Goal: Task Accomplishment & Management: Manage account settings

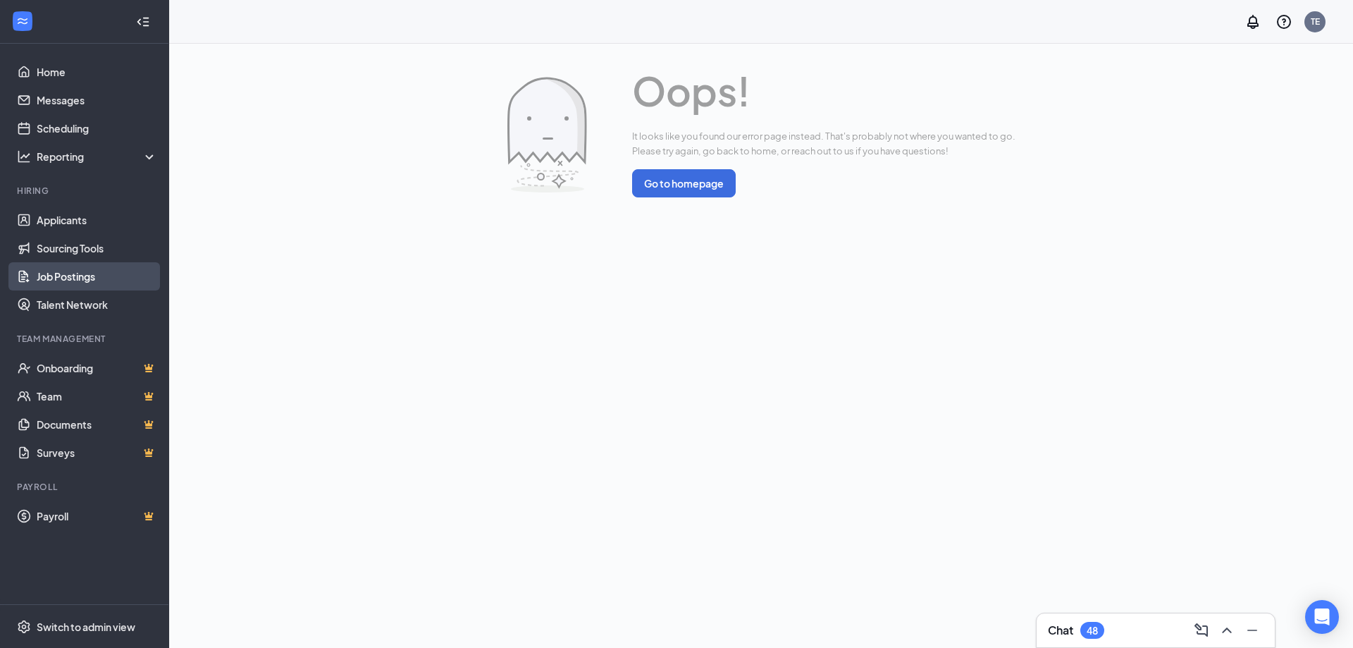
click at [68, 276] on link "Job Postings" at bounding box center [97, 276] width 121 height 28
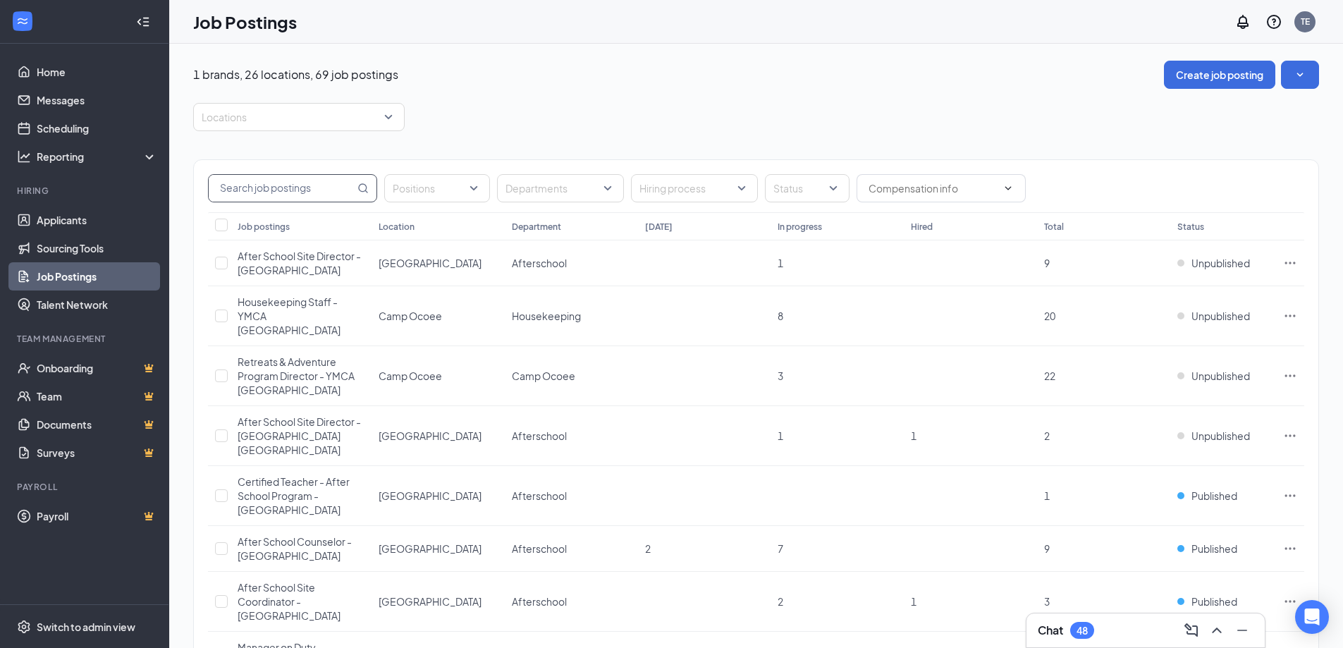
click at [253, 184] on input "text" at bounding box center [282, 188] width 146 height 27
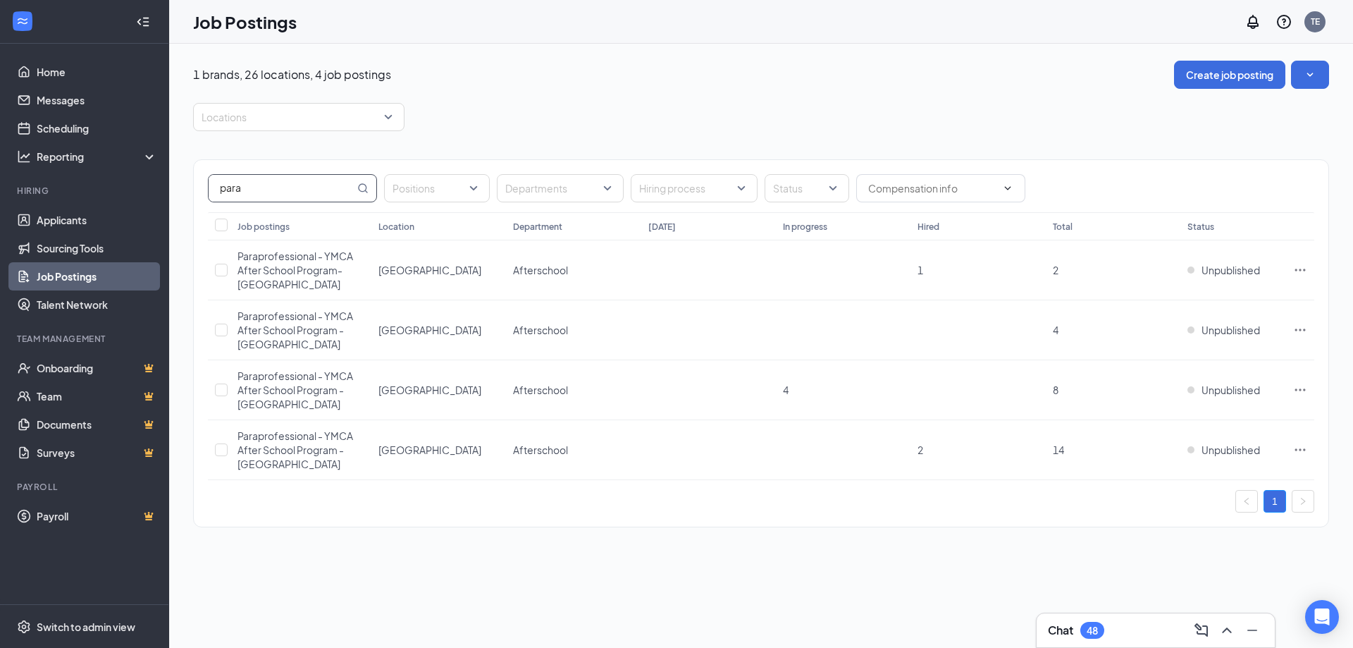
type input "para"
click at [1301, 269] on icon "Ellipses" at bounding box center [1300, 270] width 14 height 14
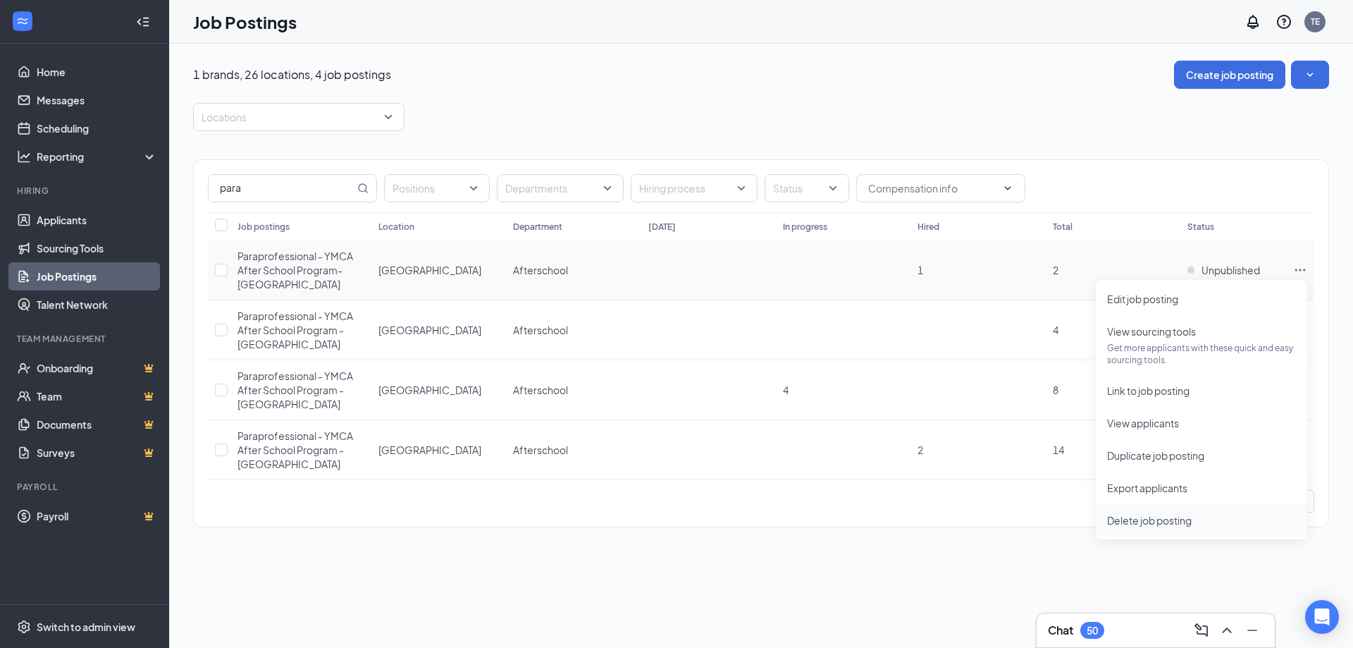
click at [1152, 523] on span "Delete job posting" at bounding box center [1149, 520] width 85 height 13
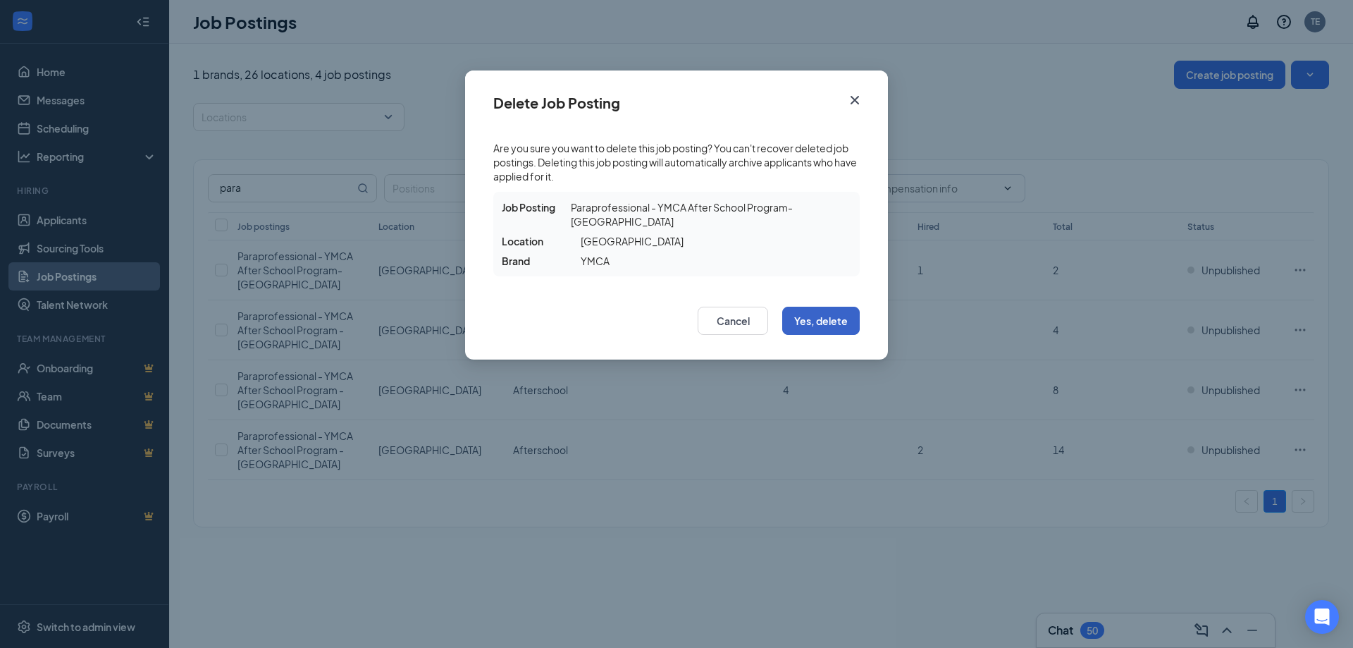
click at [816, 313] on button "Yes, delete" at bounding box center [821, 321] width 78 height 28
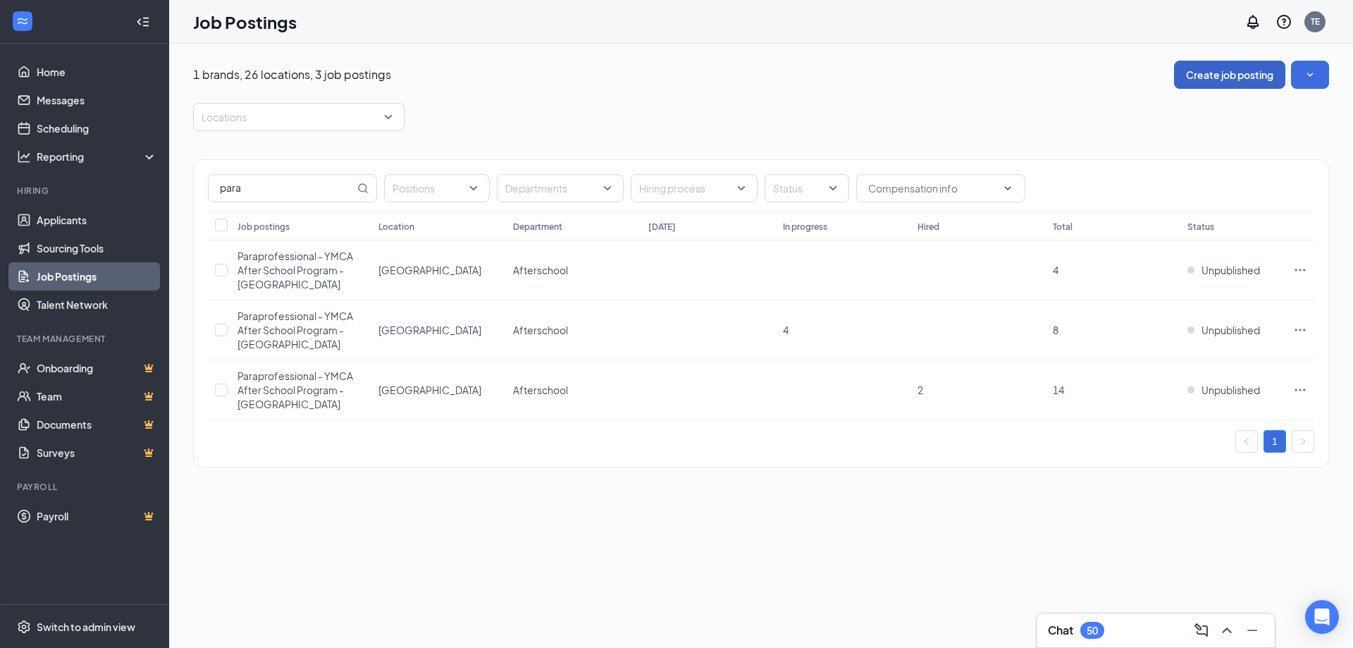
click at [1216, 79] on button "Create job posting" at bounding box center [1229, 75] width 111 height 28
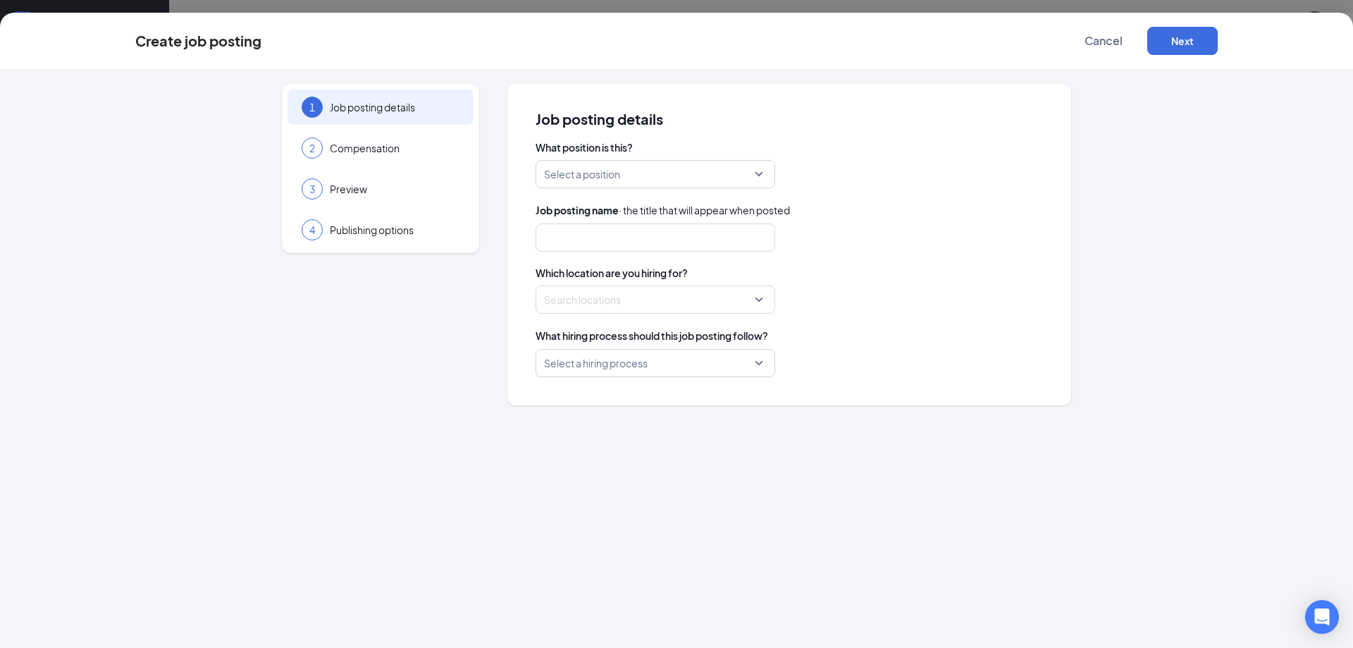
click at [603, 173] on input "search" at bounding box center [650, 174] width 213 height 27
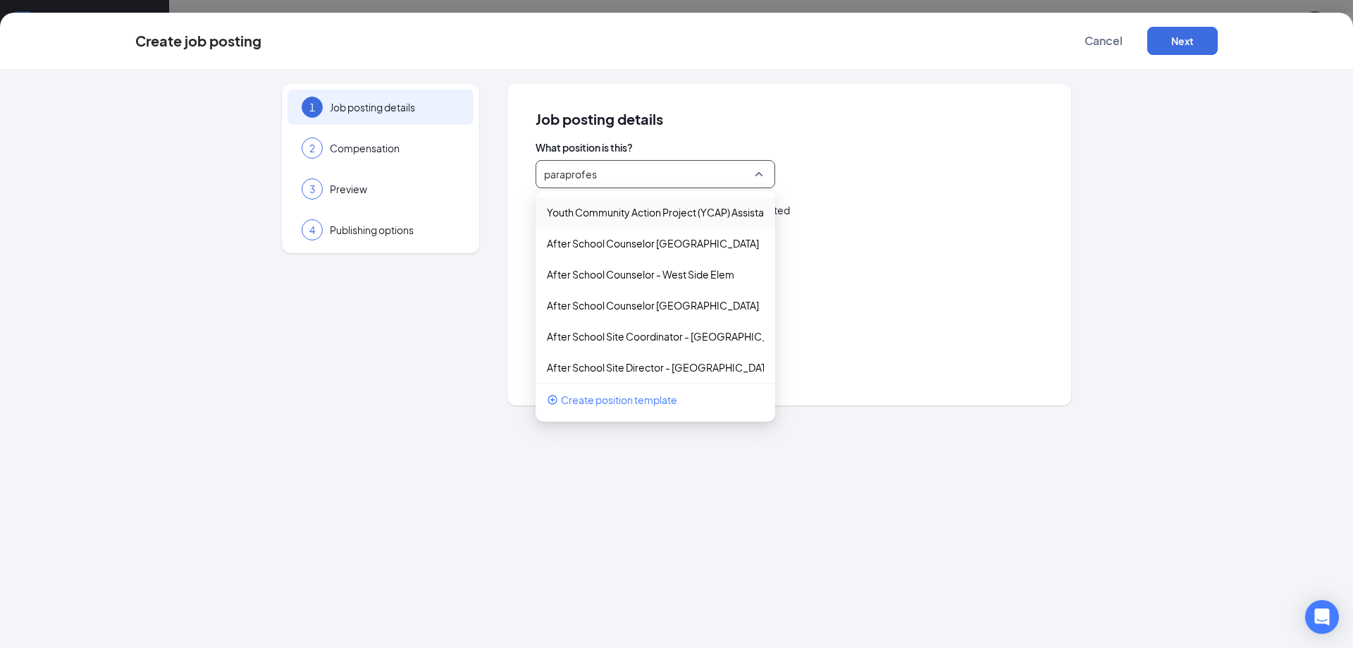
type input "paraprofess"
click at [635, 306] on p "Paraprofessional - [GEOGRAPHIC_DATA]" at bounding box center [644, 305] width 195 height 14
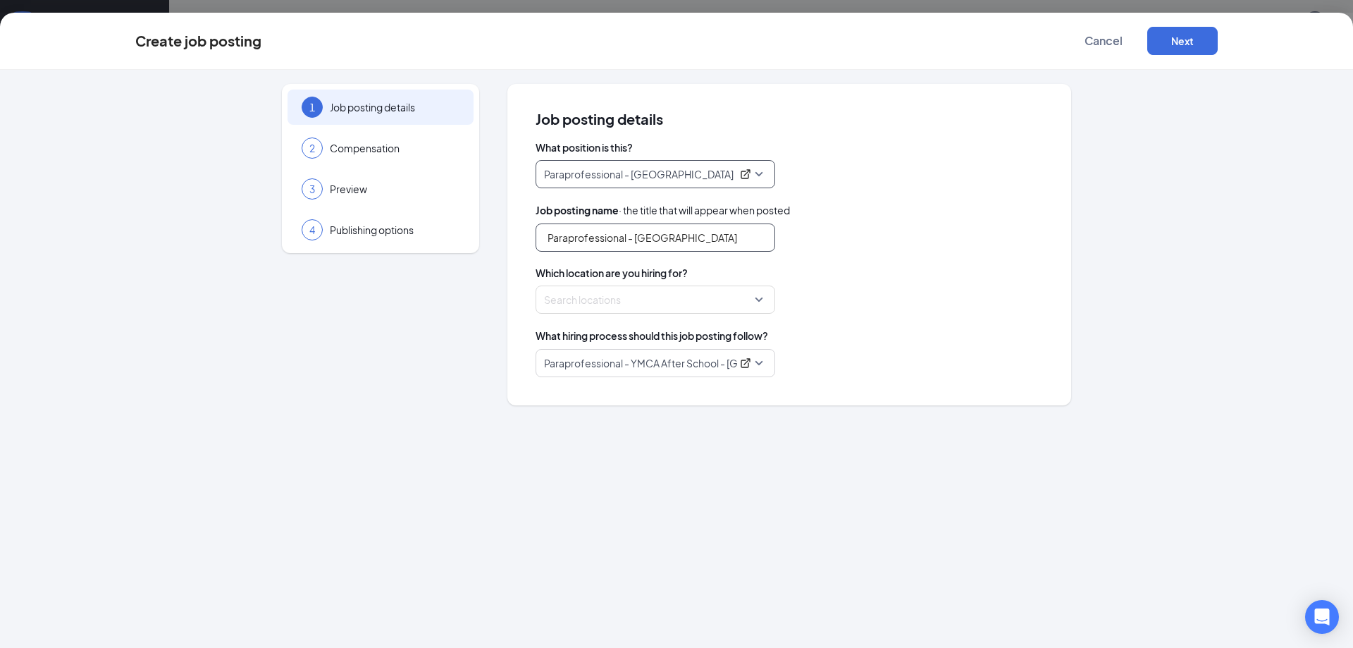
click at [735, 243] on input "Paraprofessional - [GEOGRAPHIC_DATA]" at bounding box center [656, 237] width 240 height 28
type input "Paraprofessional - [GEOGRAPHIC_DATA]"
click at [687, 282] on div "Which location are you hiring for? Search locations" at bounding box center [790, 290] width 508 height 48
click at [686, 297] on div at bounding box center [651, 299] width 213 height 23
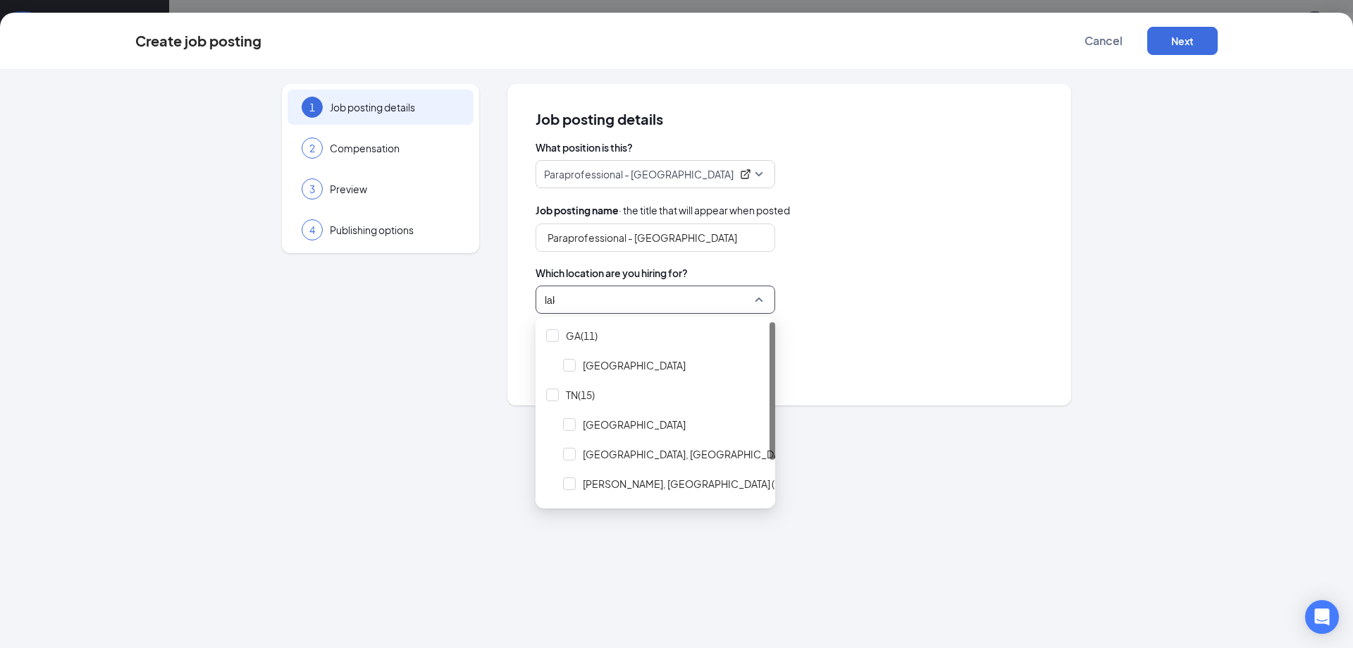
type input "lake"
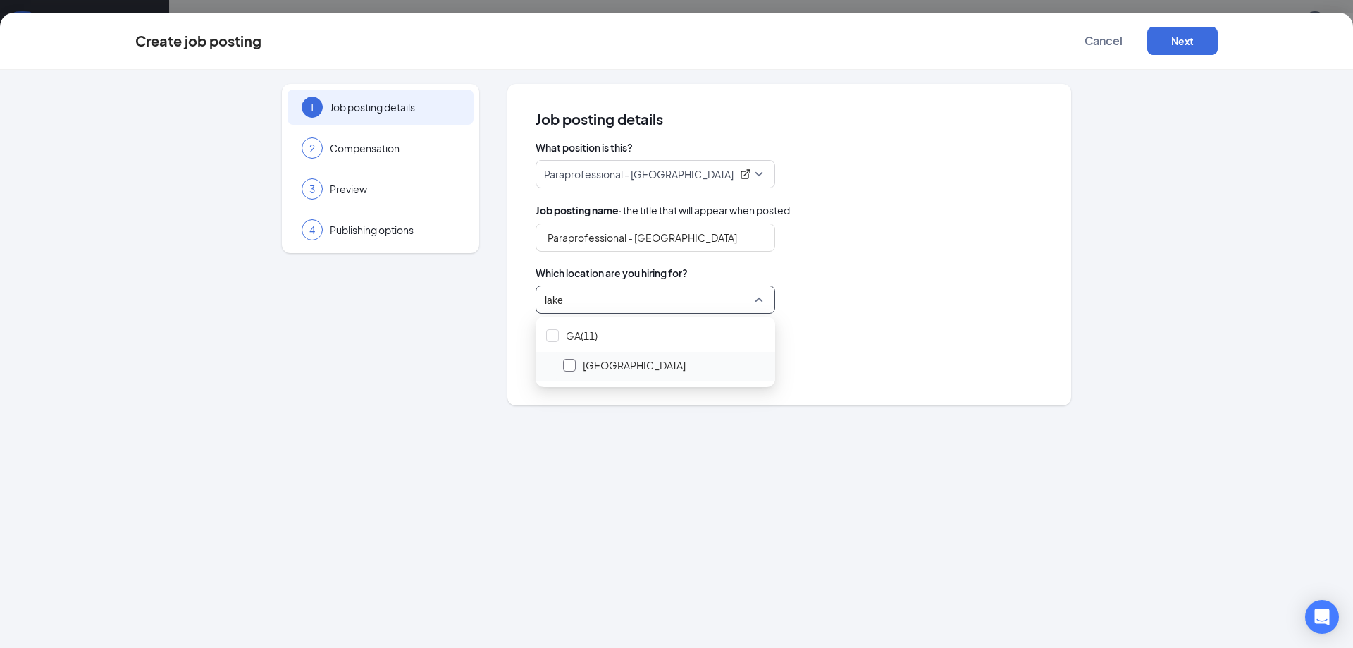
click at [567, 368] on div at bounding box center [569, 365] width 13 height 13
click at [881, 331] on div "What hiring process should this job posting follow?" at bounding box center [790, 336] width 508 height 16
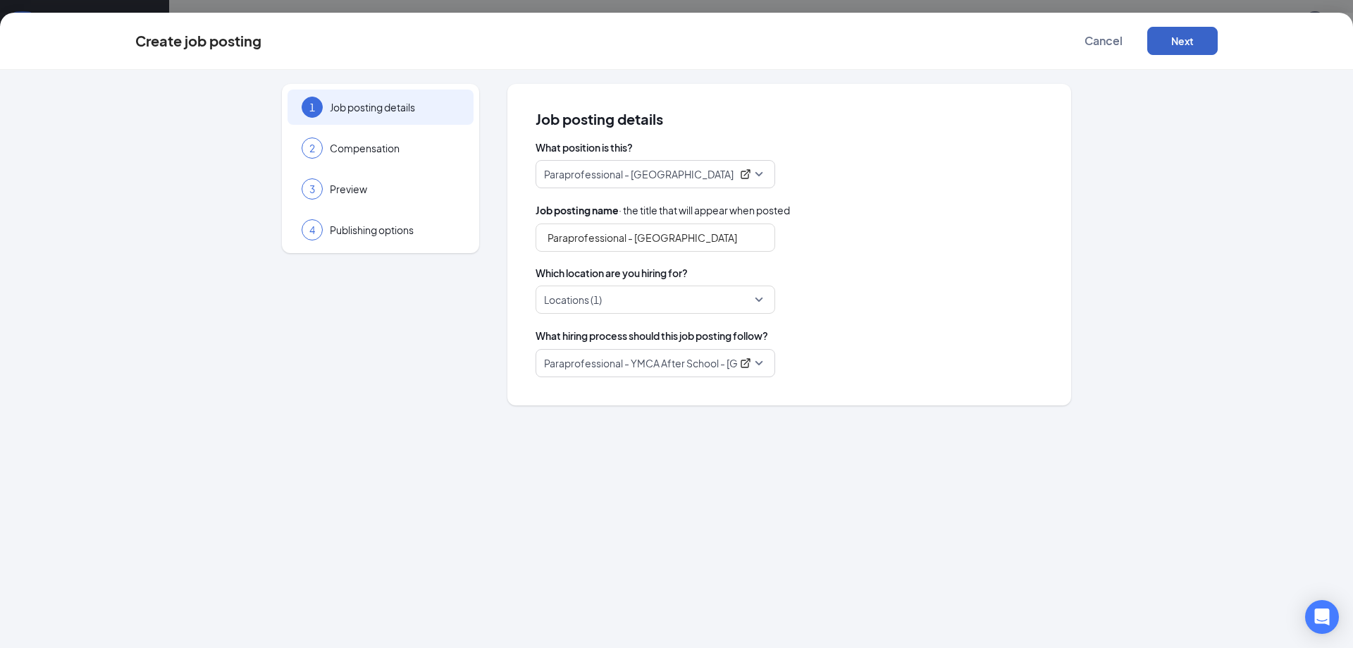
click at [1173, 44] on button "Next" at bounding box center [1183, 41] width 70 height 28
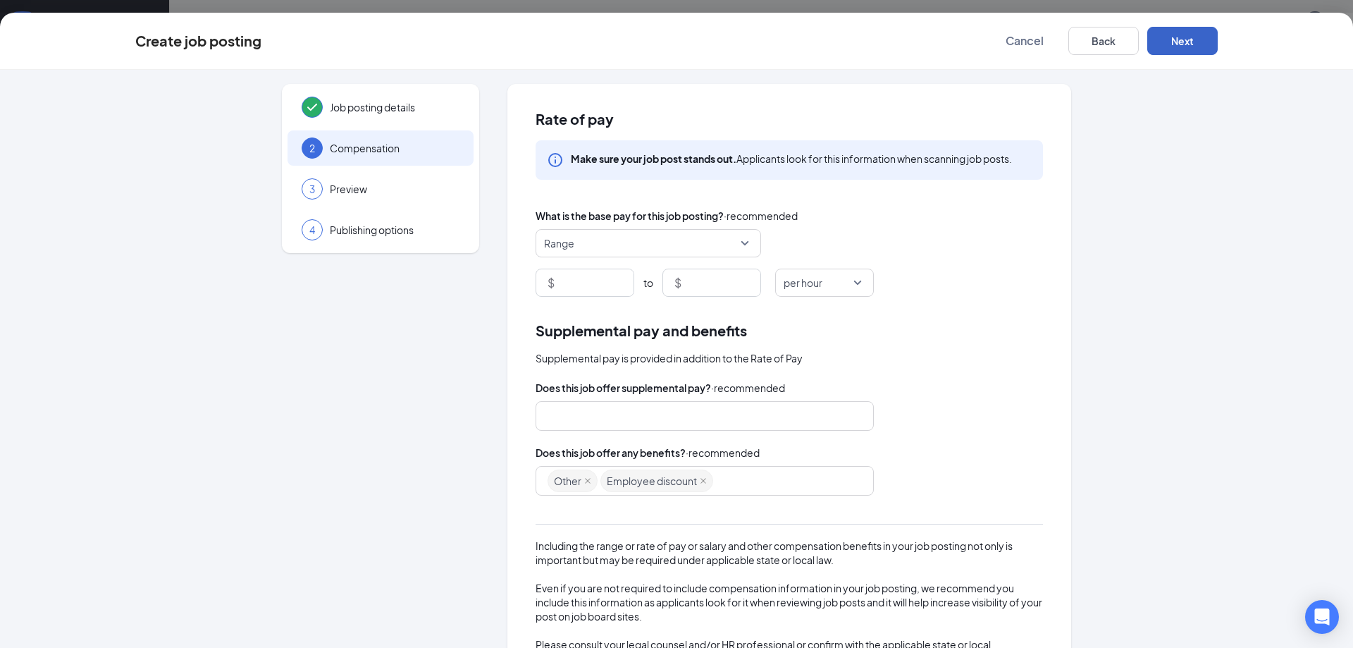
click at [616, 247] on span "Range" at bounding box center [642, 243] width 196 height 27
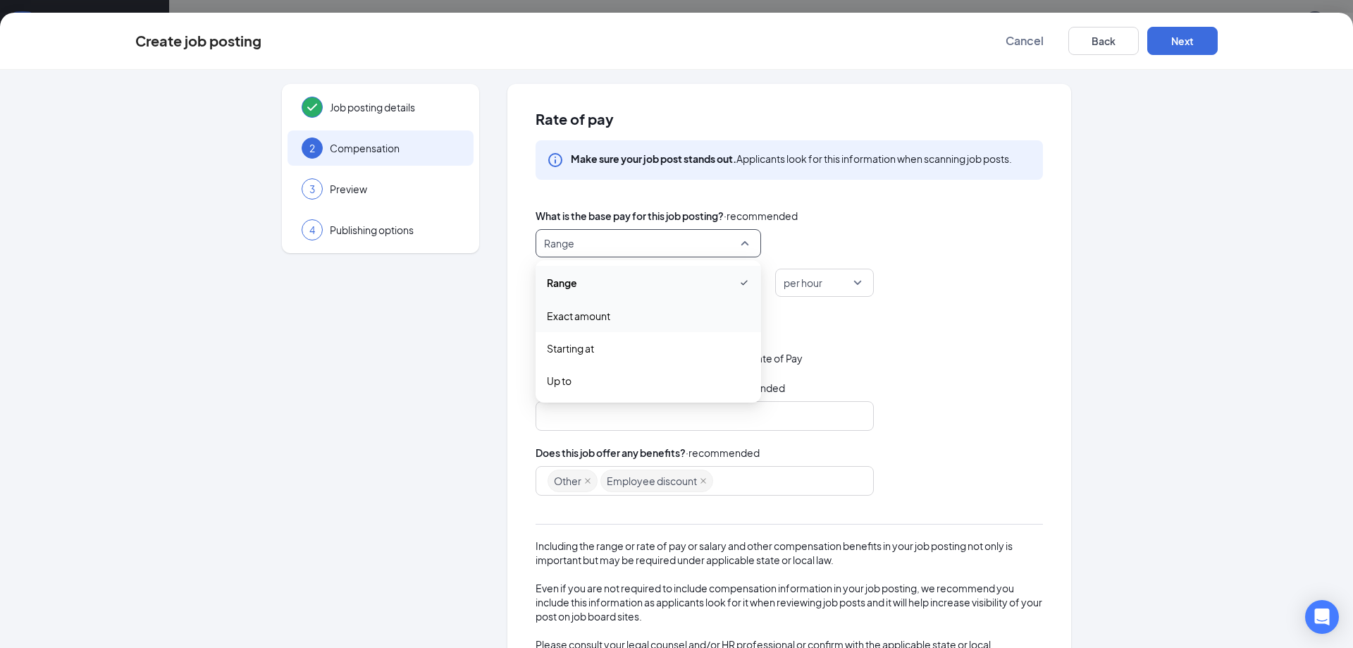
click at [562, 320] on span "Exact amount" at bounding box center [578, 316] width 63 height 16
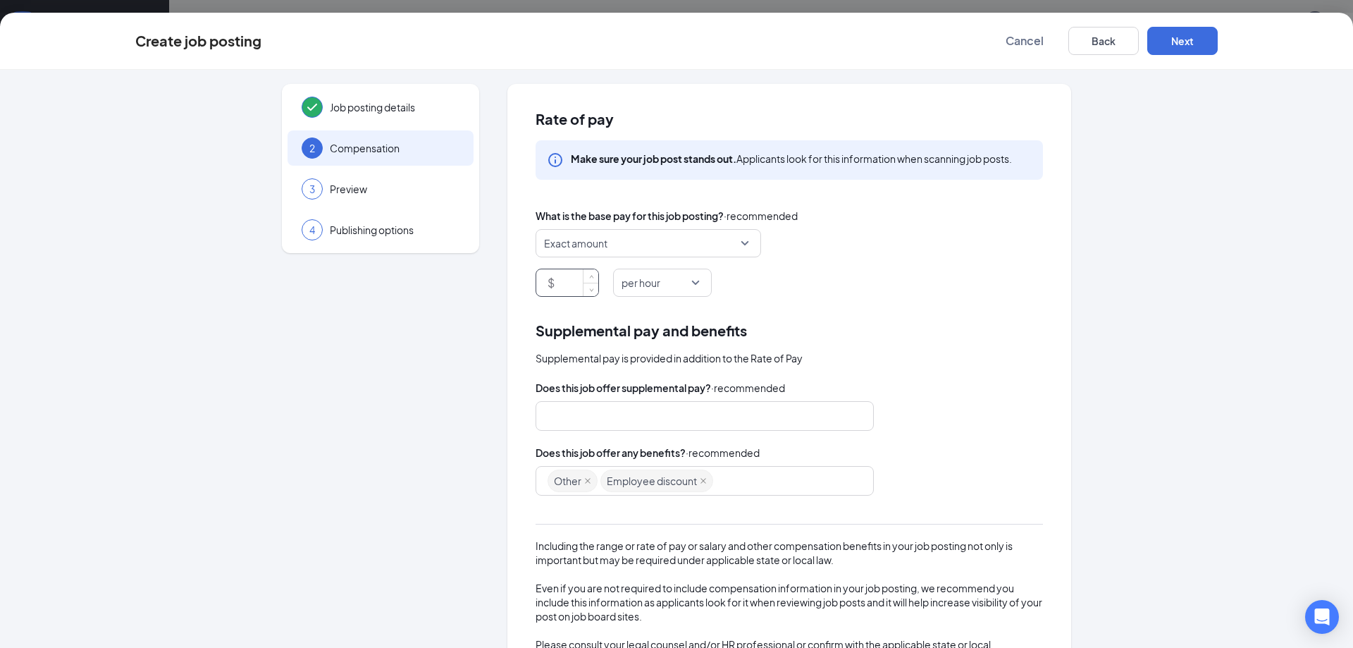
click at [565, 281] on input at bounding box center [578, 282] width 41 height 27
type input "14"
click at [847, 299] on div "Rate of pay Make sure your job post stands out. Applicants look for this inform…" at bounding box center [790, 402] width 564 height 637
click at [1169, 41] on button "Next" at bounding box center [1183, 41] width 70 height 28
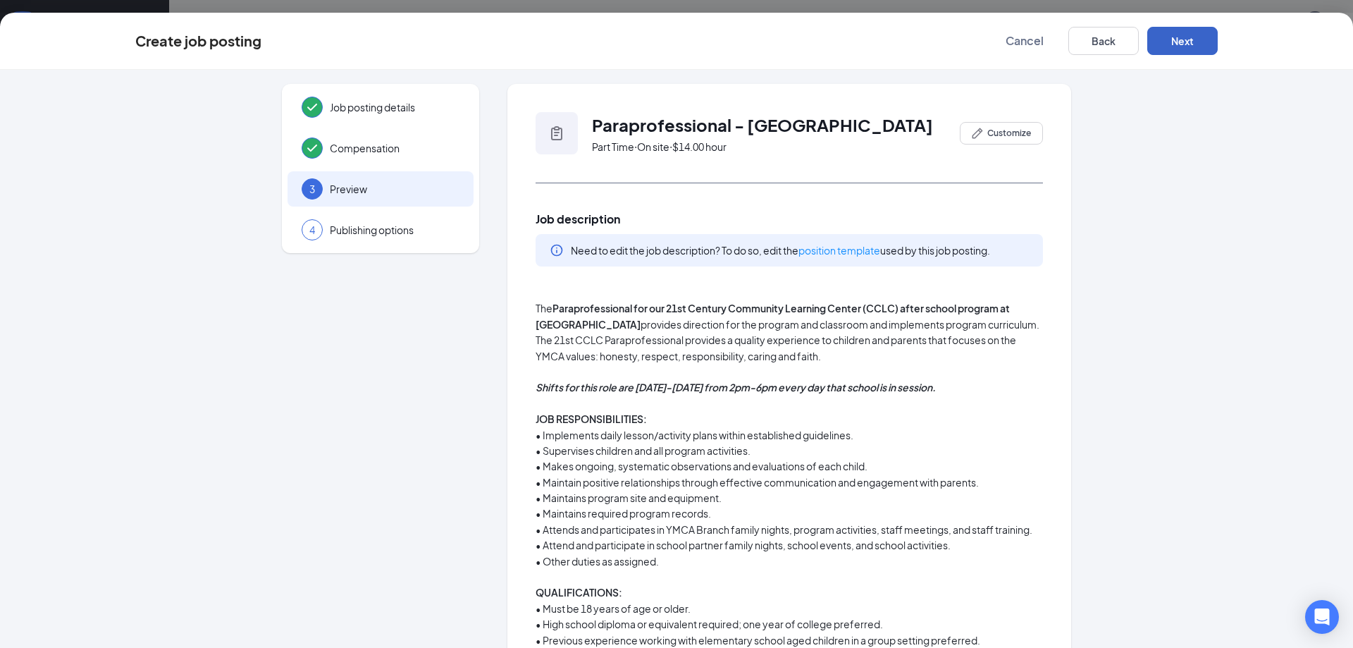
click at [1169, 41] on button "Next" at bounding box center [1183, 41] width 70 height 28
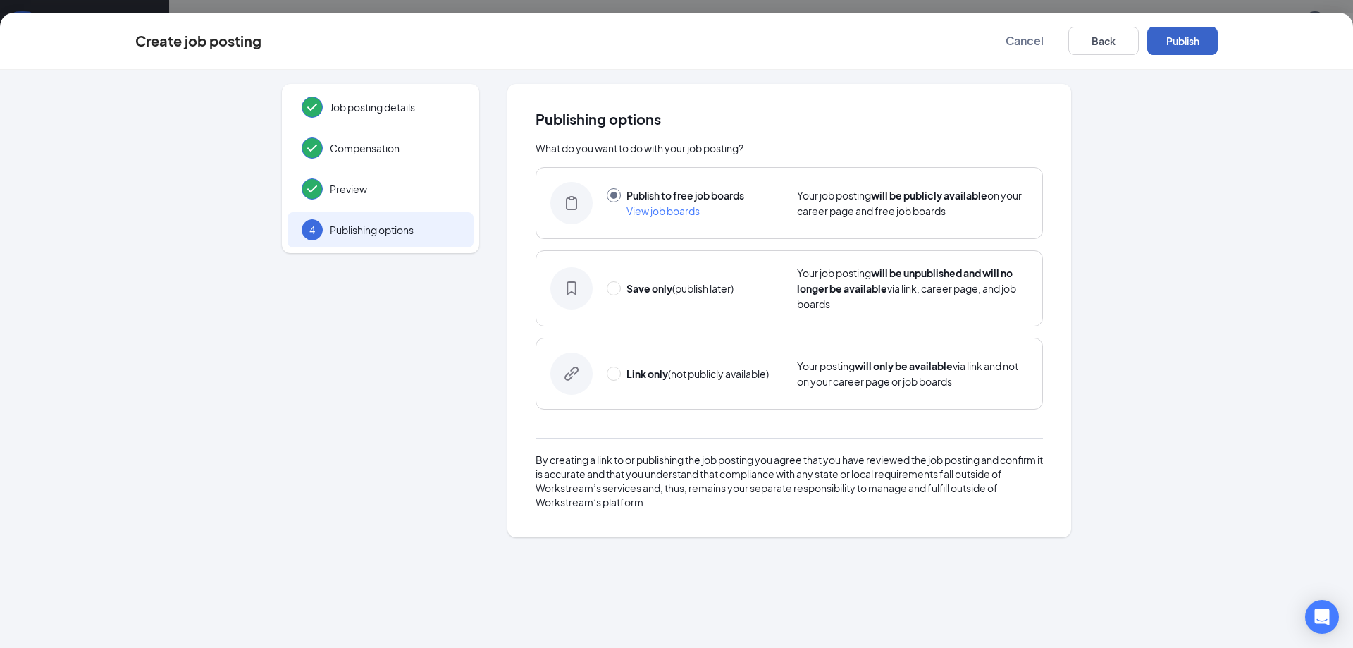
click at [1170, 41] on button "Publish" at bounding box center [1183, 41] width 70 height 28
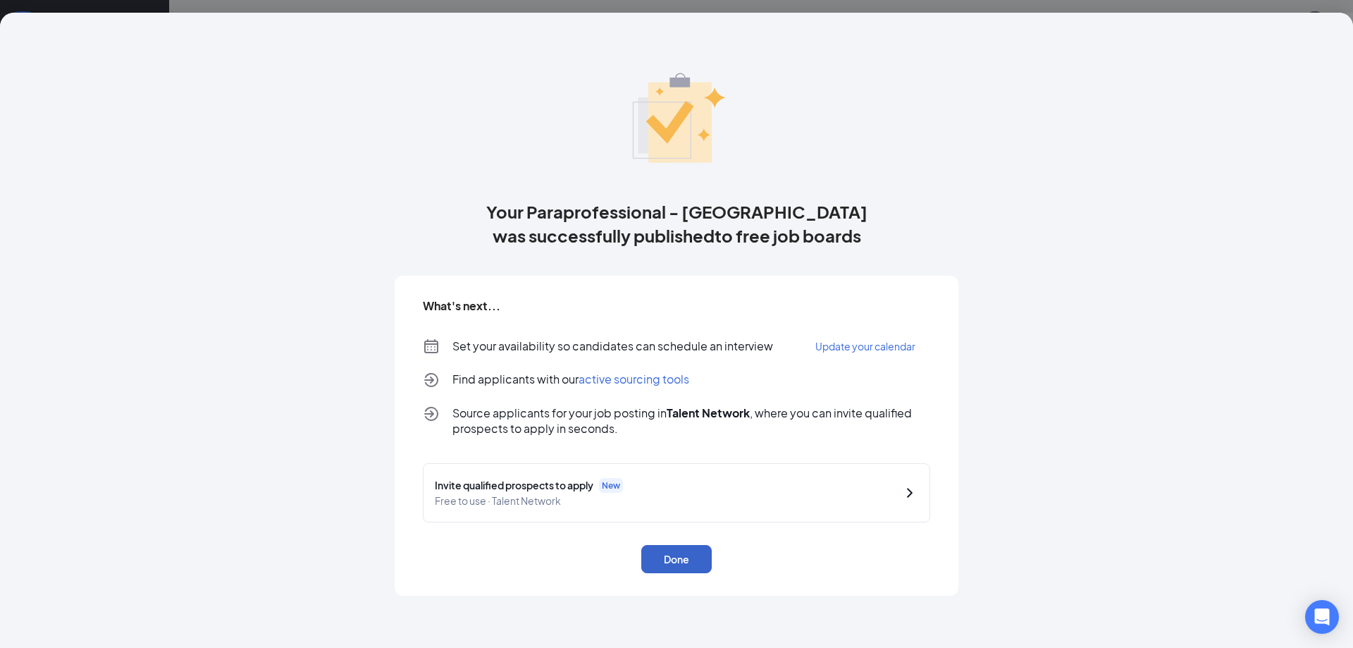
click at [660, 555] on button "Done" at bounding box center [676, 559] width 70 height 28
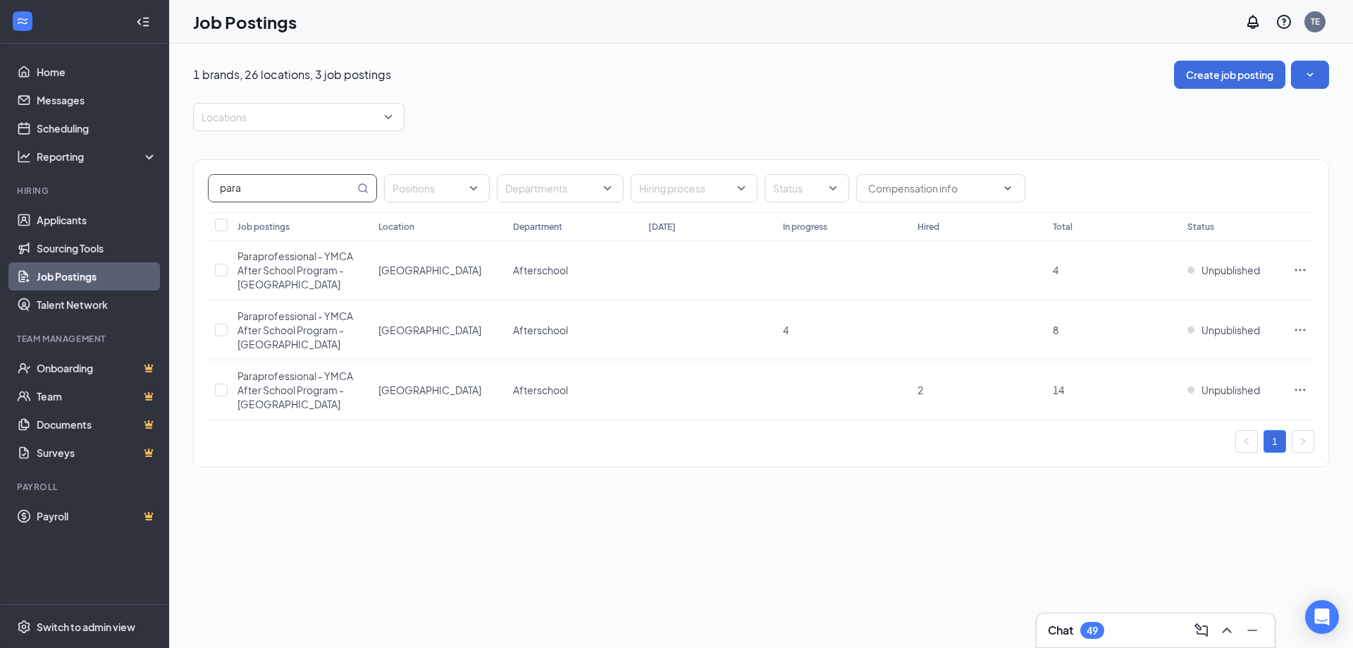
click at [293, 193] on input "para" at bounding box center [282, 188] width 146 height 27
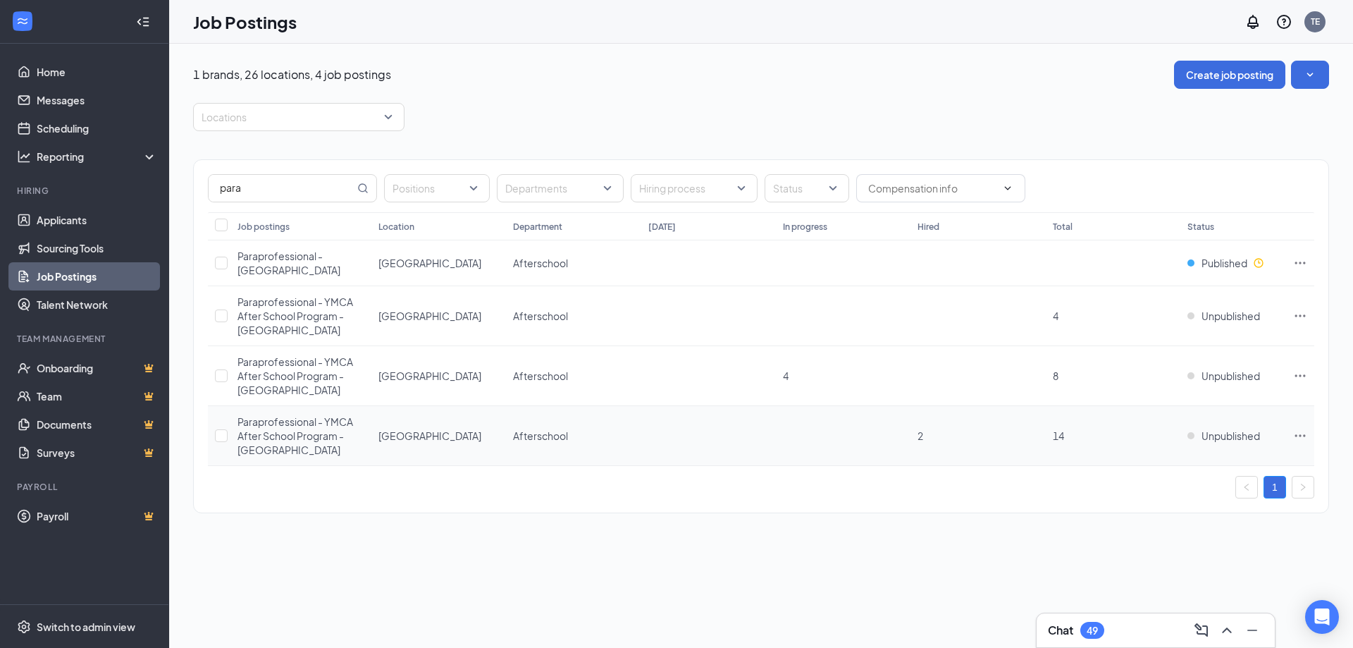
click at [1298, 435] on icon "Ellipses" at bounding box center [1300, 436] width 14 height 14
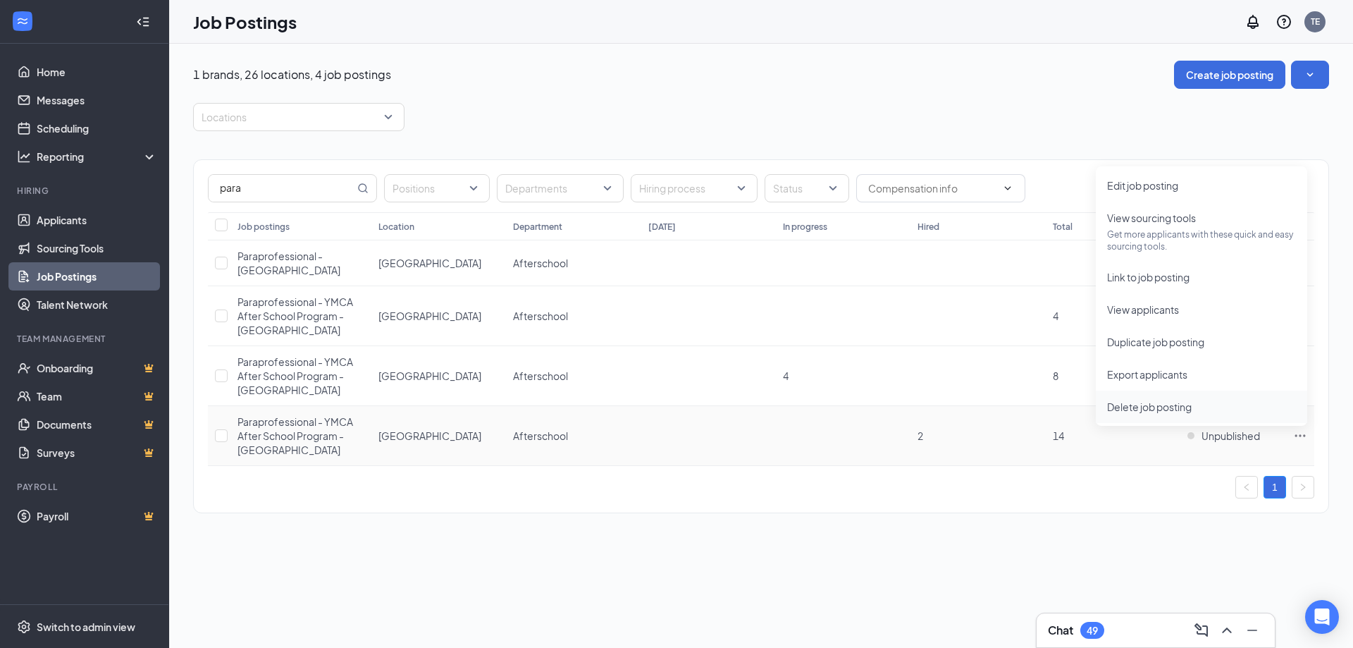
click at [1145, 412] on span "Delete job posting" at bounding box center [1149, 406] width 85 height 13
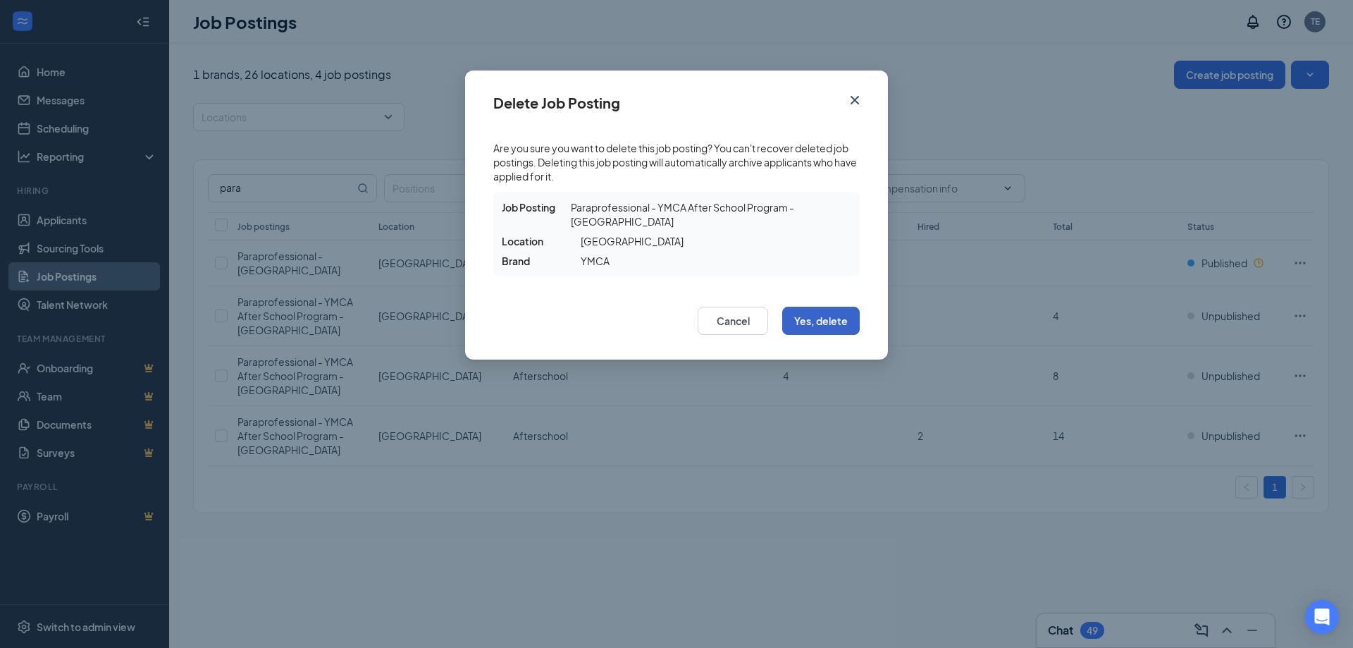
click at [836, 321] on button "Yes, delete" at bounding box center [821, 321] width 78 height 28
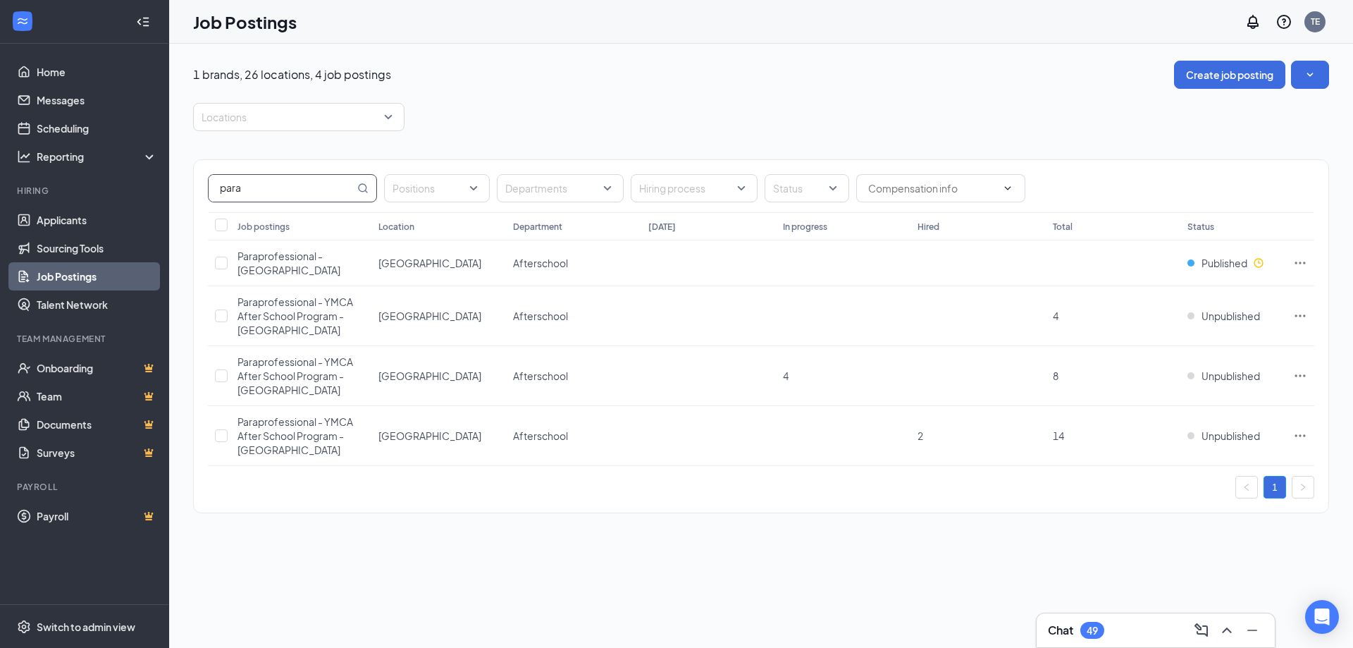
drag, startPoint x: 271, startPoint y: 196, endPoint x: 135, endPoint y: 171, distance: 139.0
click at [136, 173] on div "Home Messages Scheduling Reporting Hiring Applicants Sourcing Tools Job Posting…" at bounding box center [676, 324] width 1353 height 648
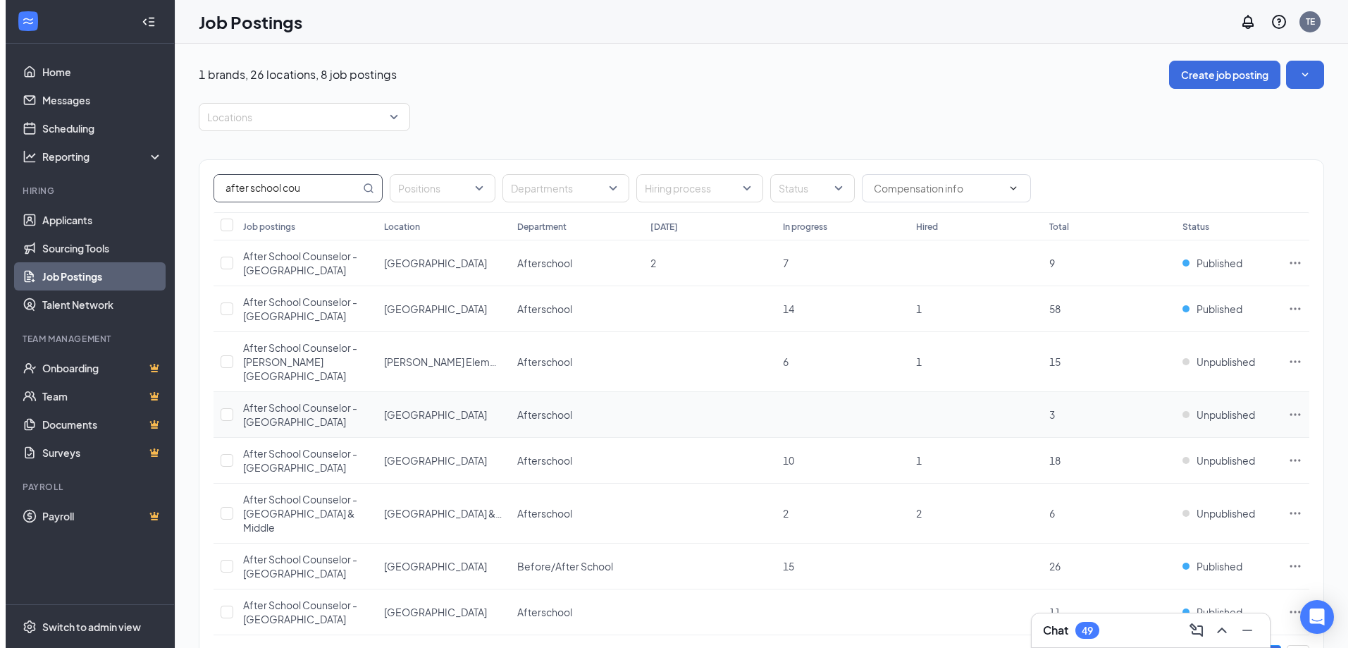
scroll to position [66, 0]
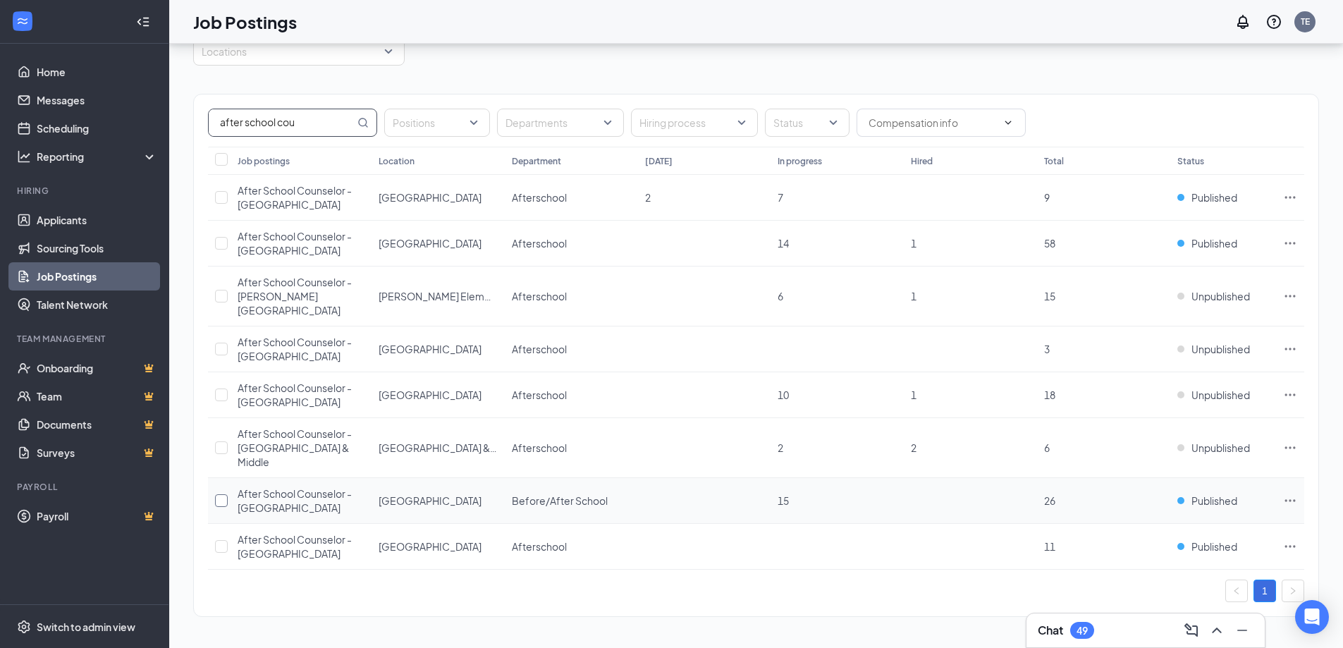
type input "after school cou"
click at [221, 499] on input "checkbox" at bounding box center [221, 500] width 13 height 13
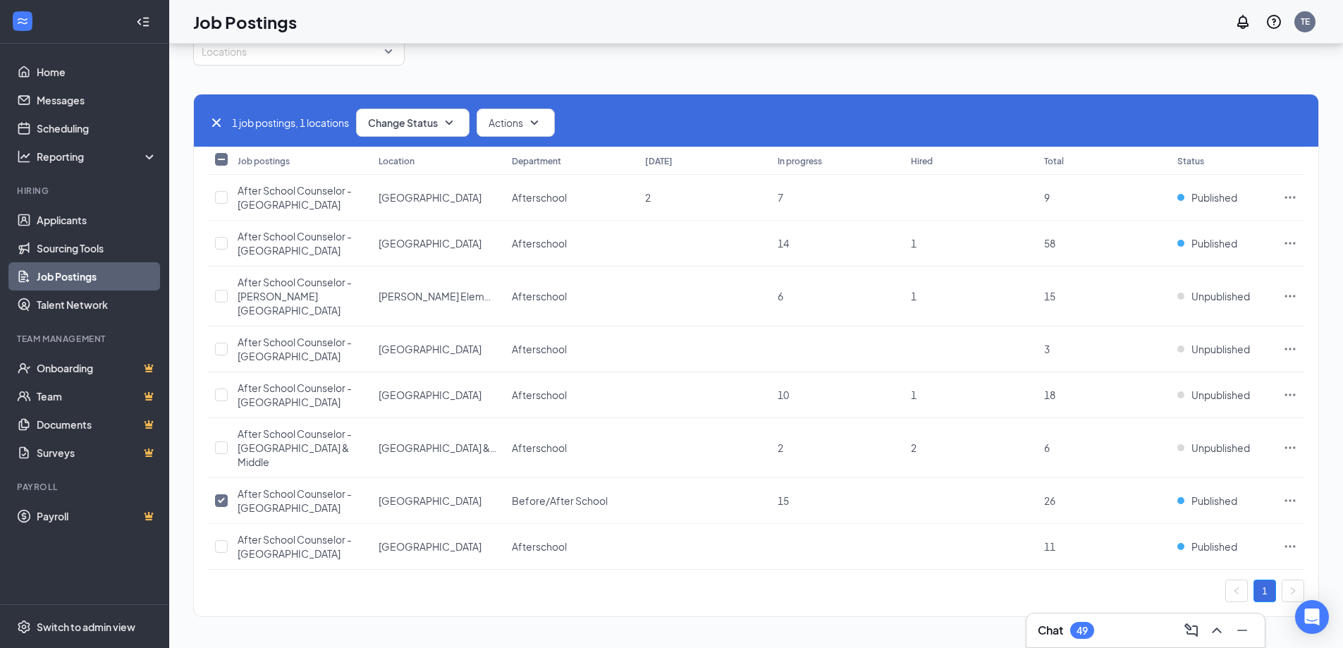
click at [439, 102] on div "1 job postings, 1 locations Change Status Actions" at bounding box center [756, 120] width 1124 height 52
click at [439, 112] on button "Change Status" at bounding box center [412, 123] width 113 height 28
click at [417, 193] on span "Unpublish" at bounding box center [394, 192] width 46 height 16
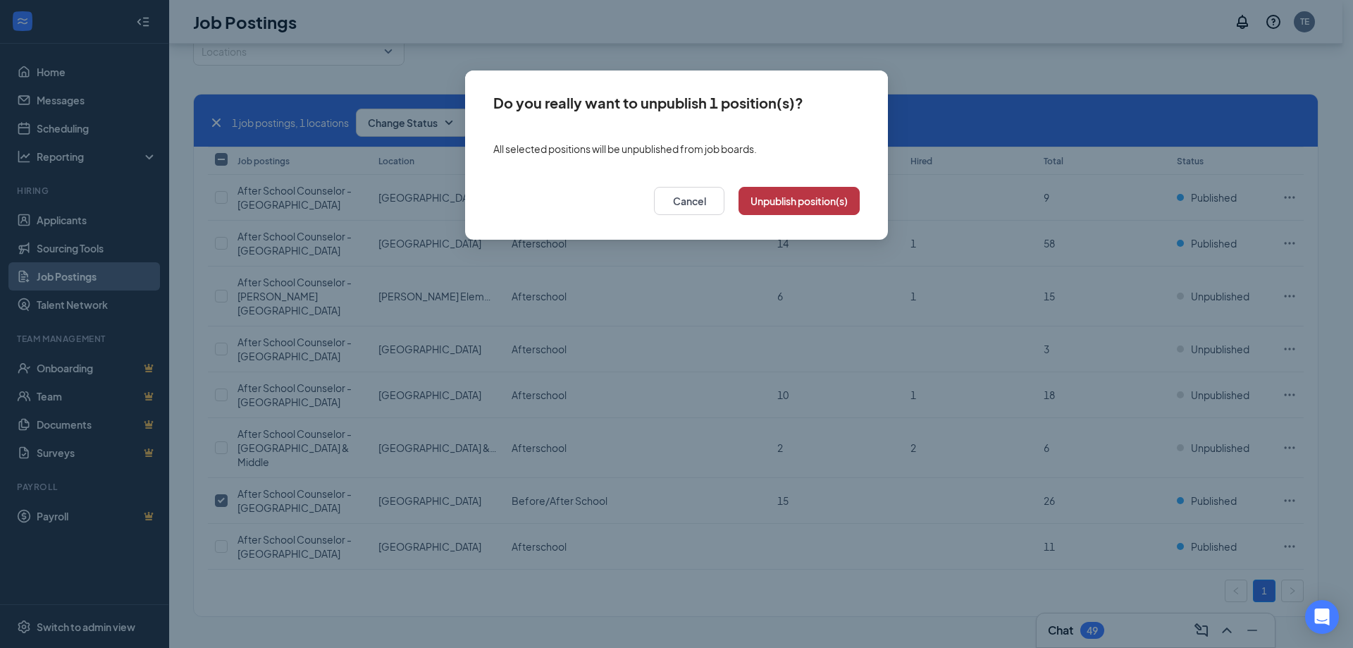
click at [820, 192] on button "Unpublish position(s)" at bounding box center [799, 201] width 121 height 28
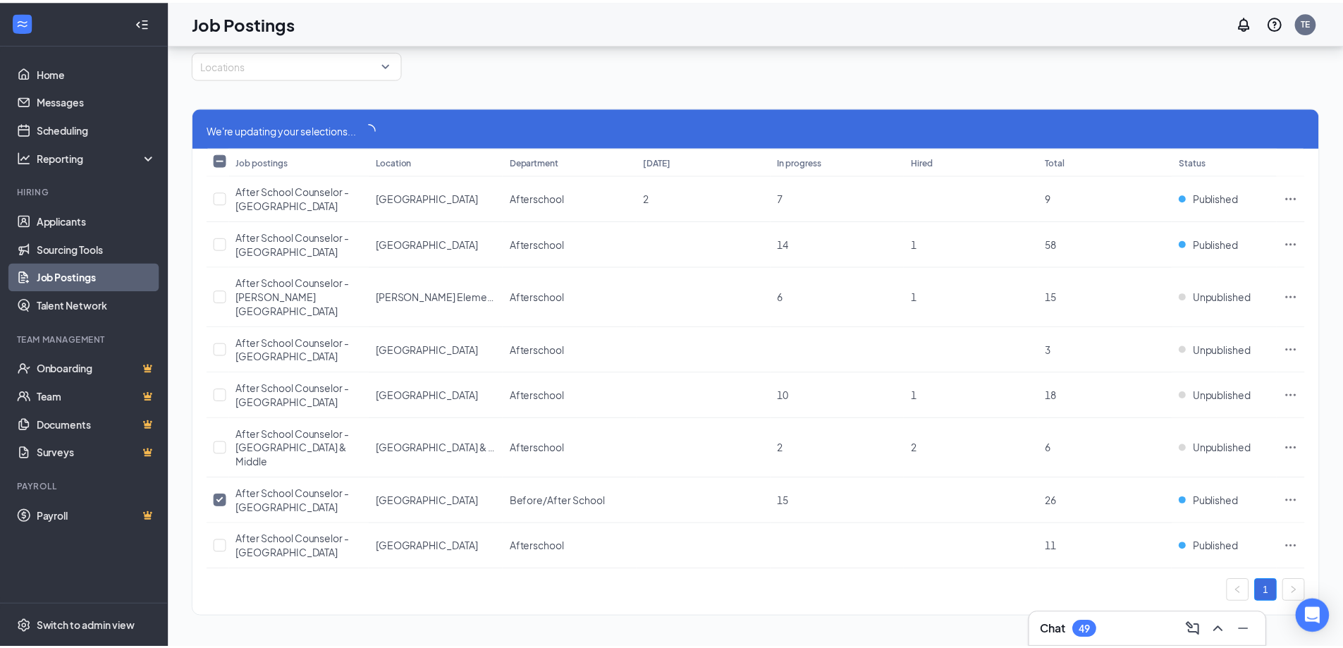
scroll to position [53, 0]
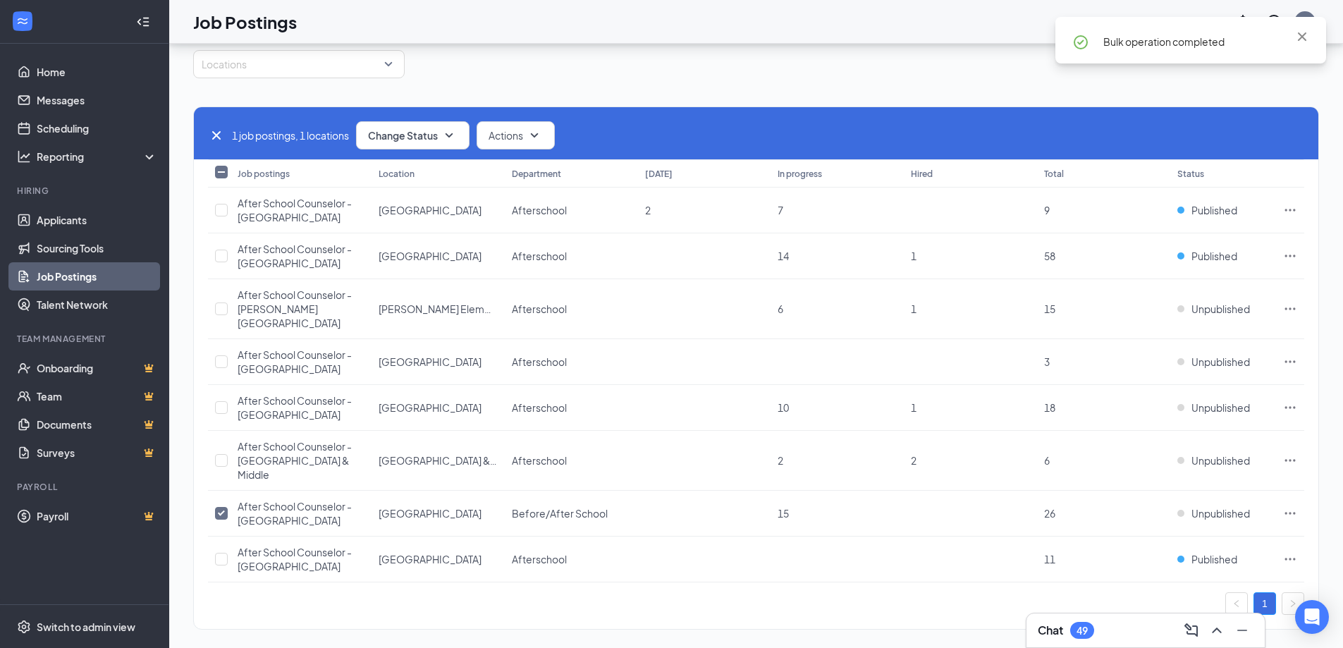
click at [216, 131] on icon "Cross" at bounding box center [216, 135] width 17 height 17
checkbox input "false"
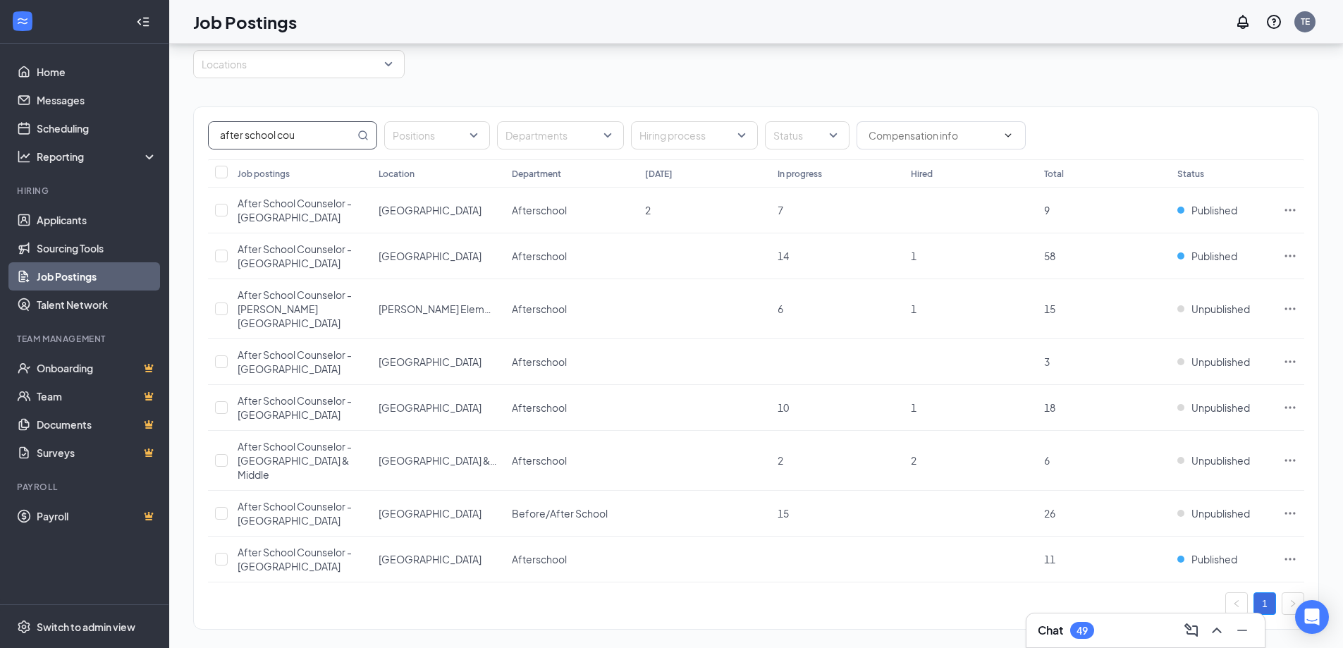
drag, startPoint x: 302, startPoint y: 134, endPoint x: 202, endPoint y: 137, distance: 100.9
click at [202, 137] on div "after school cou Positions Departments Hiring process Status" at bounding box center [756, 133] width 1124 height 52
click at [300, 307] on span "After School Counselor - [PERSON_NAME][GEOGRAPHIC_DATA]" at bounding box center [295, 308] width 114 height 41
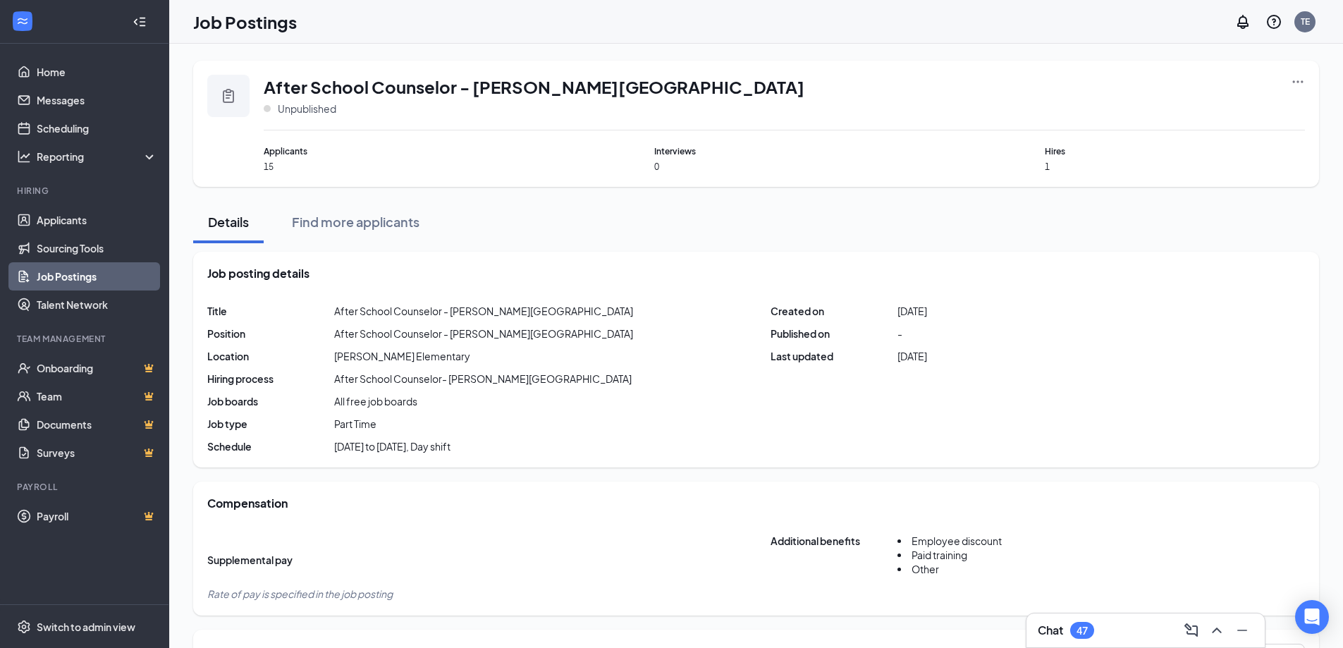
click at [149, 15] on div at bounding box center [143, 22] width 28 height 28
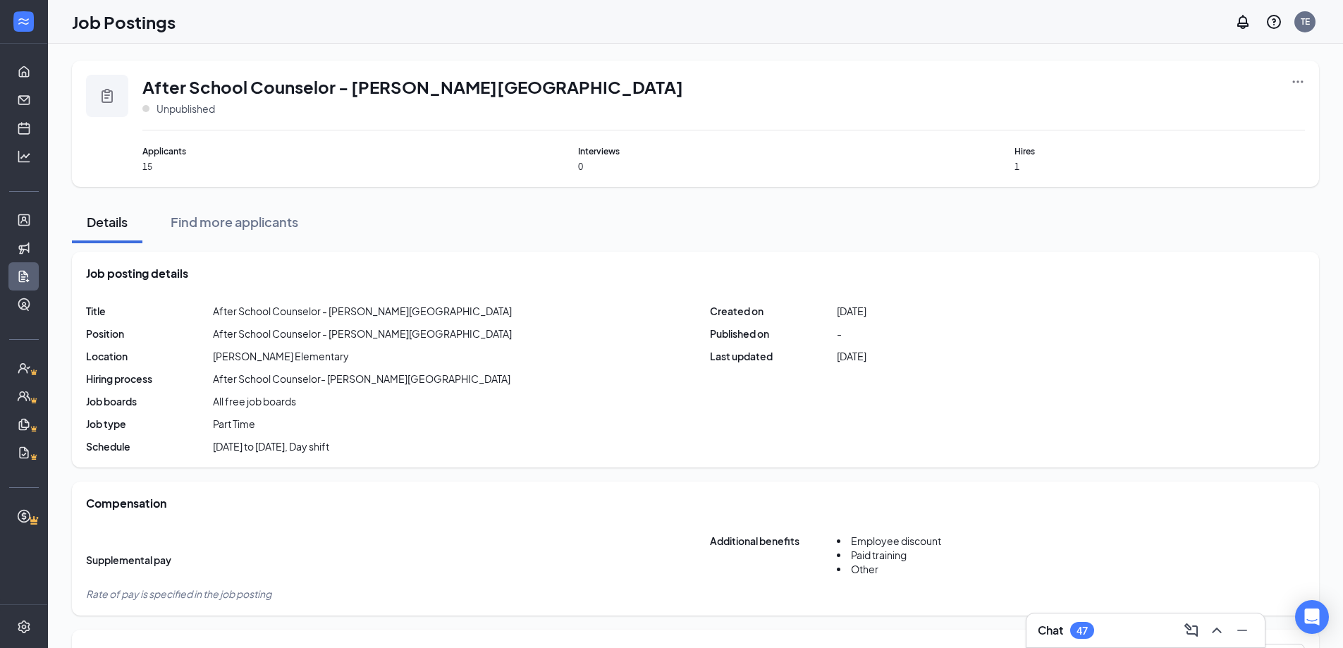
click at [30, 25] on icon "Expand" at bounding box center [24, 22] width 14 height 14
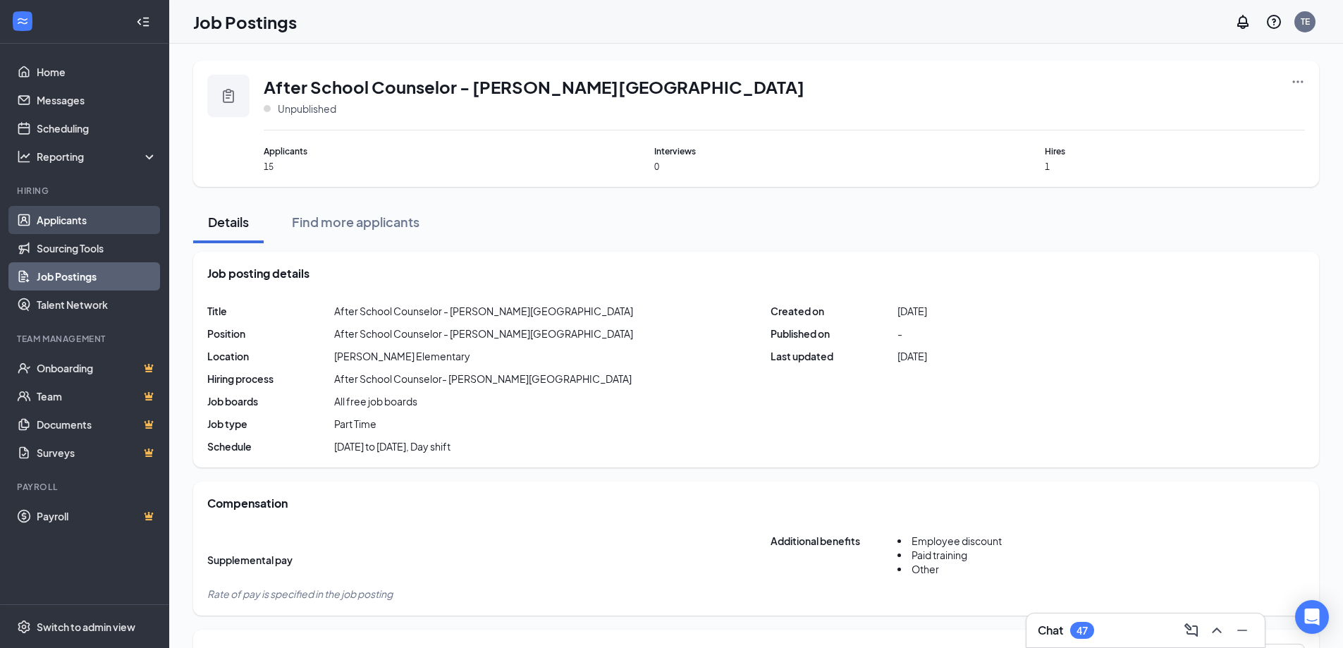
click at [76, 211] on link "Applicants" at bounding box center [97, 220] width 121 height 28
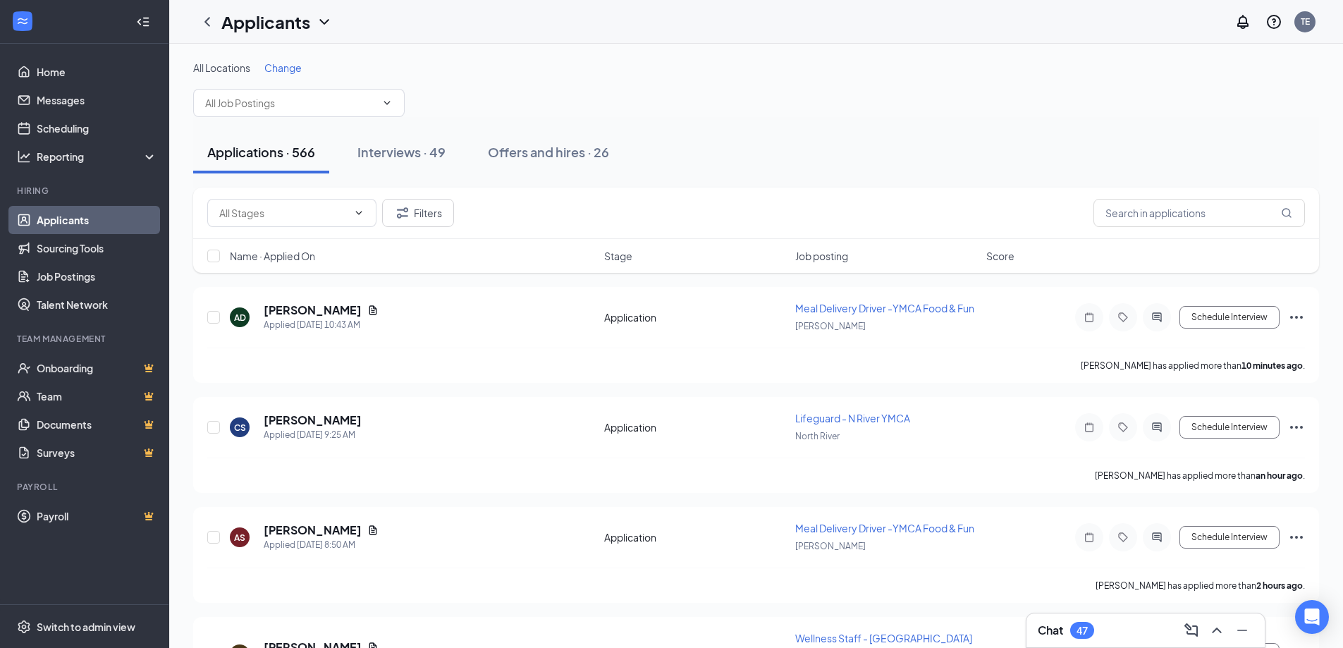
click at [326, 20] on icon "ChevronDown" at bounding box center [324, 21] width 17 height 17
click at [271, 99] on link "Archived applicants" at bounding box center [306, 92] width 152 height 14
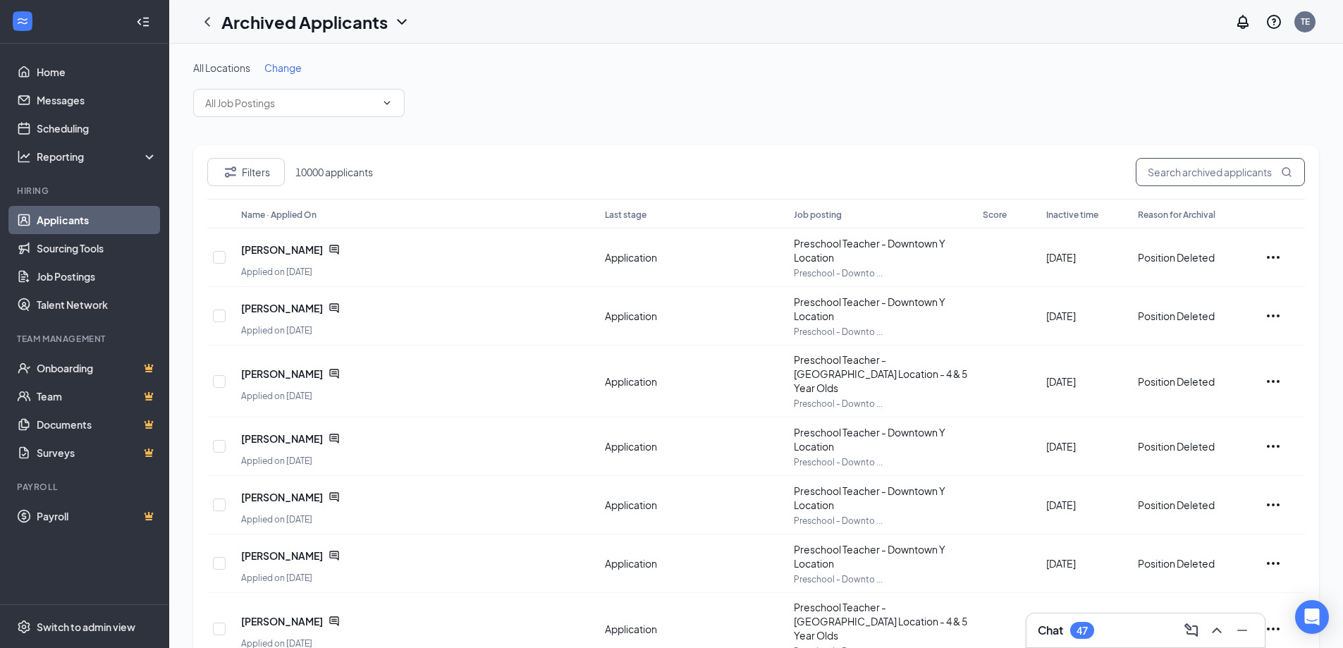
click at [1162, 167] on input "text" at bounding box center [1220, 172] width 169 height 28
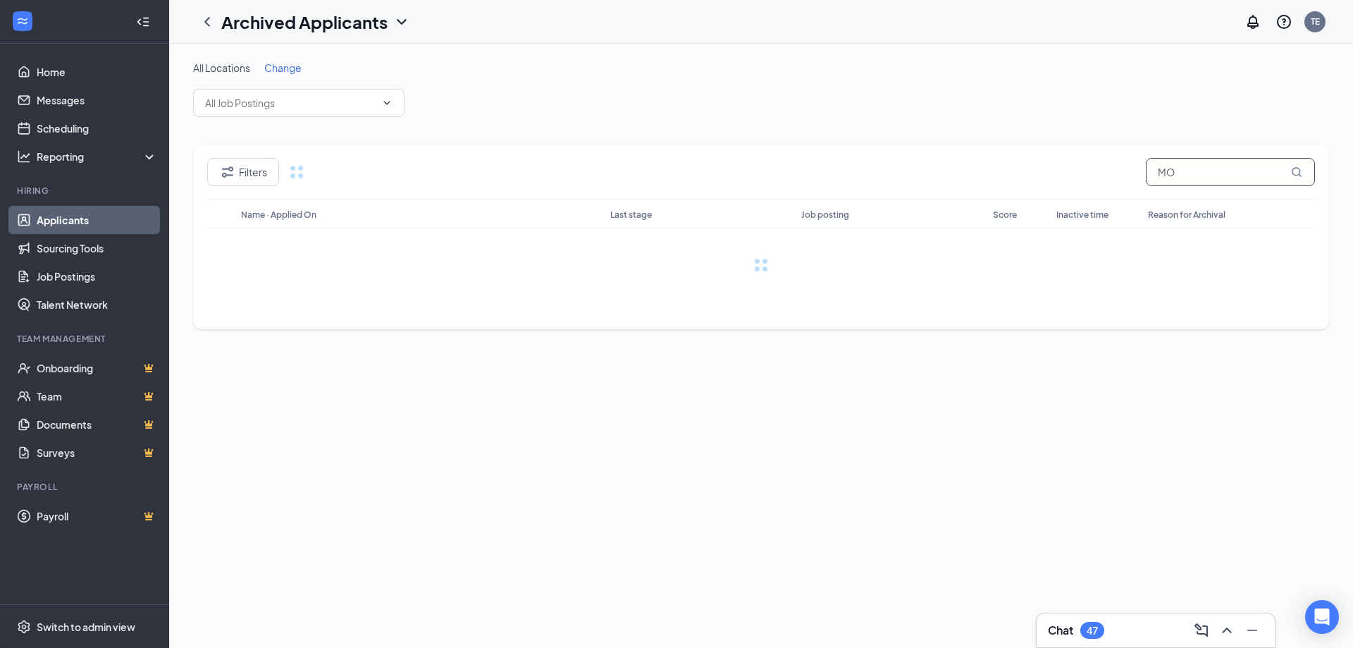
type input "M"
type input "H"
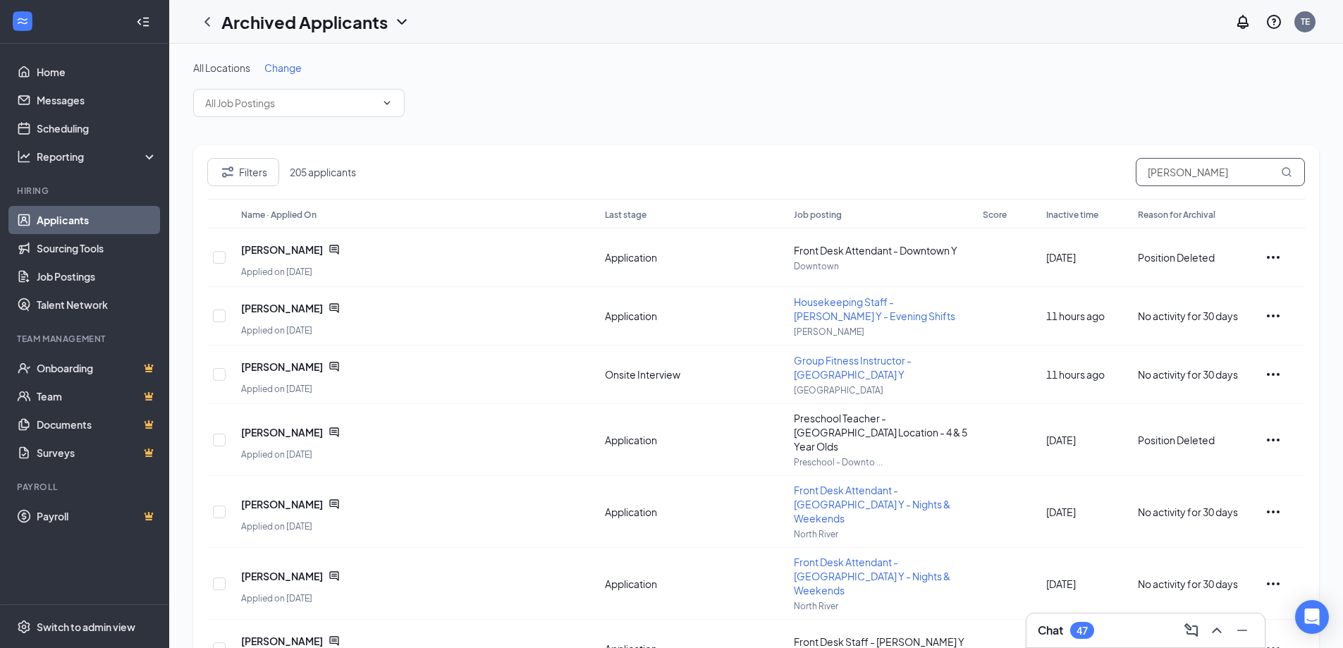
drag, startPoint x: 1188, startPoint y: 170, endPoint x: 981, endPoint y: 159, distance: 208.2
click at [984, 159] on div "Filters 205 applicants [PERSON_NAME]" at bounding box center [756, 178] width 1098 height 41
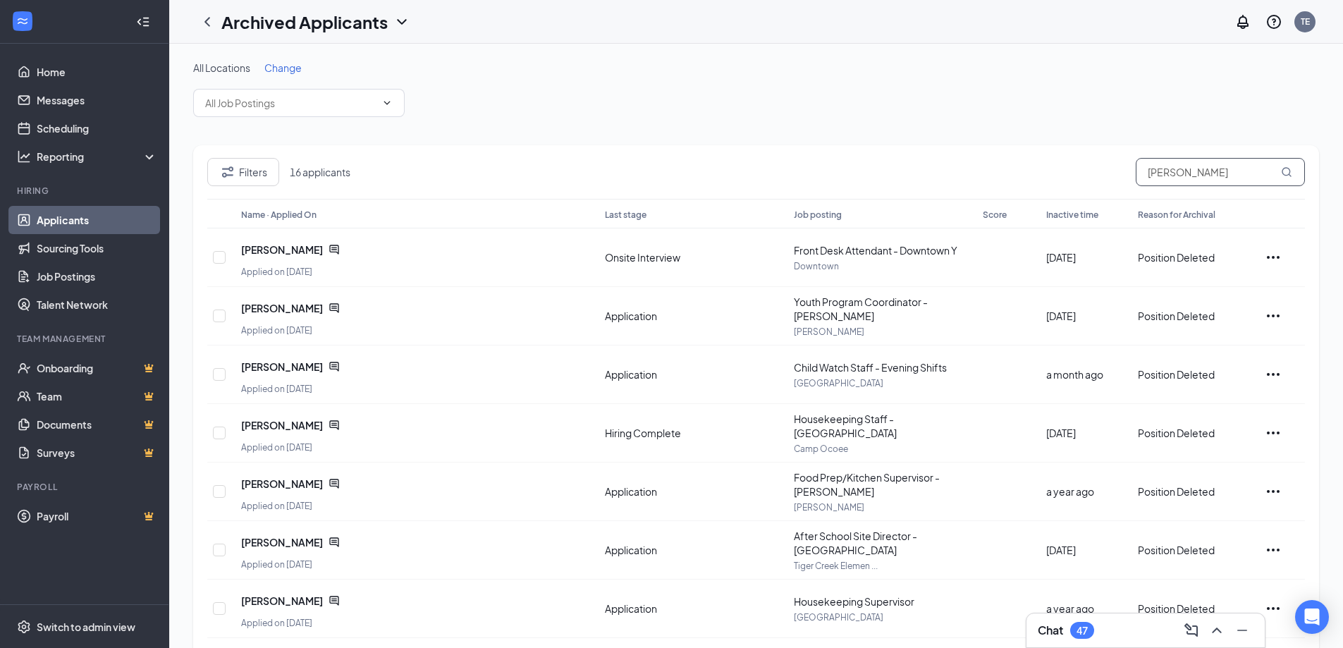
type input "[PERSON_NAME]"
click at [399, 15] on icon "ChevronDown" at bounding box center [401, 21] width 17 height 17
click at [266, 64] on link "Applicants" at bounding box center [306, 61] width 152 height 14
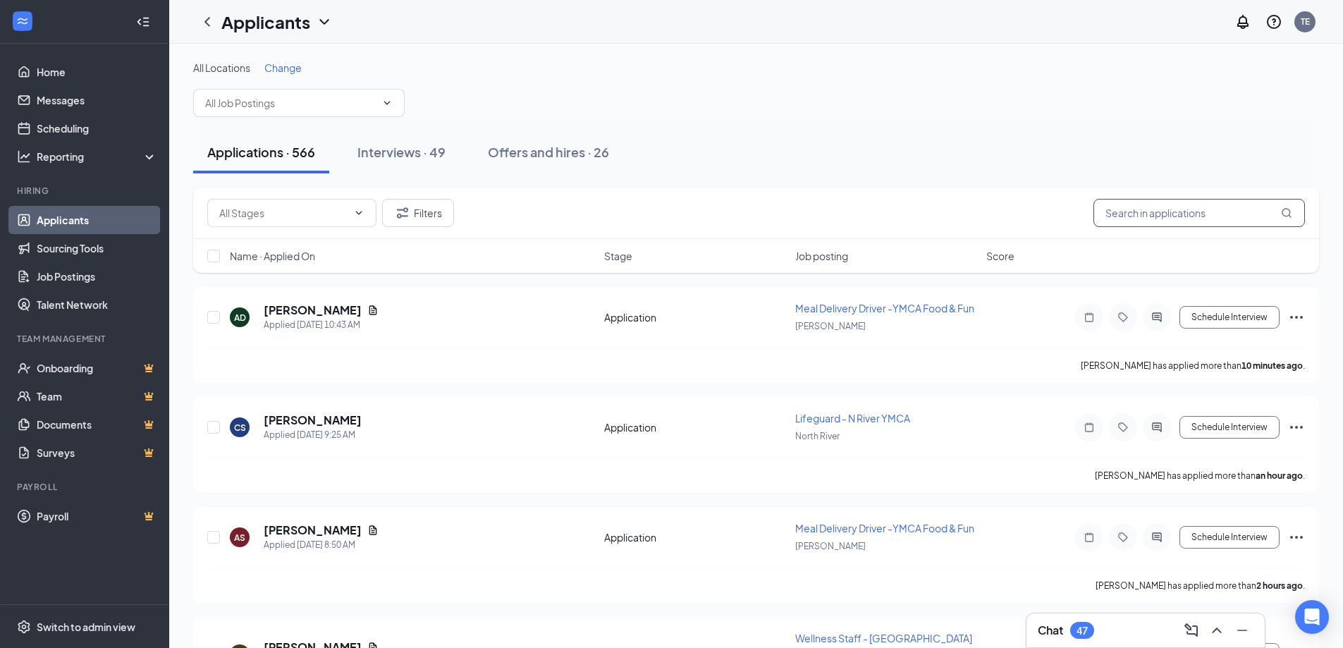
click at [1204, 213] on input "text" at bounding box center [1198, 213] width 211 height 28
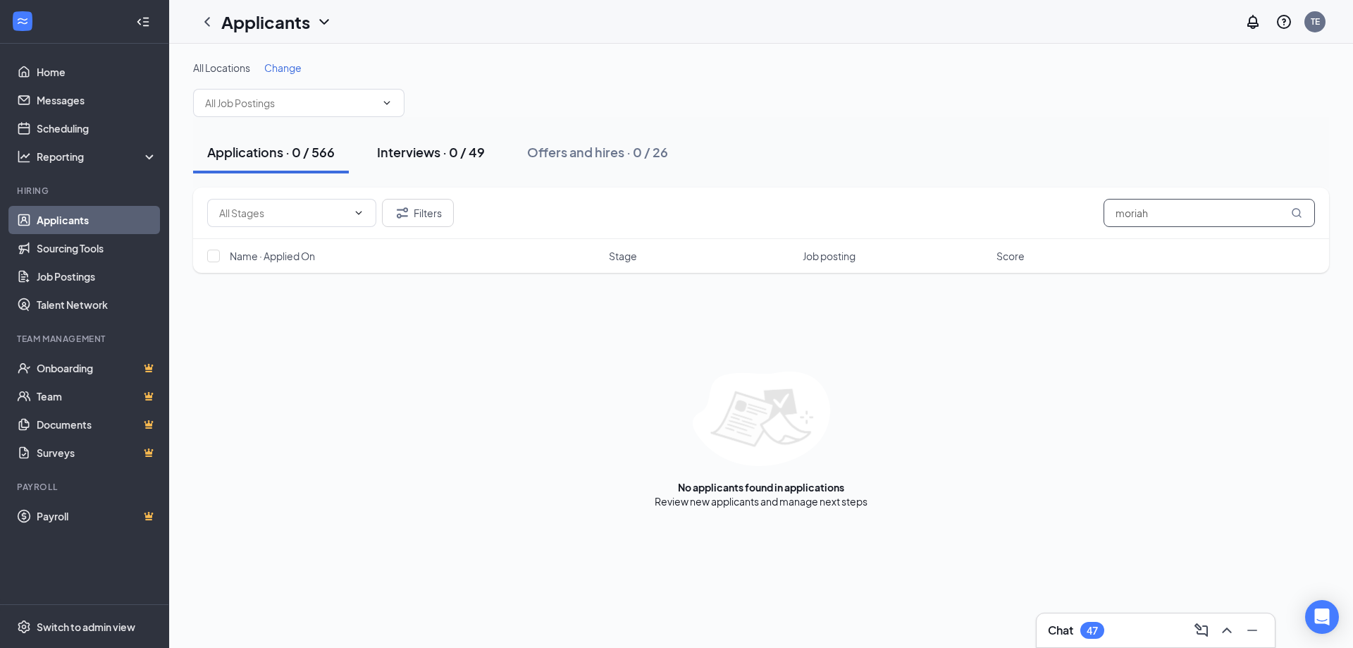
type input "moriah"
click at [441, 147] on div "Interviews · 0 / 49" at bounding box center [431, 152] width 108 height 18
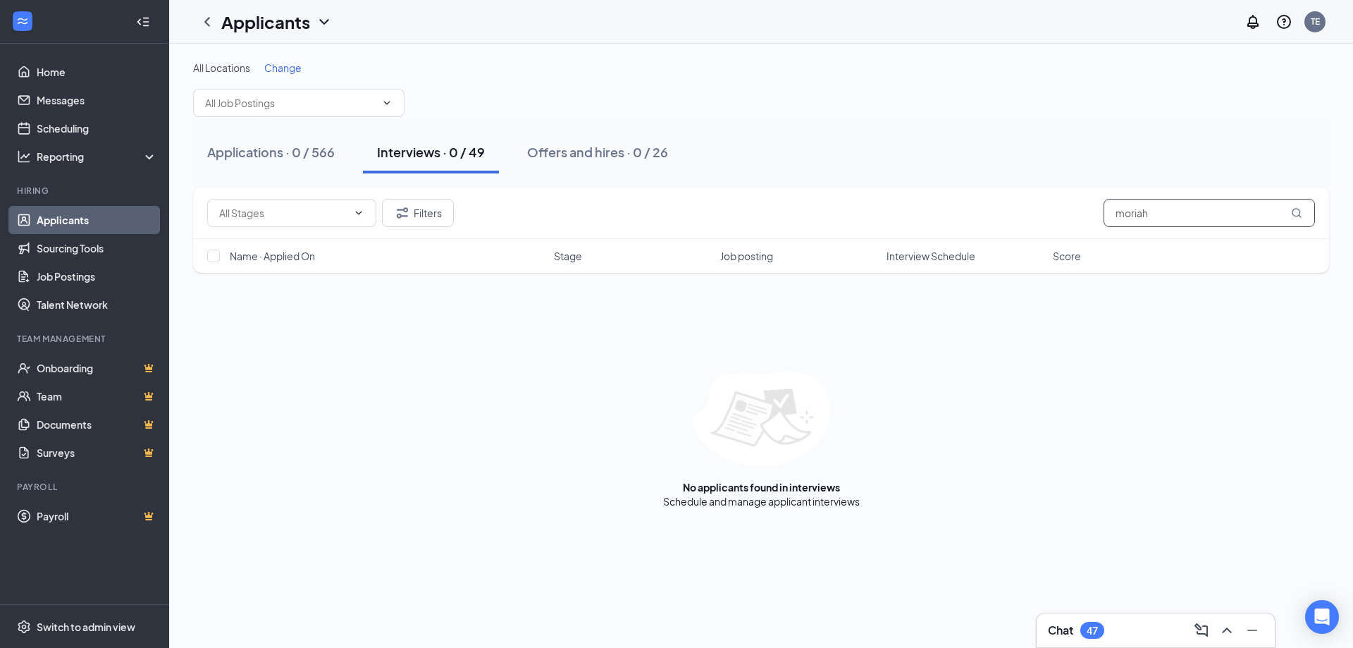
click at [1215, 210] on input "moriah" at bounding box center [1209, 213] width 211 height 28
click at [560, 154] on div "Offers and hires · 0 / 26" at bounding box center [597, 152] width 141 height 18
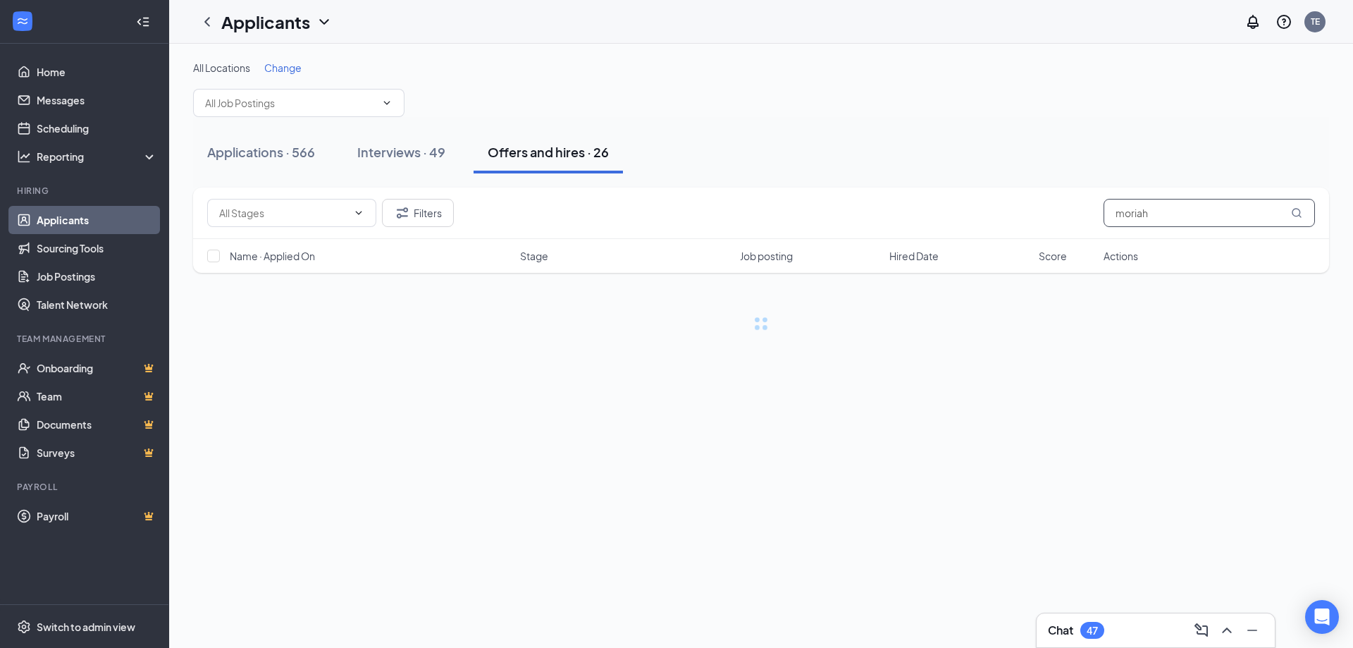
click at [1156, 214] on input "moriah" at bounding box center [1209, 213] width 211 height 28
drag, startPoint x: 1166, startPoint y: 214, endPoint x: 1080, endPoint y: 207, distance: 86.3
click at [1084, 209] on div "Filters moriah" at bounding box center [761, 213] width 1108 height 28
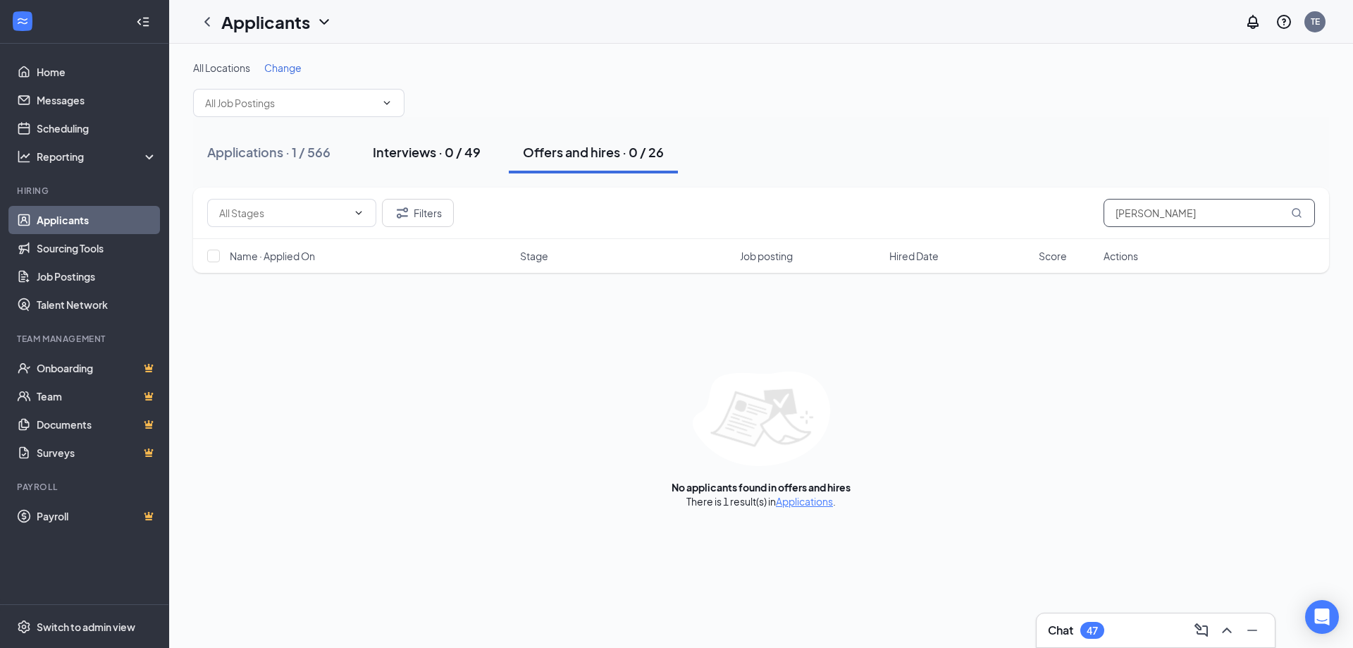
type input "[PERSON_NAME]"
click at [438, 142] on button "Interviews · 0 / 49" at bounding box center [427, 152] width 136 height 42
click at [1186, 209] on input "[PERSON_NAME]" at bounding box center [1209, 213] width 211 height 28
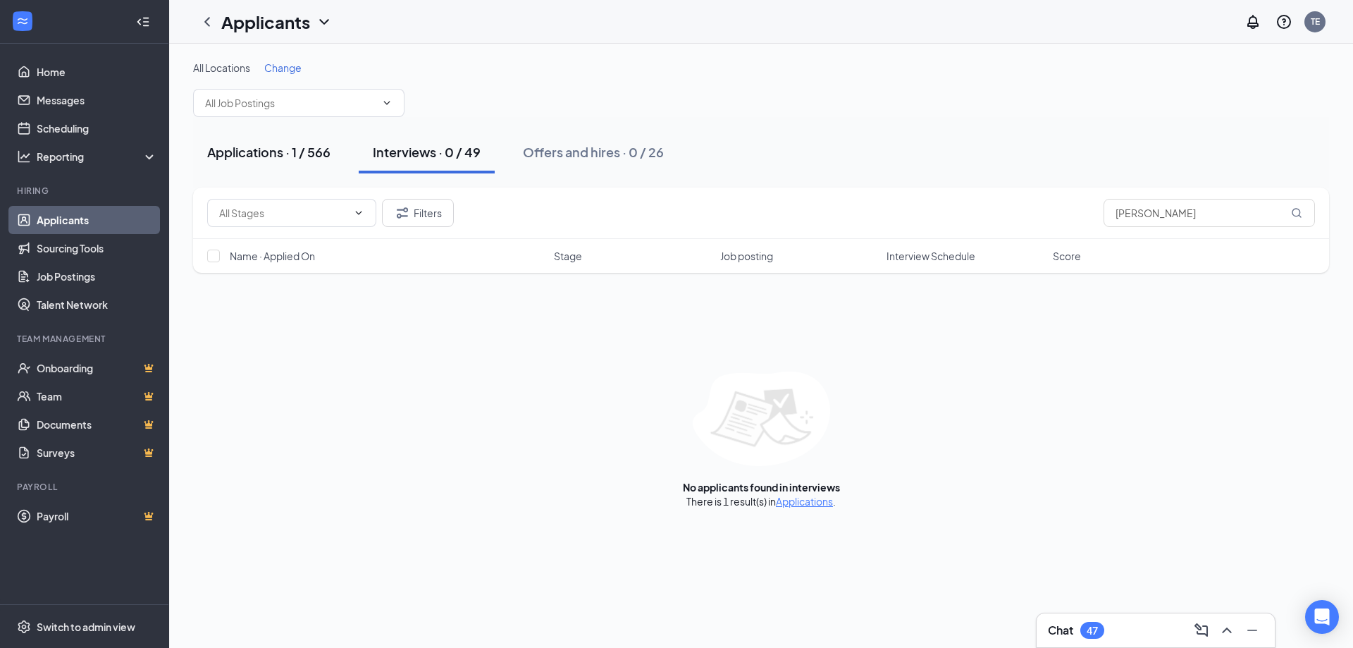
click at [279, 150] on div "Applications · 1 / 566" at bounding box center [268, 152] width 123 height 18
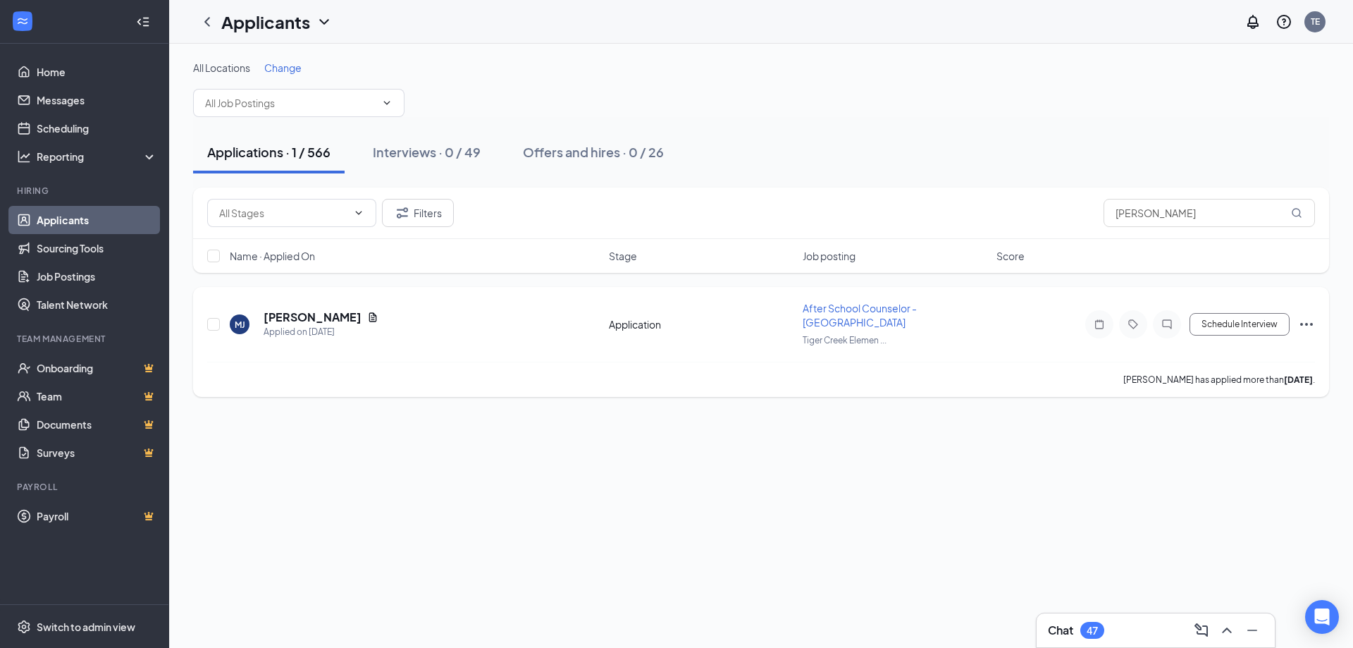
click at [1303, 323] on icon "Ellipses" at bounding box center [1306, 324] width 17 height 17
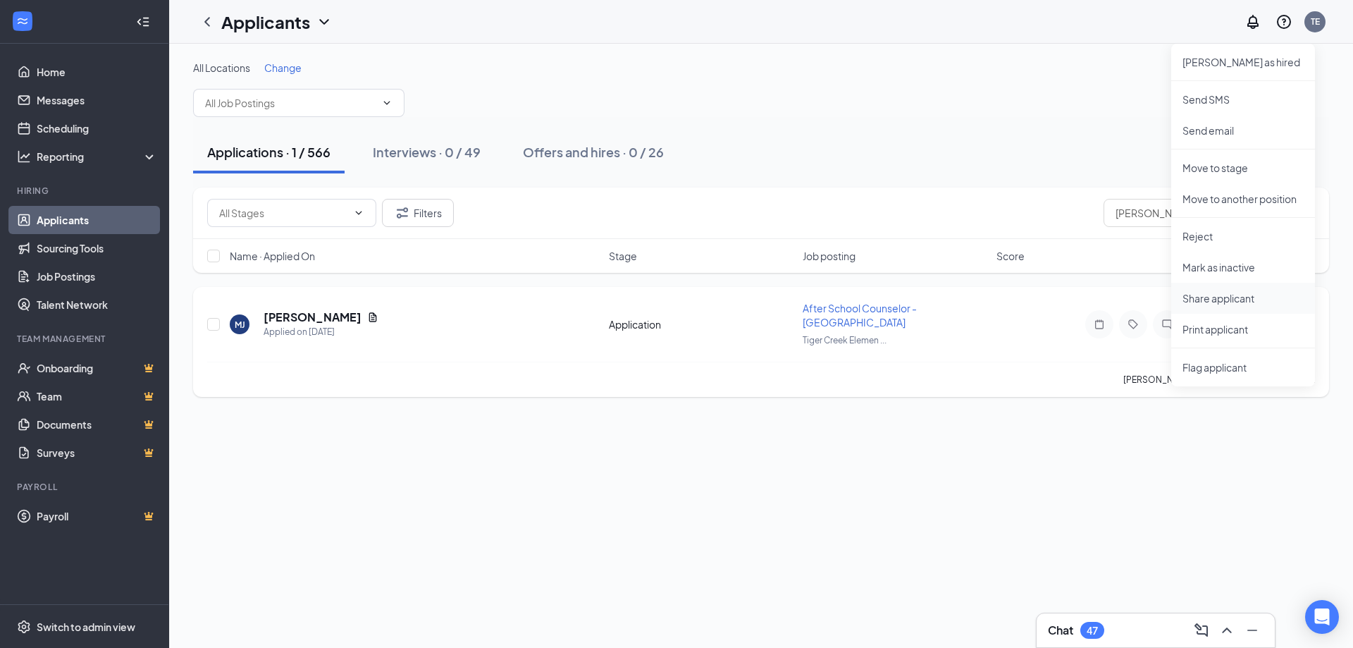
click at [1224, 305] on li "Share applicant" at bounding box center [1244, 298] width 144 height 31
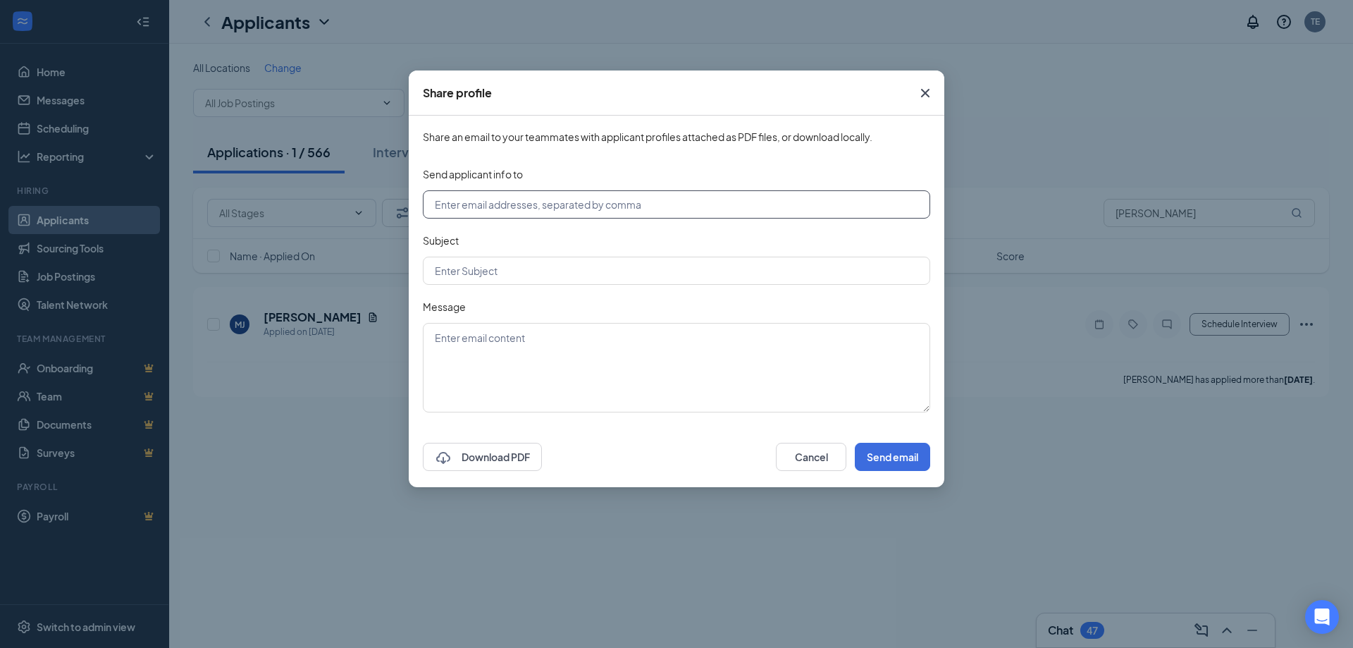
click at [555, 198] on input "text" at bounding box center [677, 204] width 508 height 28
type input "[EMAIL_ADDRESS][DOMAIN_NAME]"
type input "[PERSON_NAME] Application"
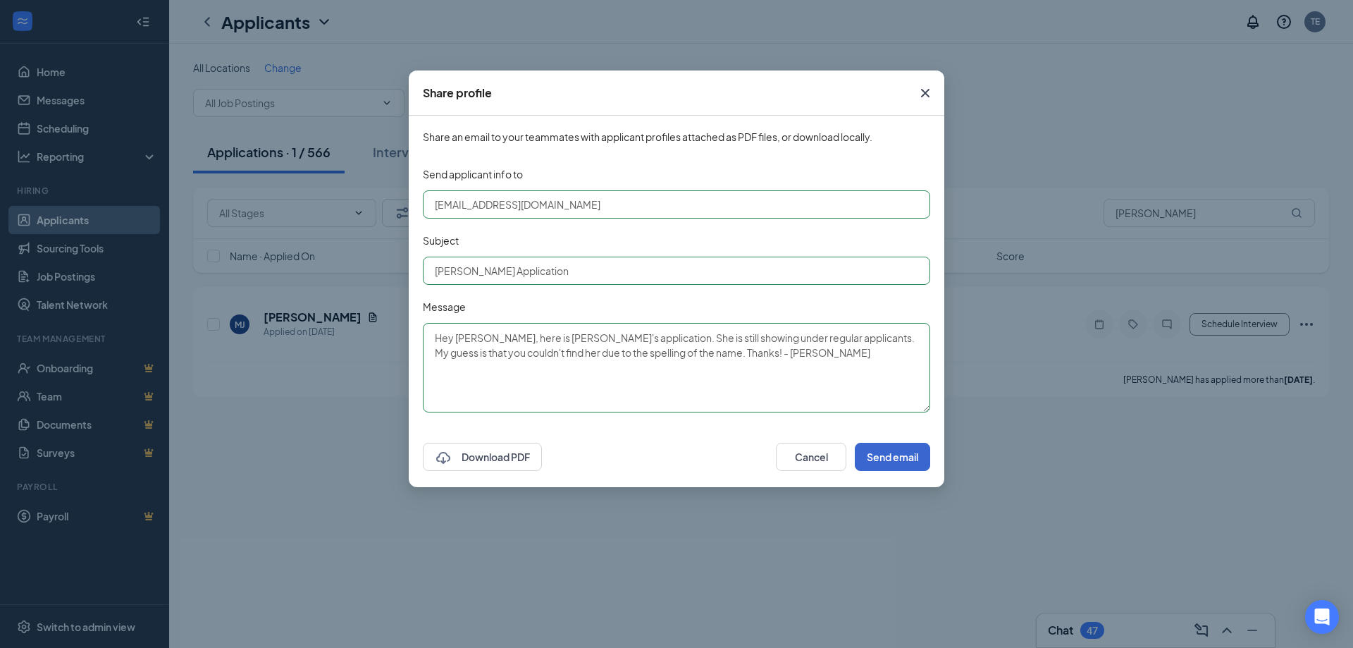
type textarea "Hey [PERSON_NAME], here is [PERSON_NAME]'s application. She is still showing un…"
click at [921, 459] on button "Send email" at bounding box center [892, 457] width 75 height 28
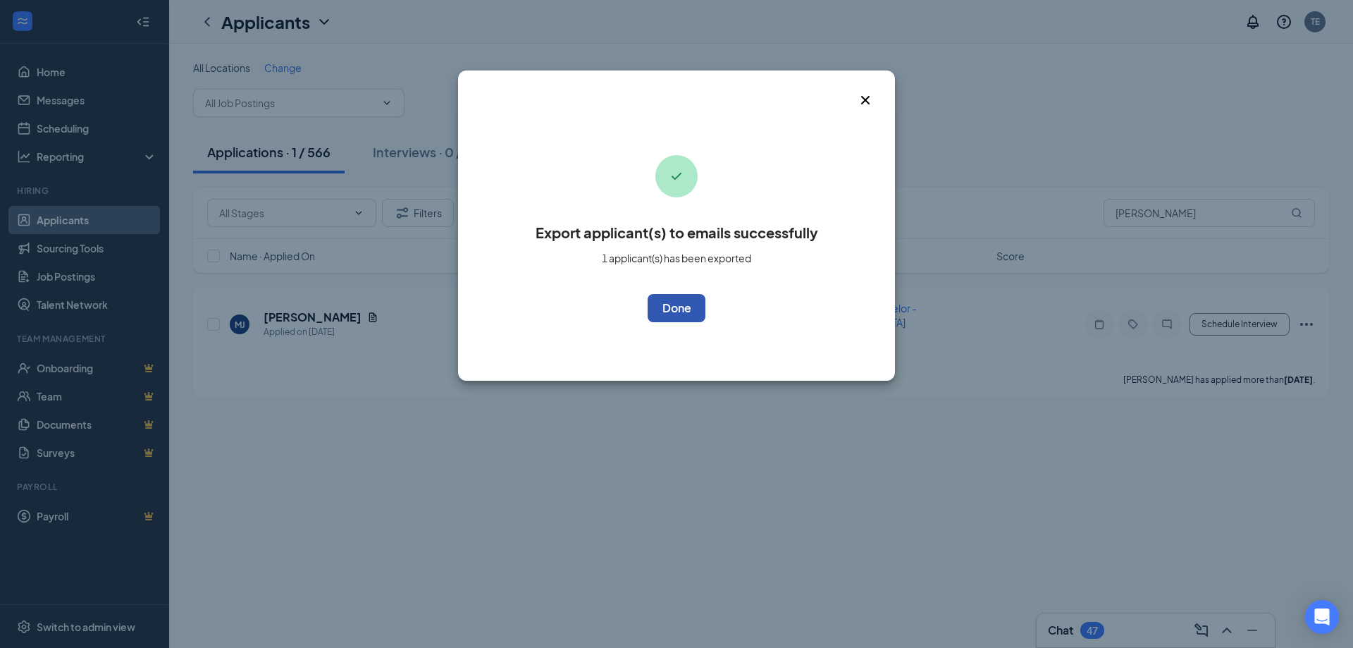
click at [703, 307] on button "OK" at bounding box center [677, 308] width 58 height 28
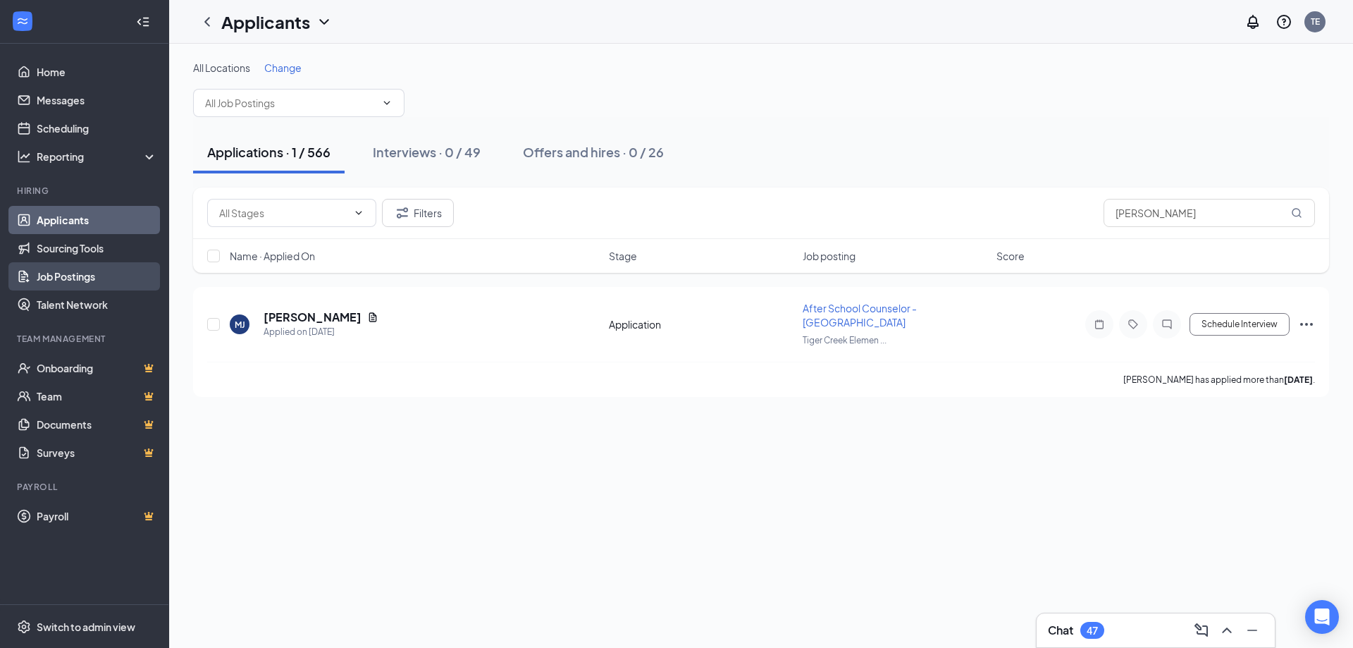
click at [72, 275] on link "Job Postings" at bounding box center [97, 276] width 121 height 28
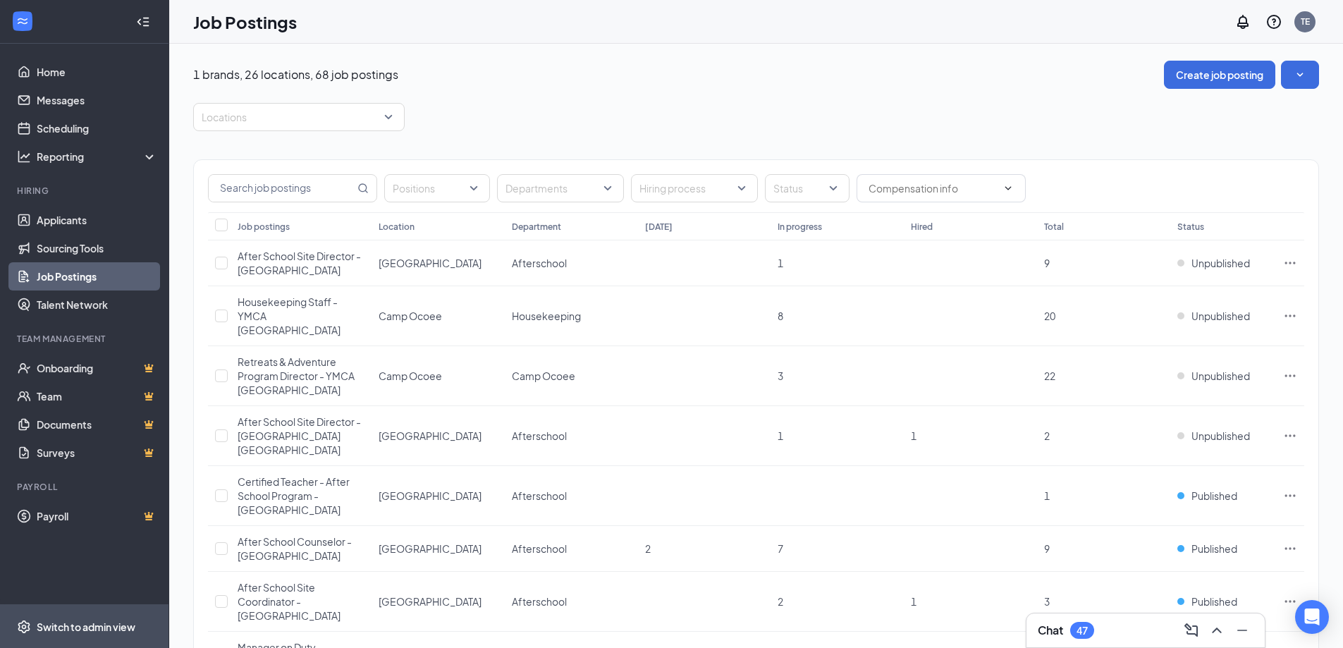
click at [85, 620] on div "Switch to admin view" at bounding box center [86, 627] width 99 height 14
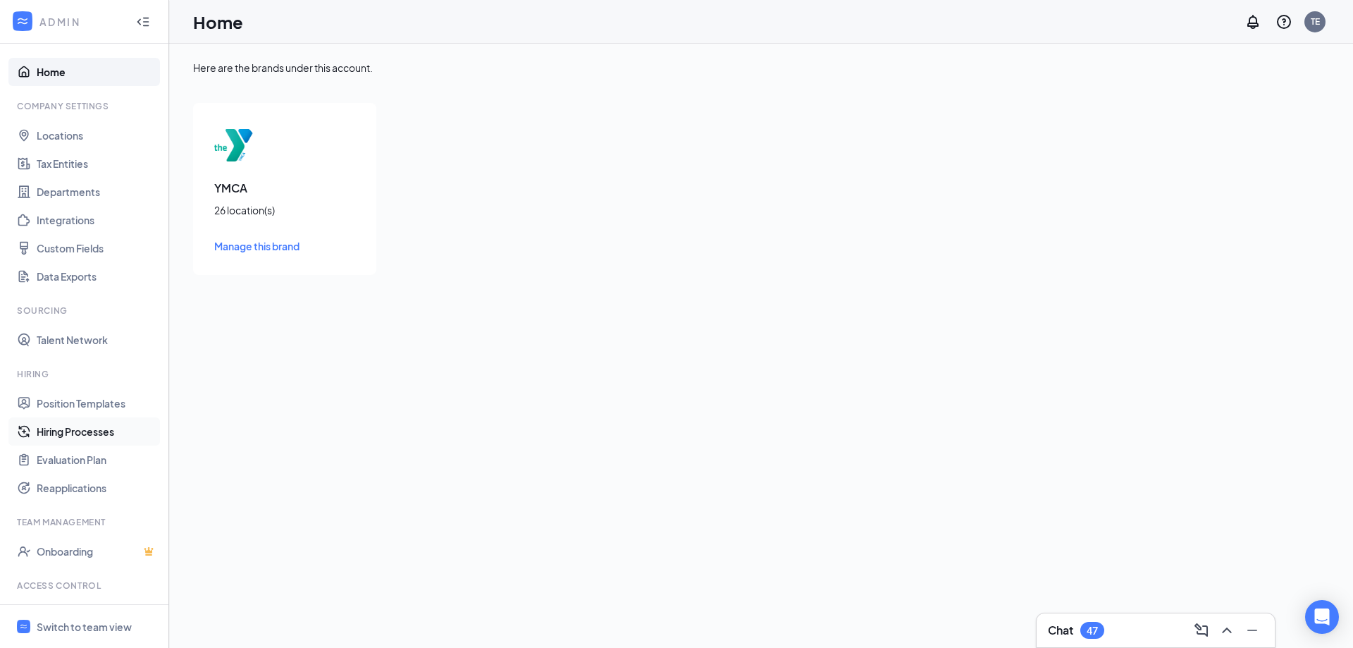
click at [67, 427] on link "Hiring Processes" at bounding box center [97, 431] width 121 height 28
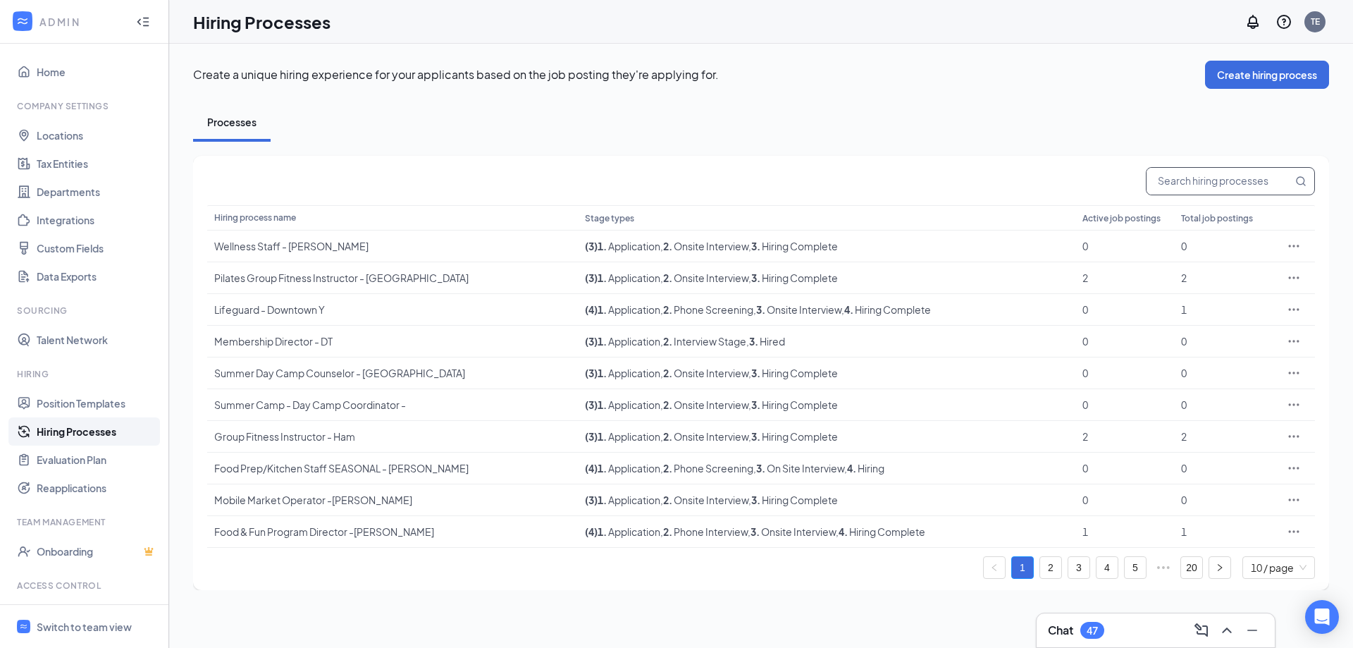
click at [1234, 170] on input "text" at bounding box center [1220, 181] width 146 height 27
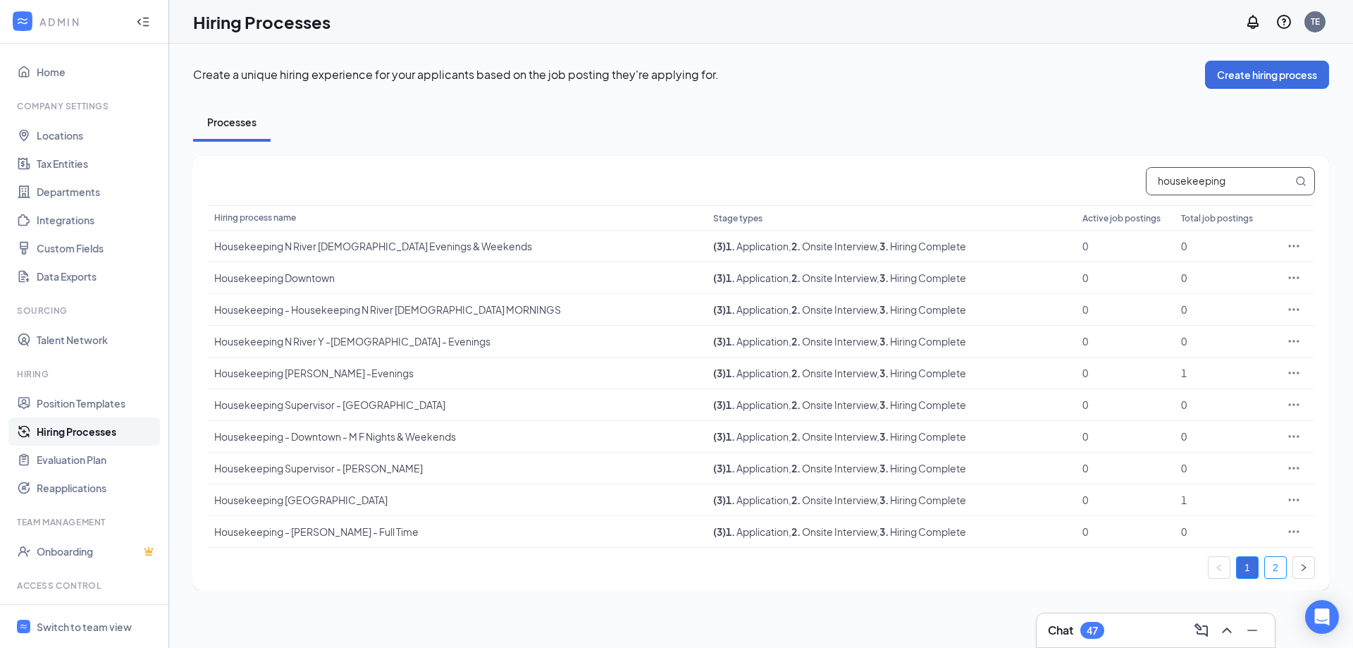
type input "housekeeping"
click at [1271, 565] on link "2" at bounding box center [1275, 567] width 21 height 21
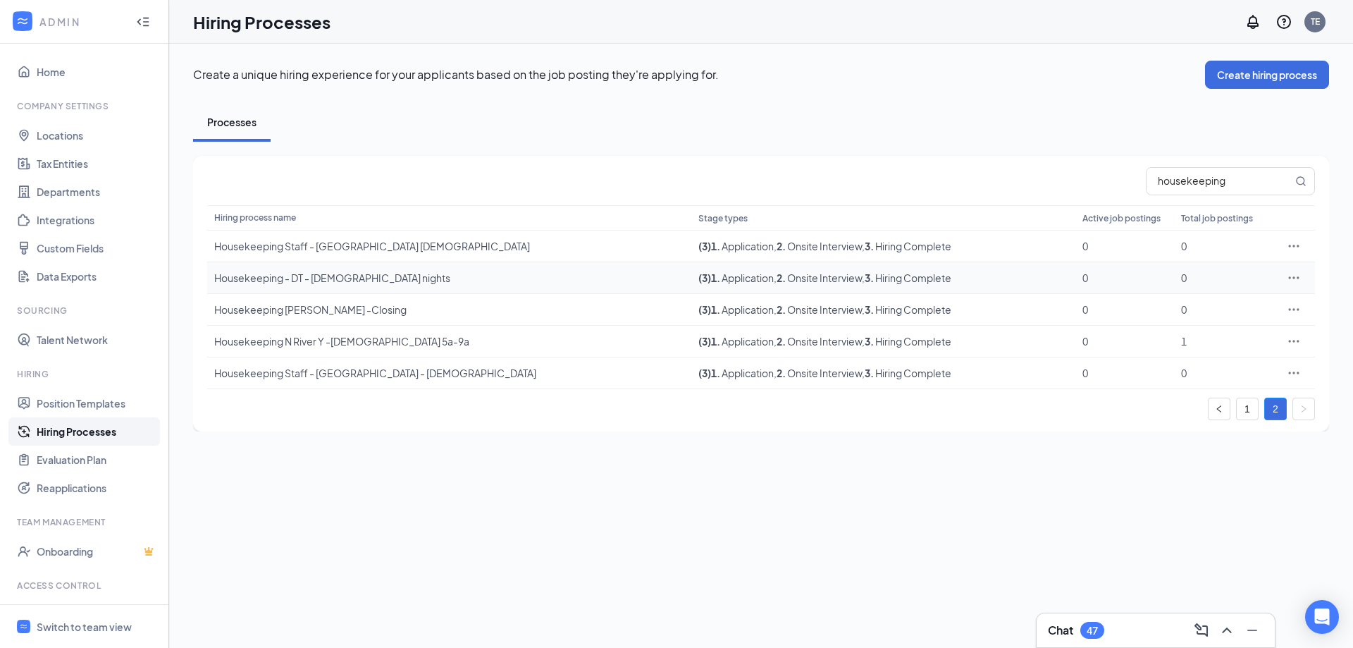
click at [331, 278] on div "Housekeeping - DT - [DEMOGRAPHIC_DATA] nights" at bounding box center [449, 278] width 470 height 14
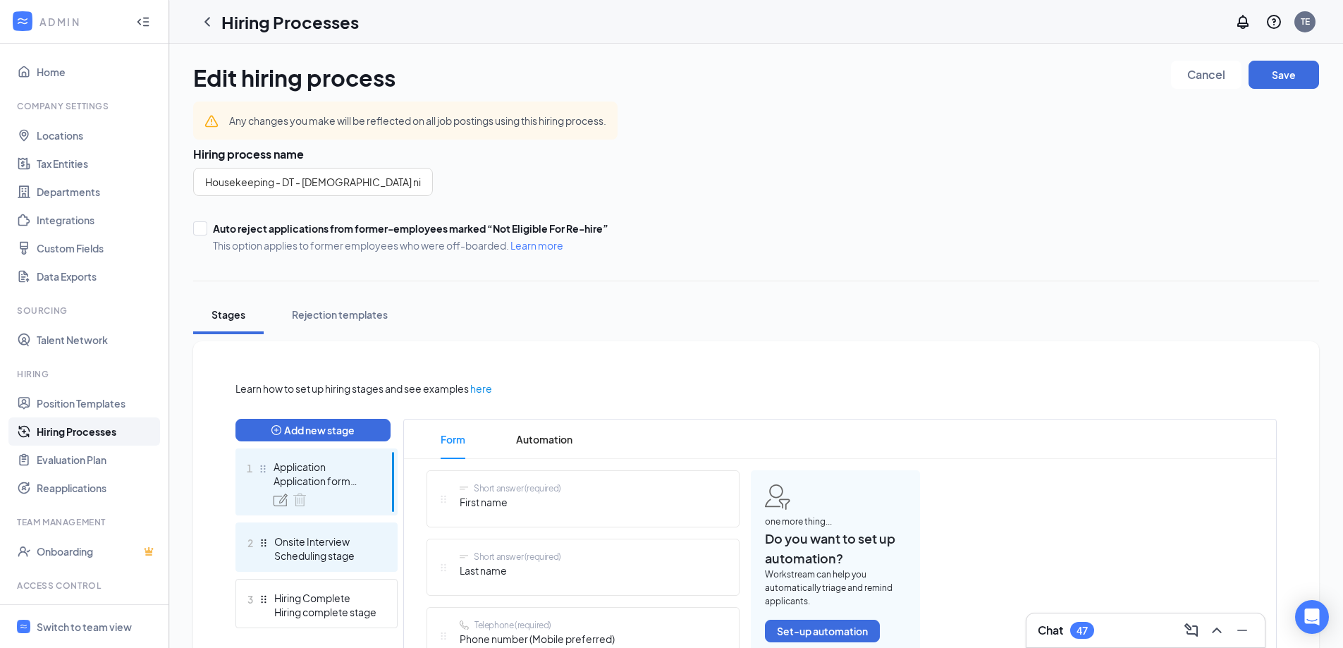
scroll to position [211, 0]
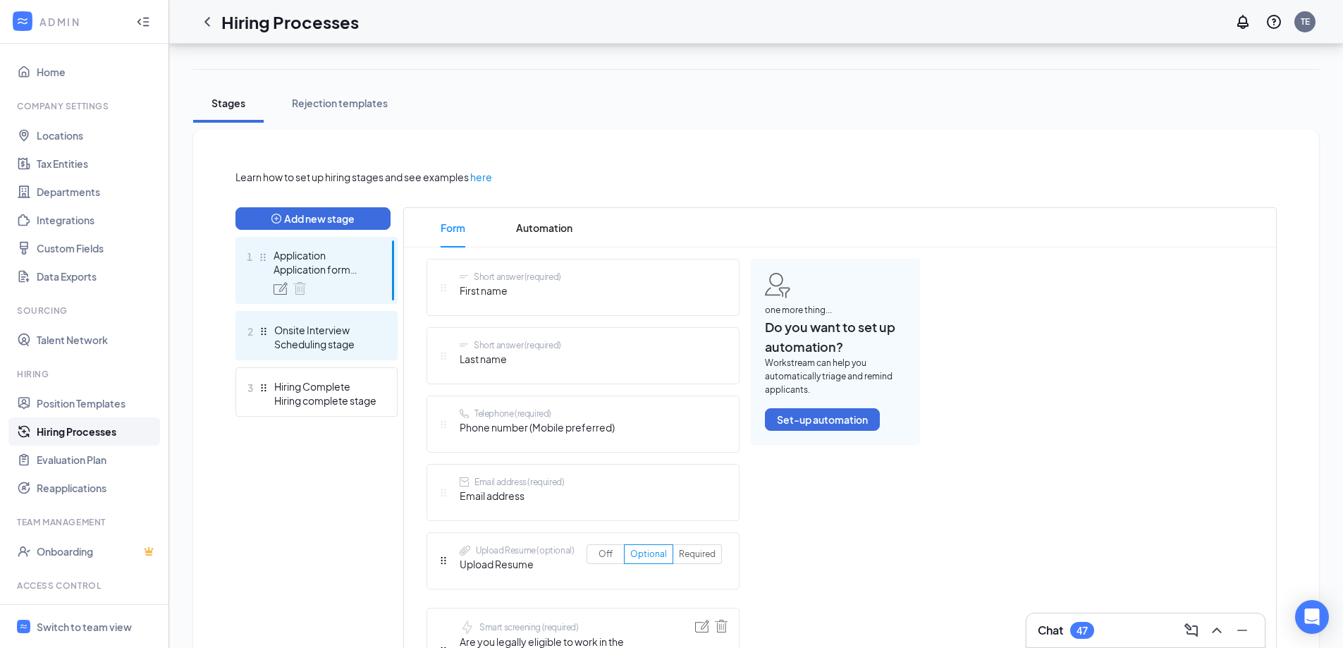
click at [319, 341] on div "Scheduling stage" at bounding box center [325, 344] width 103 height 14
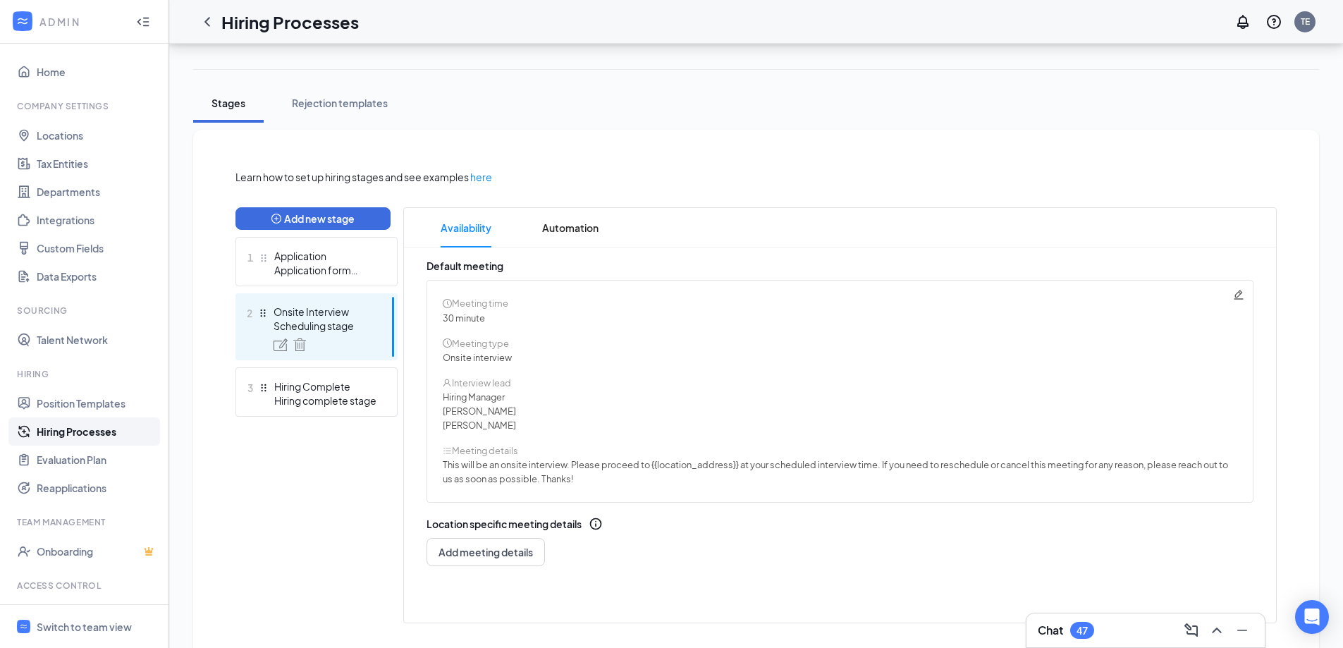
click at [1239, 291] on icon "Pencil" at bounding box center [1238, 294] width 9 height 9
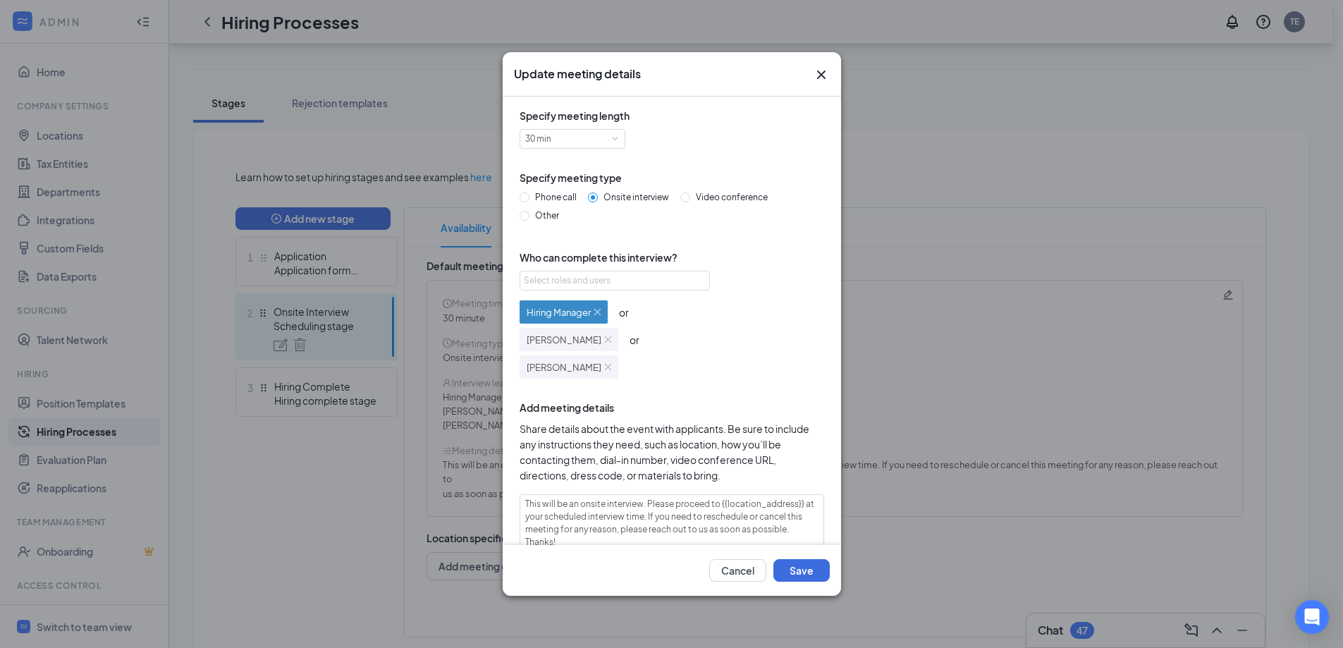
click at [601, 310] on div "Hiring Manager" at bounding box center [564, 311] width 88 height 23
click at [599, 311] on img at bounding box center [597, 312] width 6 height 6
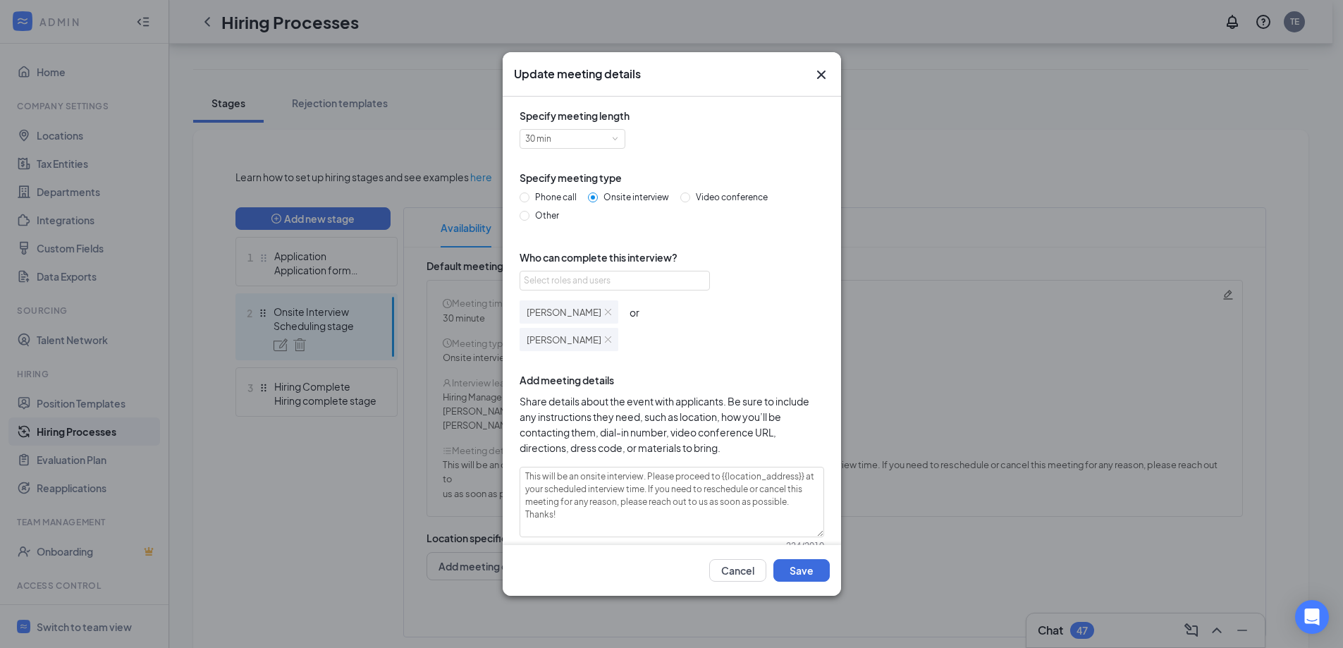
click at [605, 310] on img at bounding box center [608, 312] width 6 height 6
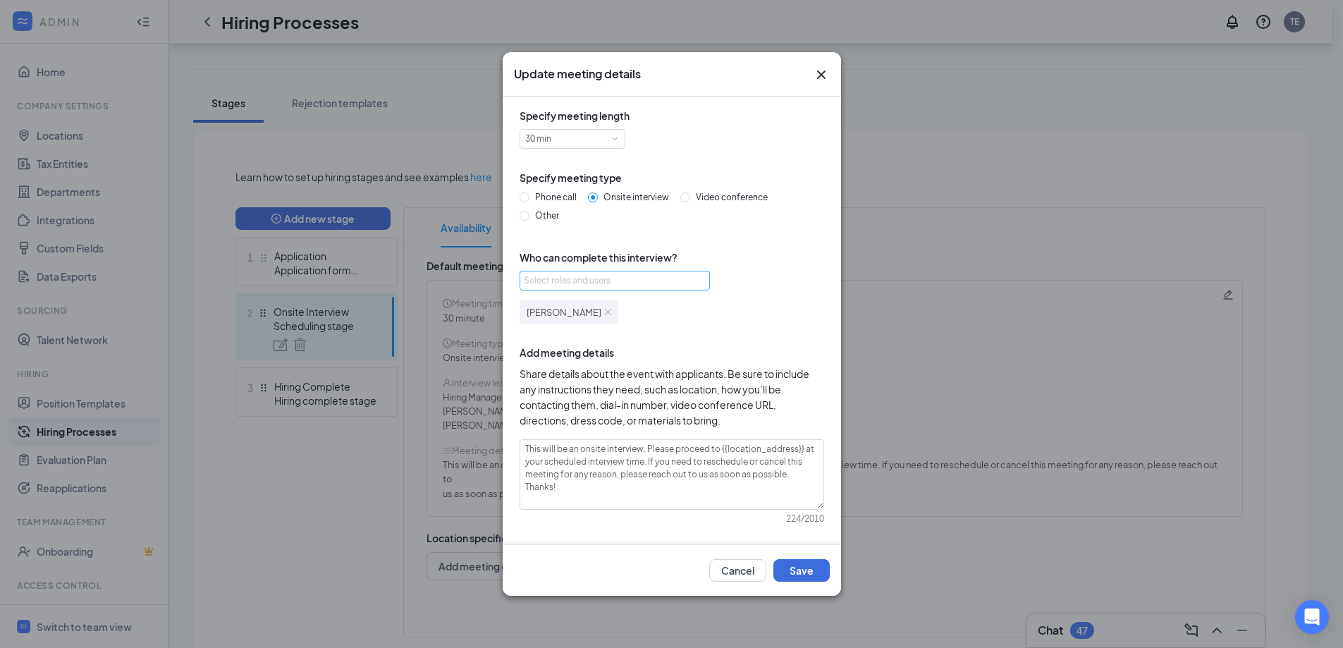
click at [574, 286] on div "Select roles and users" at bounding box center [611, 280] width 174 height 14
type input "mathi"
click at [532, 333] on input "checkbox" at bounding box center [535, 335] width 10 height 10
checkbox input "true"
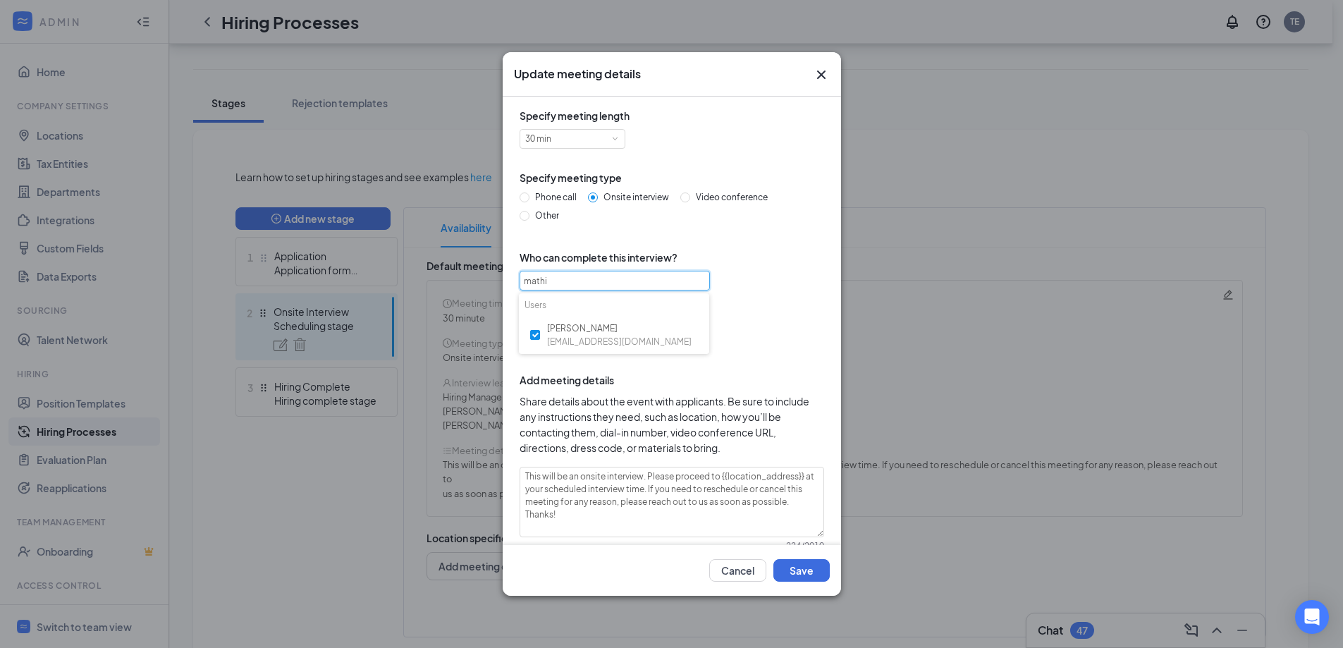
type input "mathi"
click at [728, 278] on div "Select roles and users [PERSON_NAME] [PERSON_NAME] or [PERSON_NAME]" at bounding box center [672, 311] width 305 height 80
click at [812, 576] on button "Save" at bounding box center [801, 570] width 56 height 23
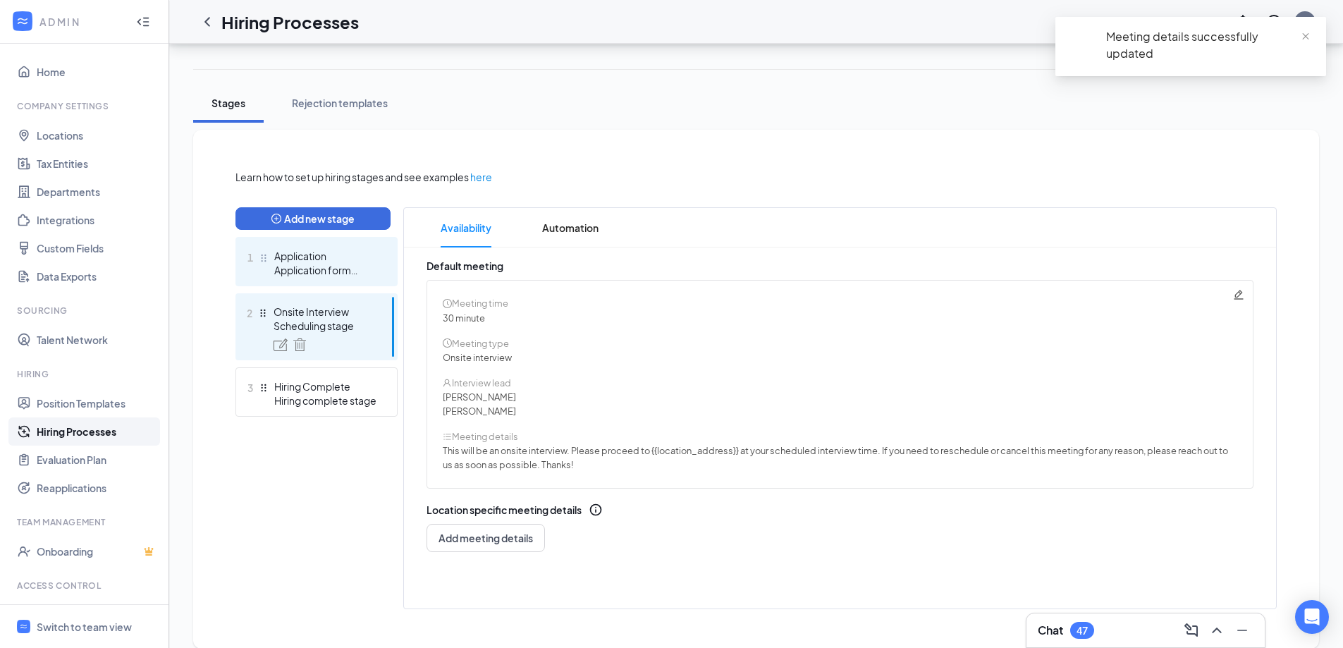
click at [302, 258] on div "Application" at bounding box center [325, 256] width 103 height 14
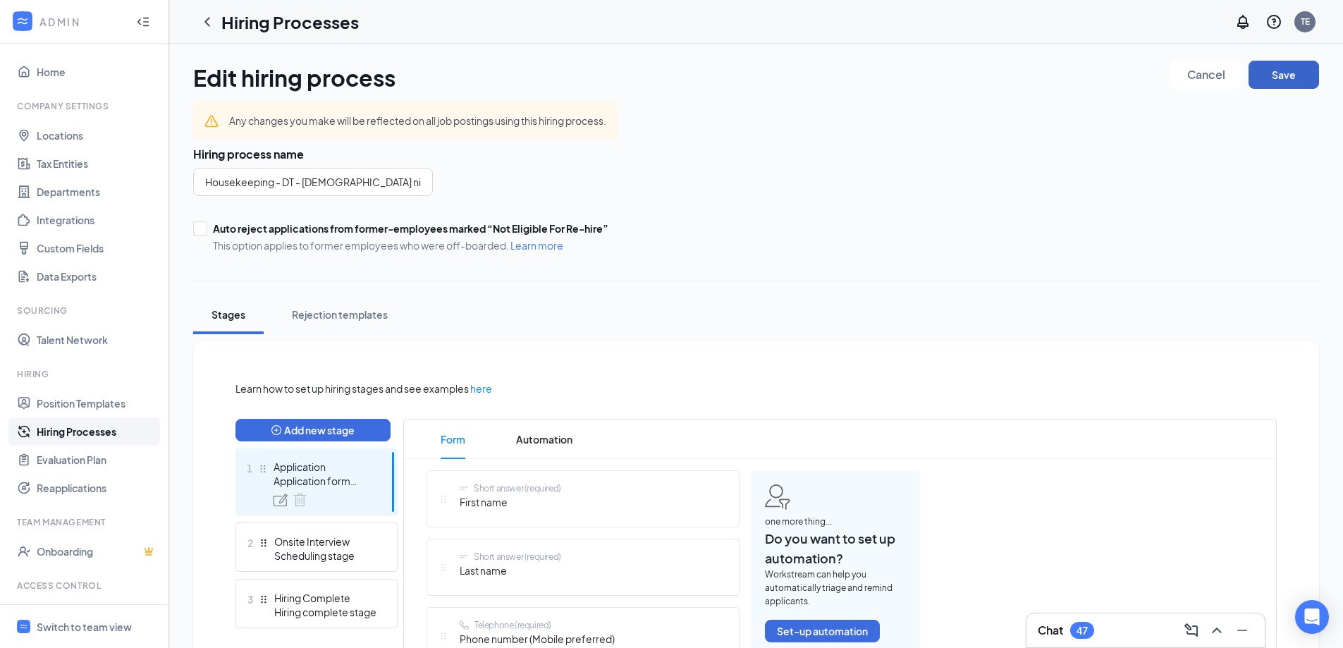
click at [1279, 75] on button "Save" at bounding box center [1283, 75] width 70 height 28
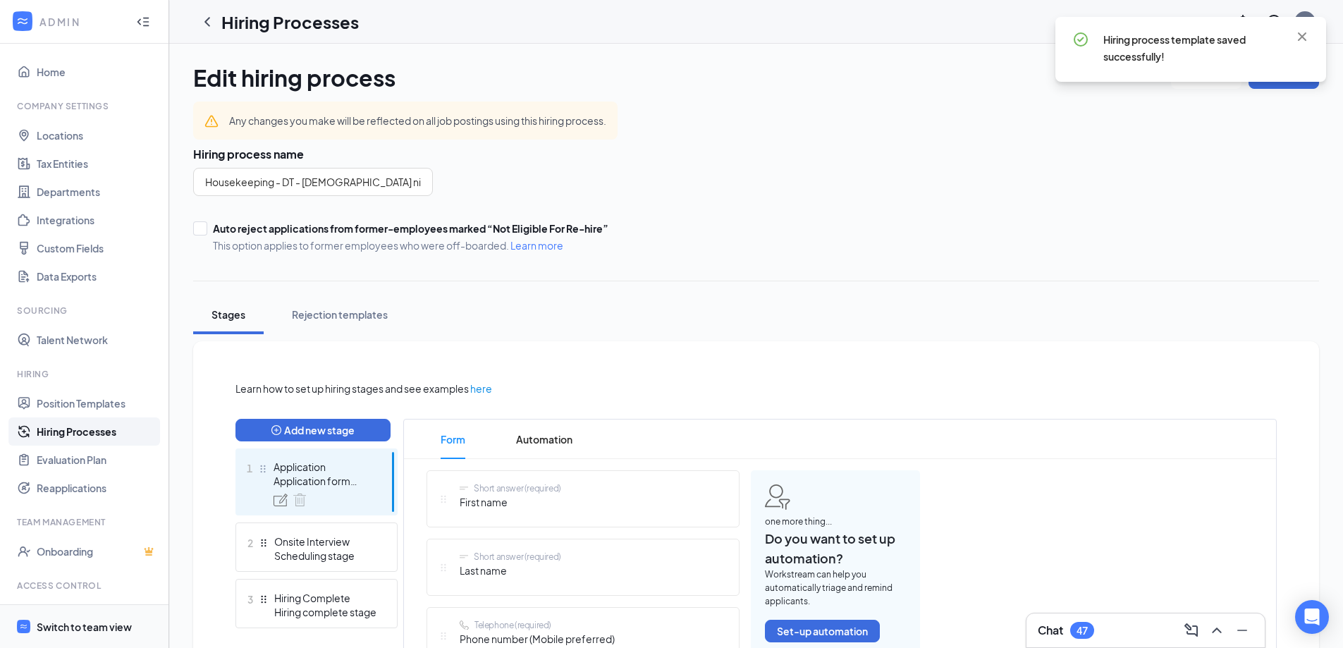
click at [63, 622] on div "Switch to team view" at bounding box center [84, 627] width 95 height 14
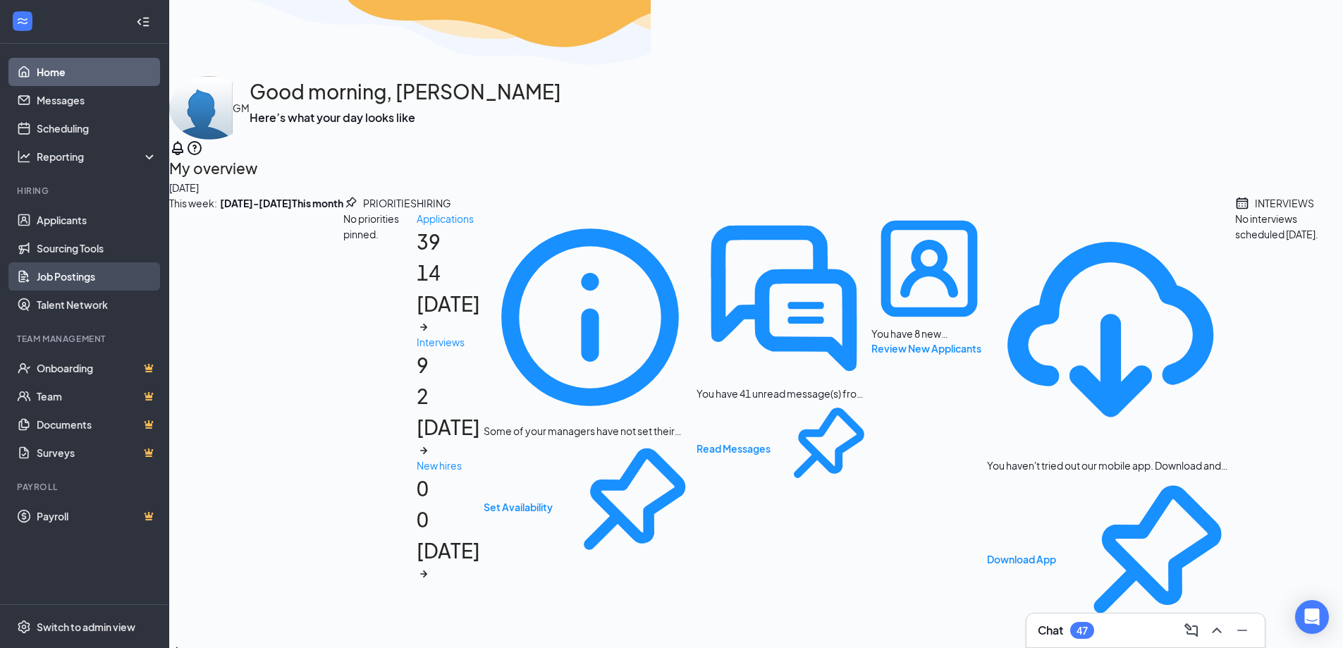
click at [50, 266] on link "Job Postings" at bounding box center [97, 276] width 121 height 28
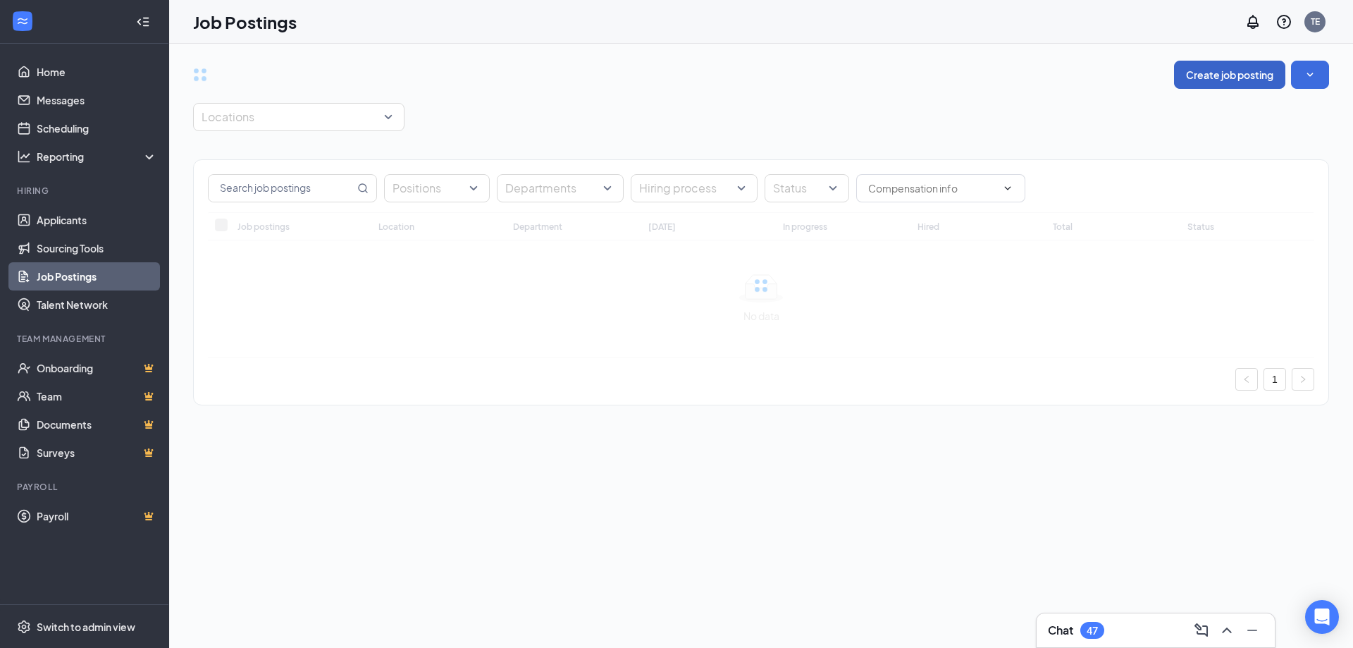
click at [1177, 74] on button "Create job posting" at bounding box center [1229, 75] width 111 height 28
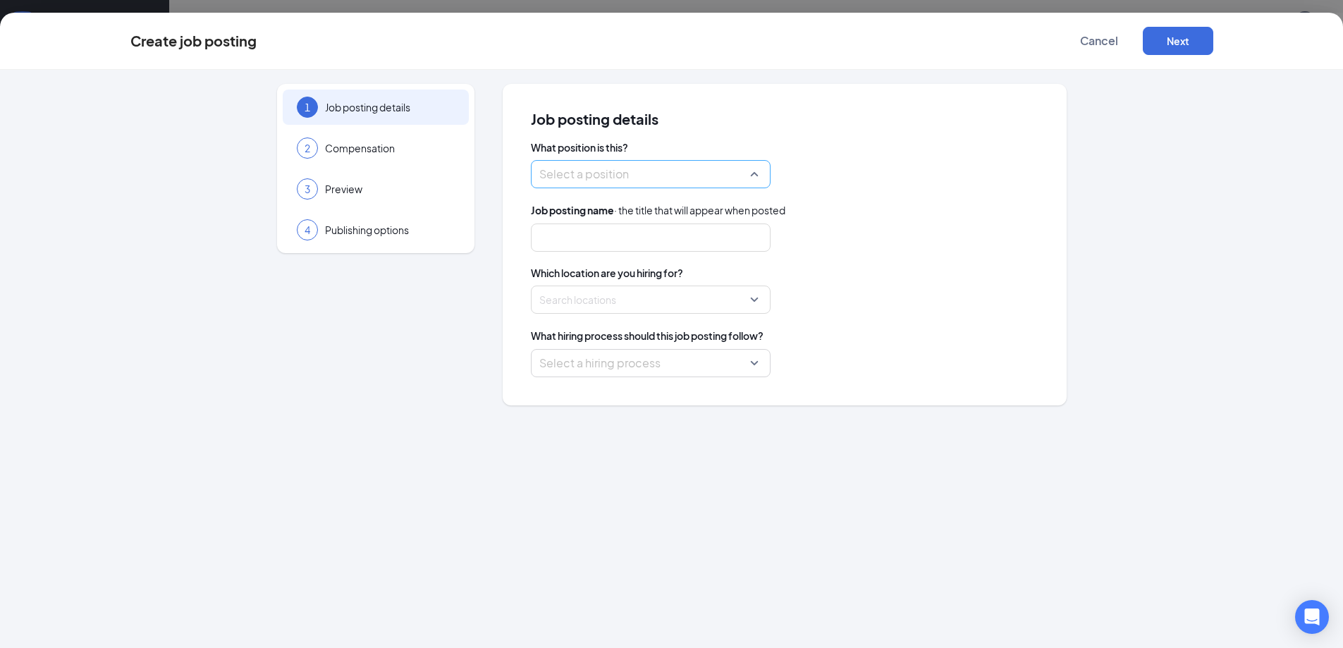
click at [659, 180] on input "search" at bounding box center [645, 174] width 213 height 27
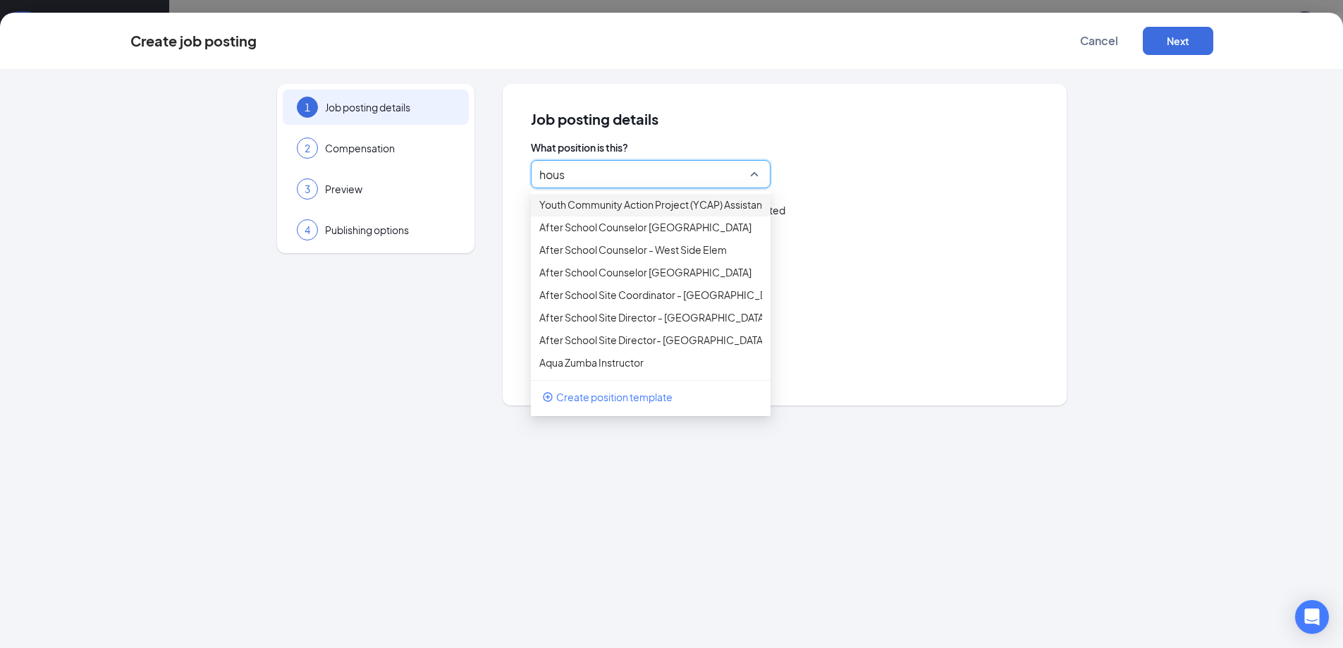
type input "house"
click at [641, 324] on p "Housekeeping Staff - Downtown - [DEMOGRAPHIC_DATA]" at bounding box center [639, 317] width 200 height 14
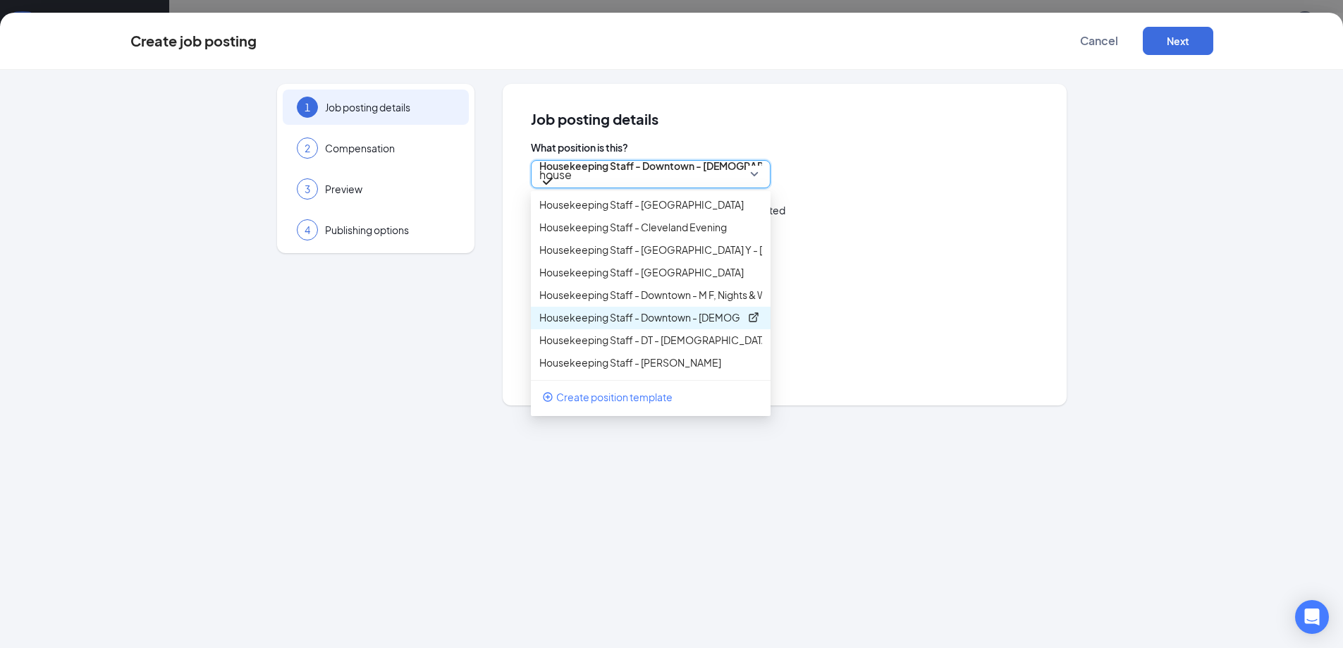
type input "Housekeeping Staff - [DEMOGRAPHIC_DATA] - Downtown Y"
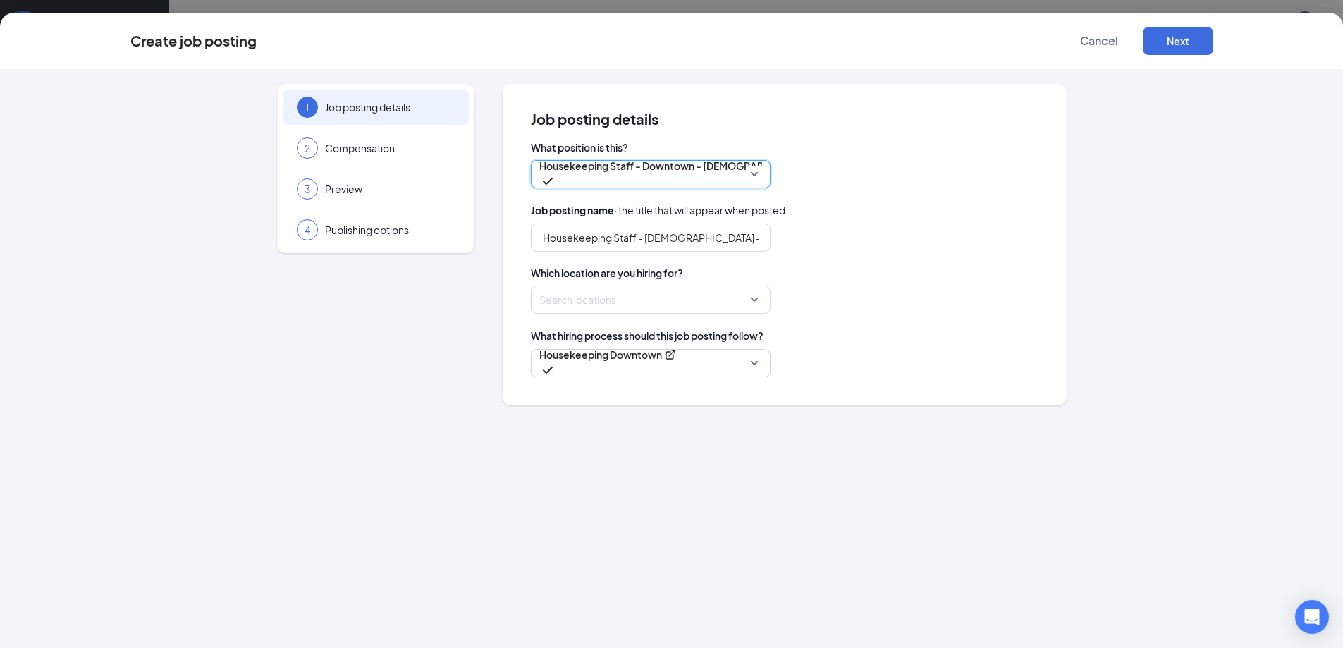
click at [714, 173] on p "Housekeeping Staff - Downtown - [DEMOGRAPHIC_DATA]" at bounding box center [674, 166] width 271 height 14
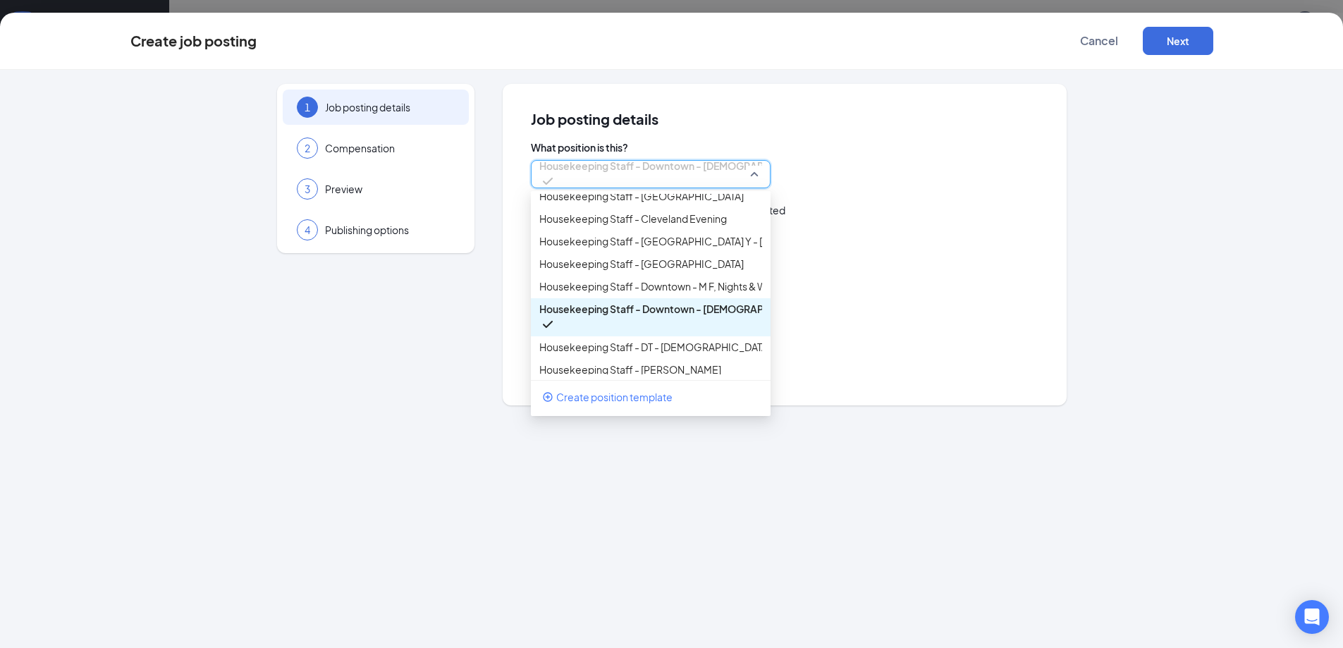
click at [895, 308] on div "Search locations" at bounding box center [785, 299] width 508 height 28
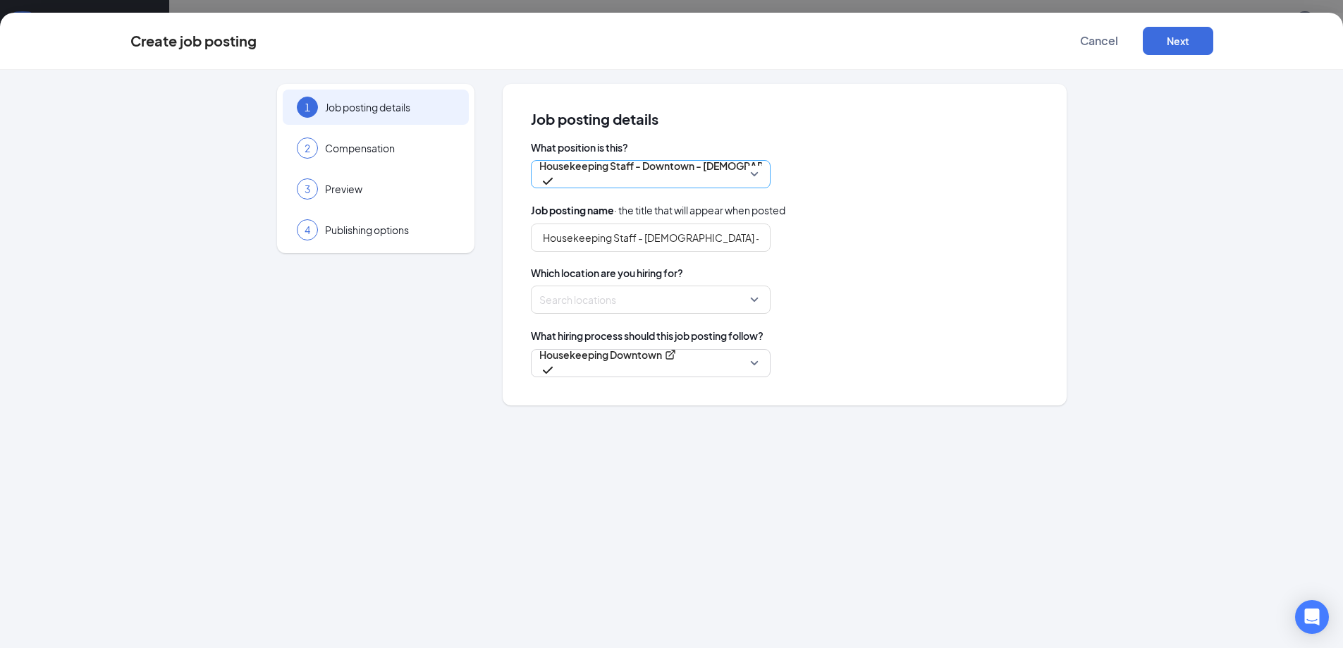
click at [542, 171] on p "Housekeeping Staff - Downtown - [DEMOGRAPHIC_DATA]" at bounding box center [674, 166] width 271 height 14
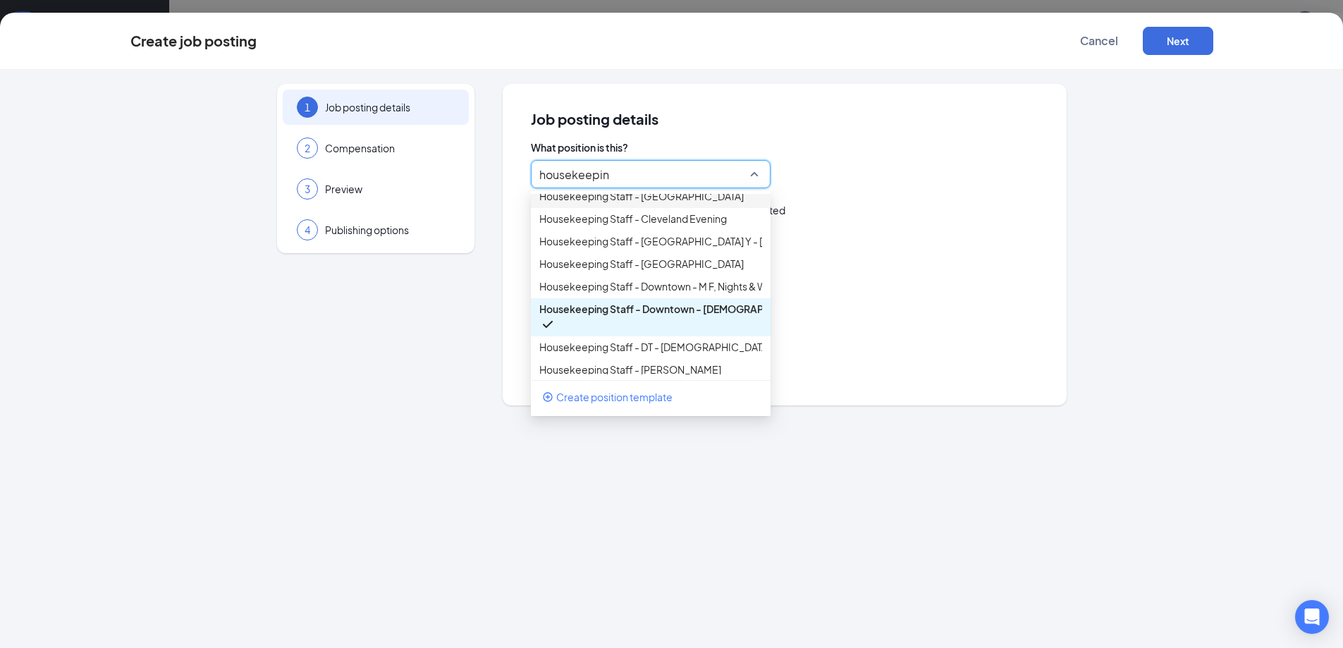
type input "housekeeping"
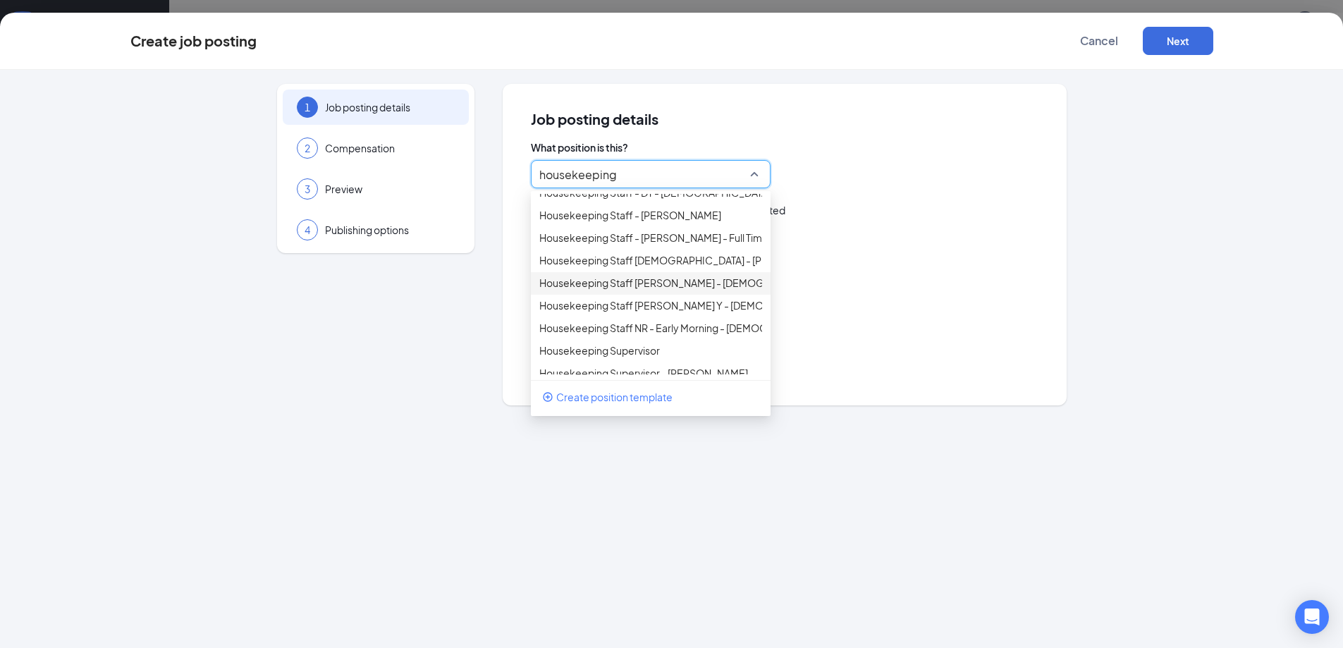
scroll to position [141, 0]
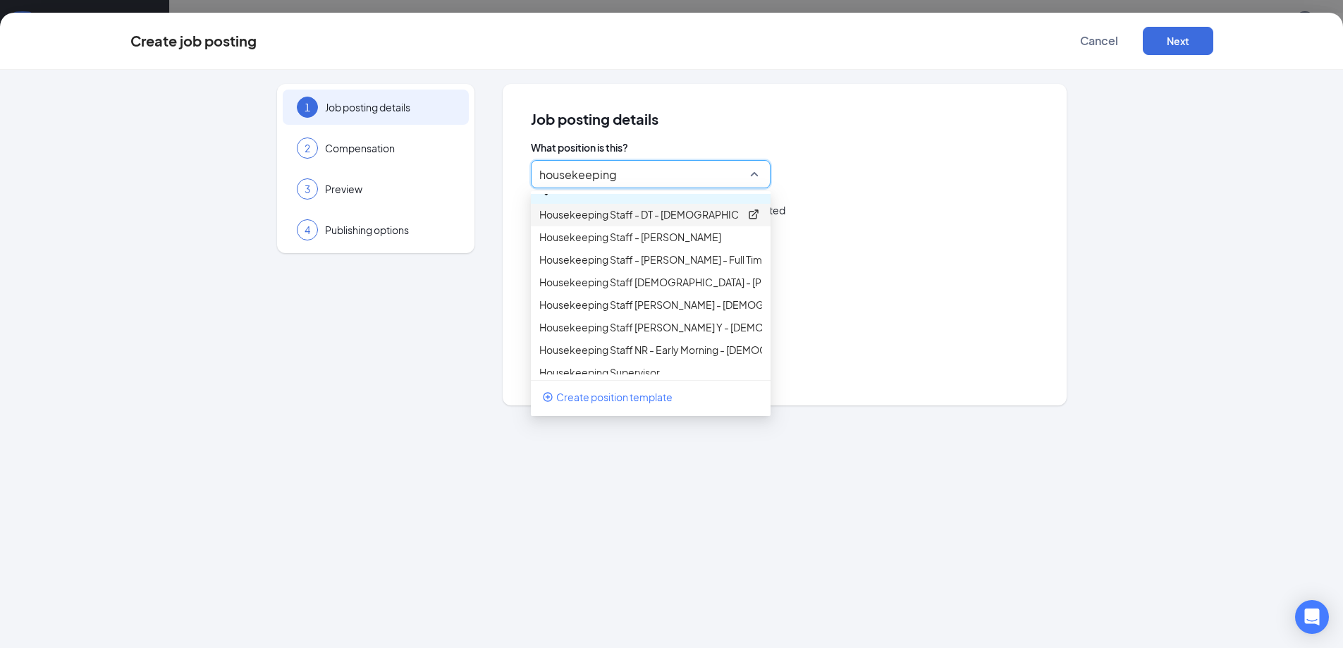
click at [644, 221] on p "Housekeeping Staff - DT - [DEMOGRAPHIC_DATA] - NIGHTS" at bounding box center [639, 214] width 200 height 14
type input "Housekeeping Staff - [DEMOGRAPHIC_DATA] - Night Shift"
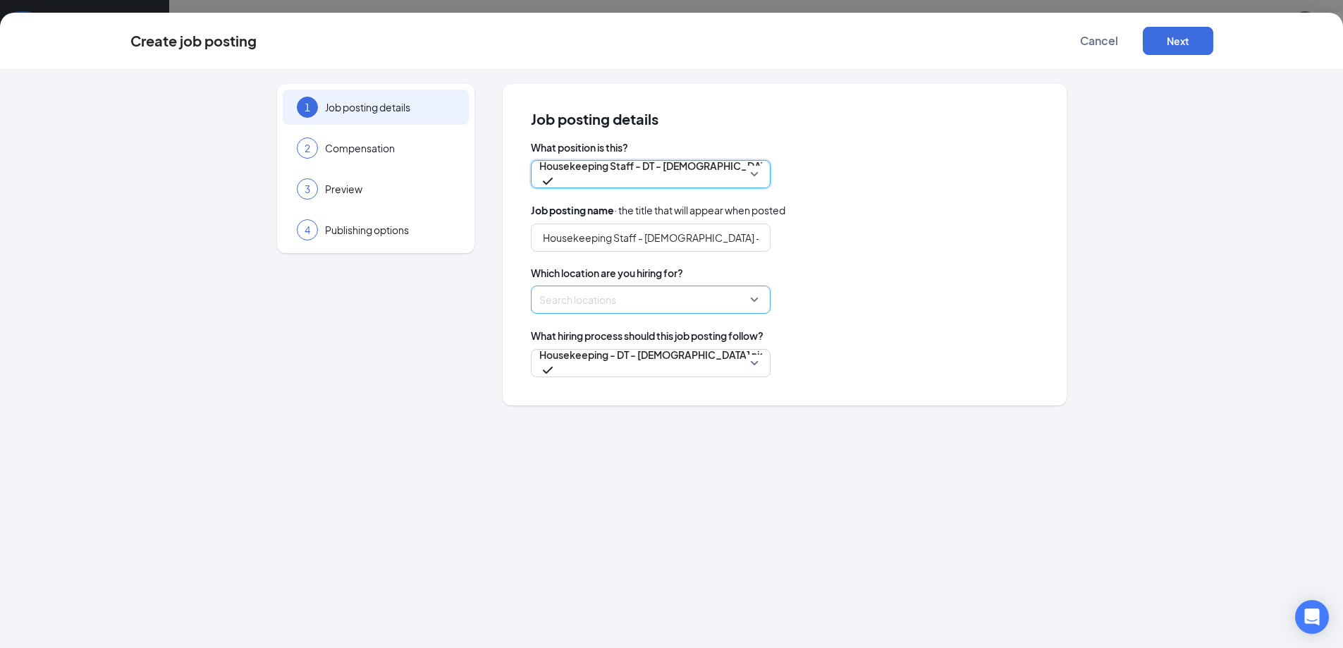
click at [623, 302] on div at bounding box center [646, 299] width 213 height 23
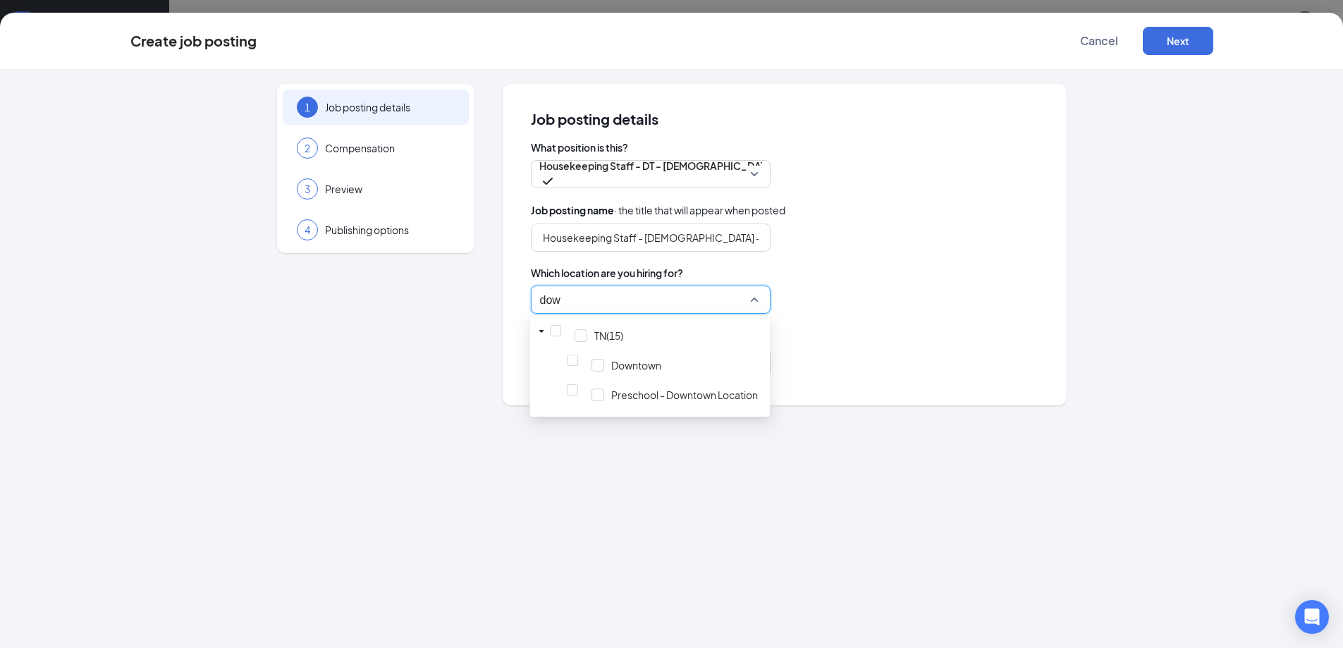
type input "down"
click at [591, 361] on div at bounding box center [597, 365] width 13 height 13
click at [857, 312] on div "down" at bounding box center [785, 299] width 508 height 28
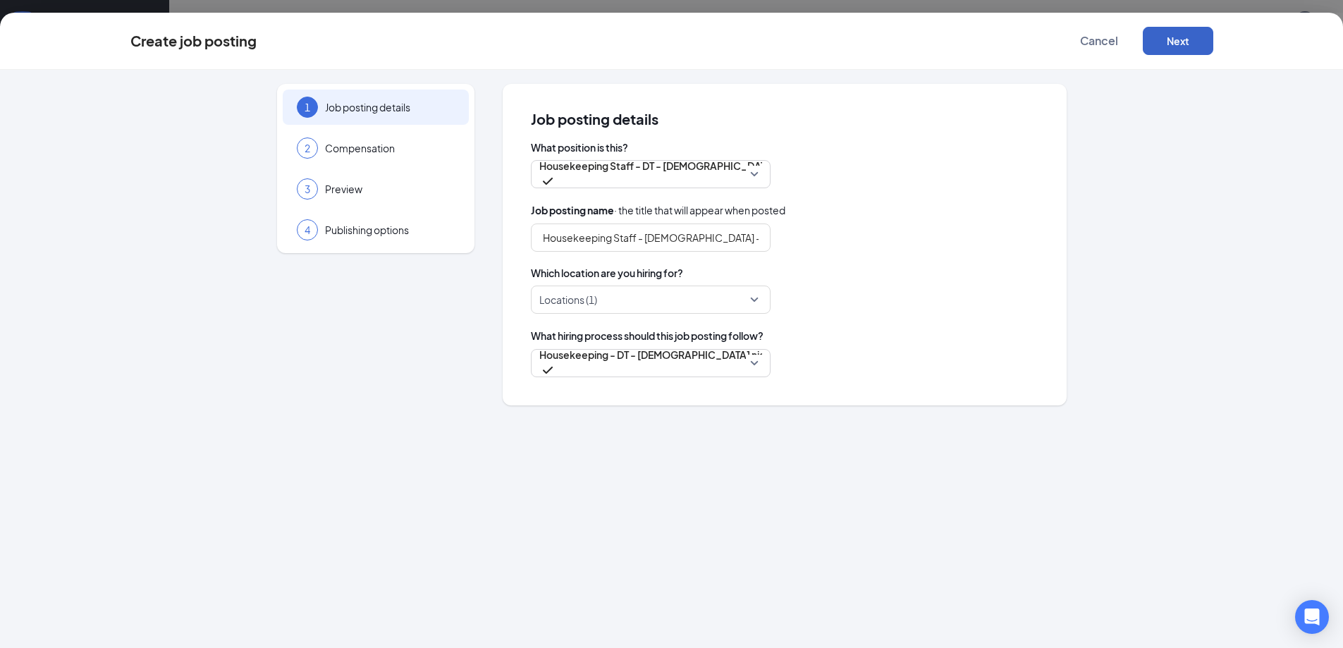
click at [1169, 37] on button "Next" at bounding box center [1178, 41] width 70 height 28
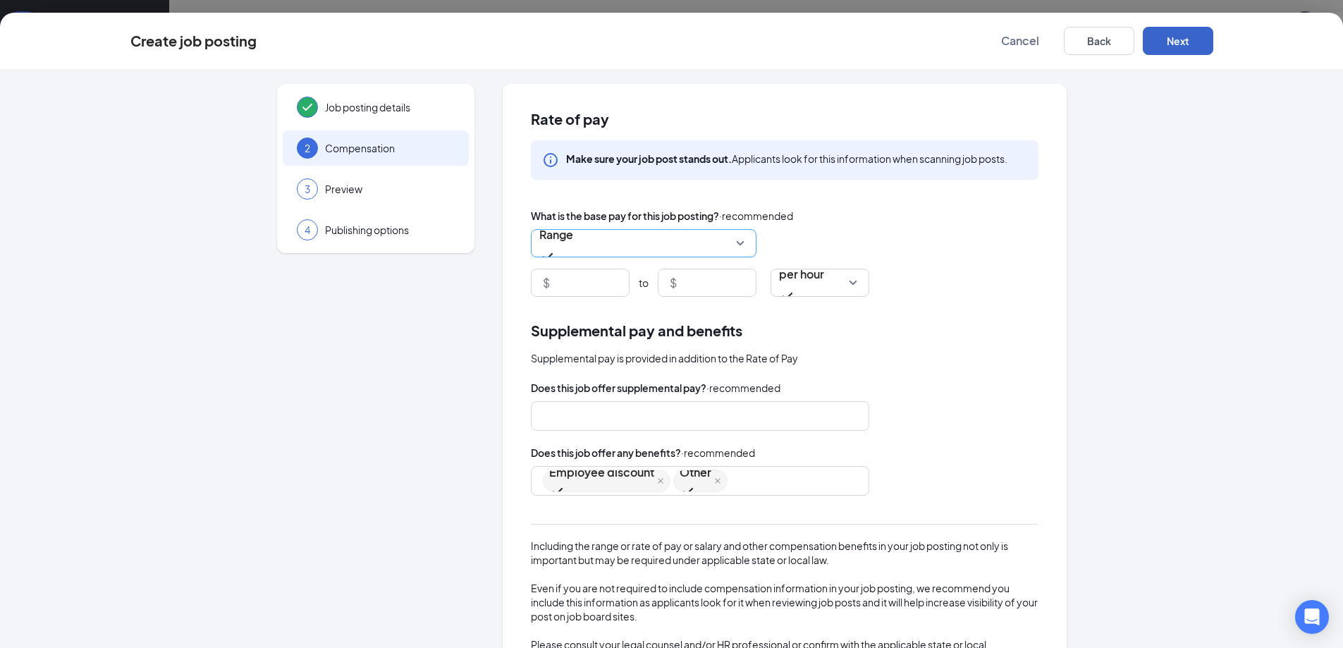
click at [573, 244] on span "Range" at bounding box center [556, 243] width 34 height 44
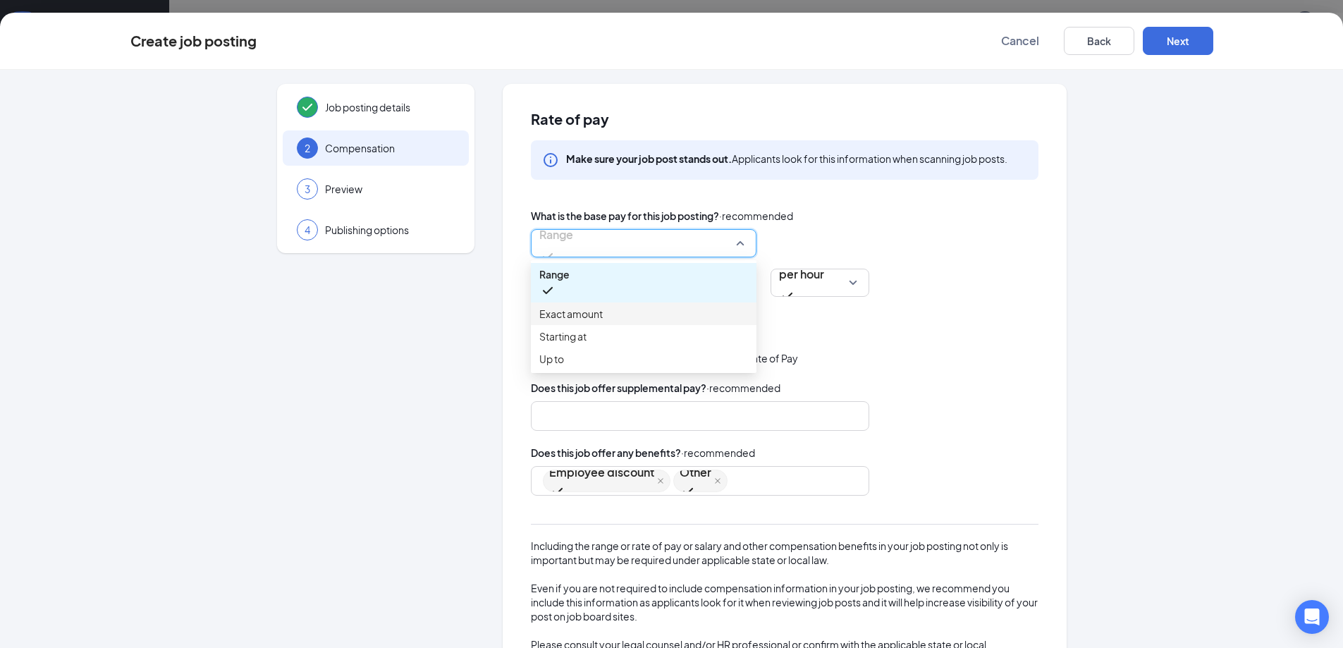
click at [580, 314] on span "Exact amount" at bounding box center [570, 314] width 63 height 16
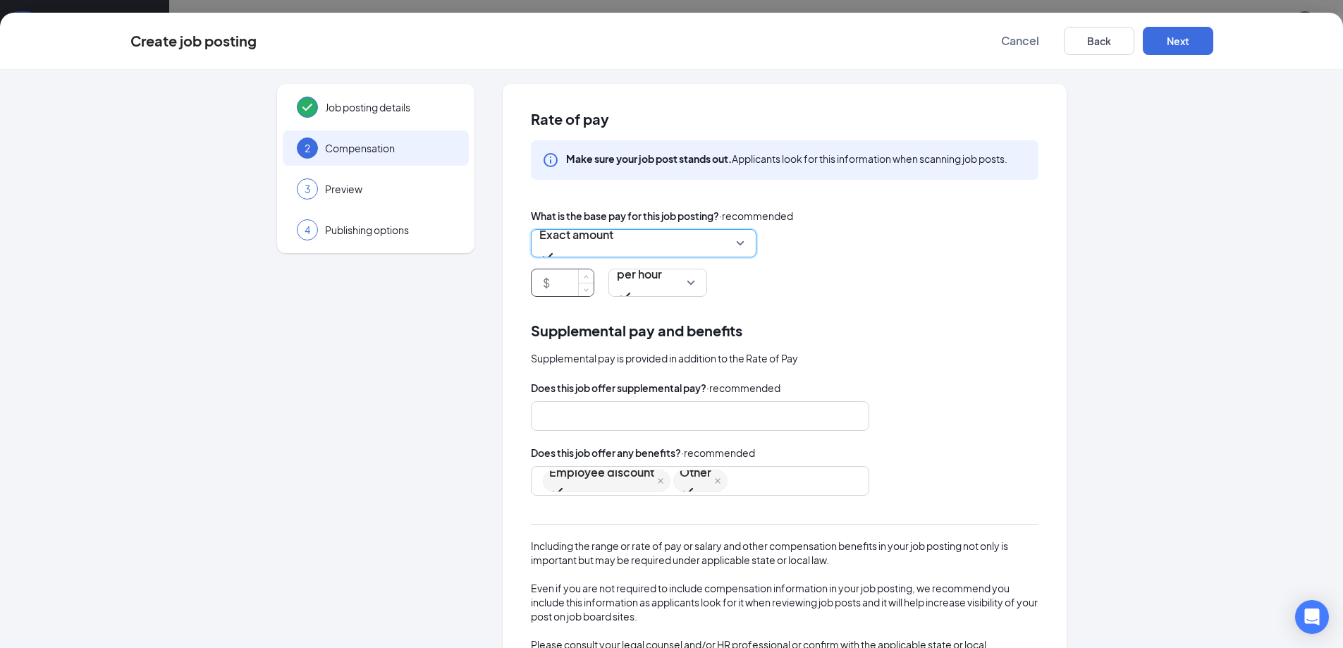
click at [558, 278] on input at bounding box center [573, 282] width 41 height 27
type input "13"
click at [1178, 38] on button "Next" at bounding box center [1178, 41] width 70 height 28
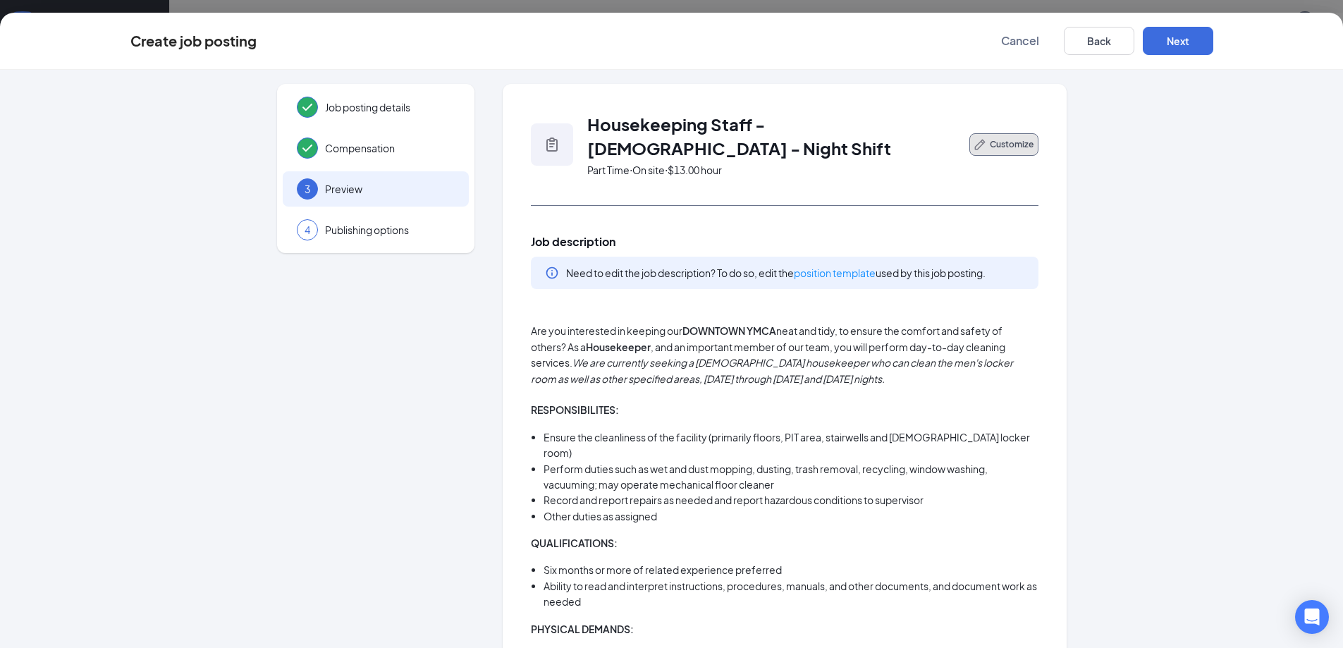
click at [990, 138] on span "Customize" at bounding box center [1012, 144] width 44 height 13
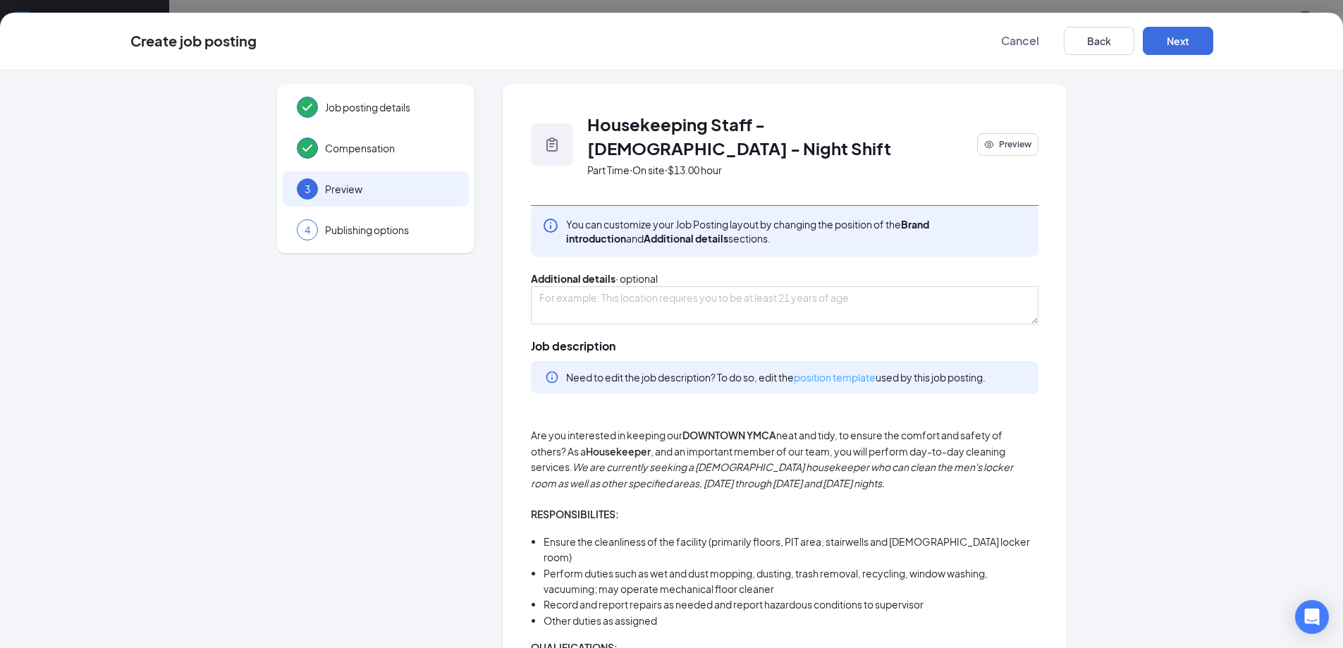
click at [839, 383] on link "position template" at bounding box center [835, 377] width 82 height 13
click at [1169, 43] on button "Next" at bounding box center [1178, 41] width 70 height 28
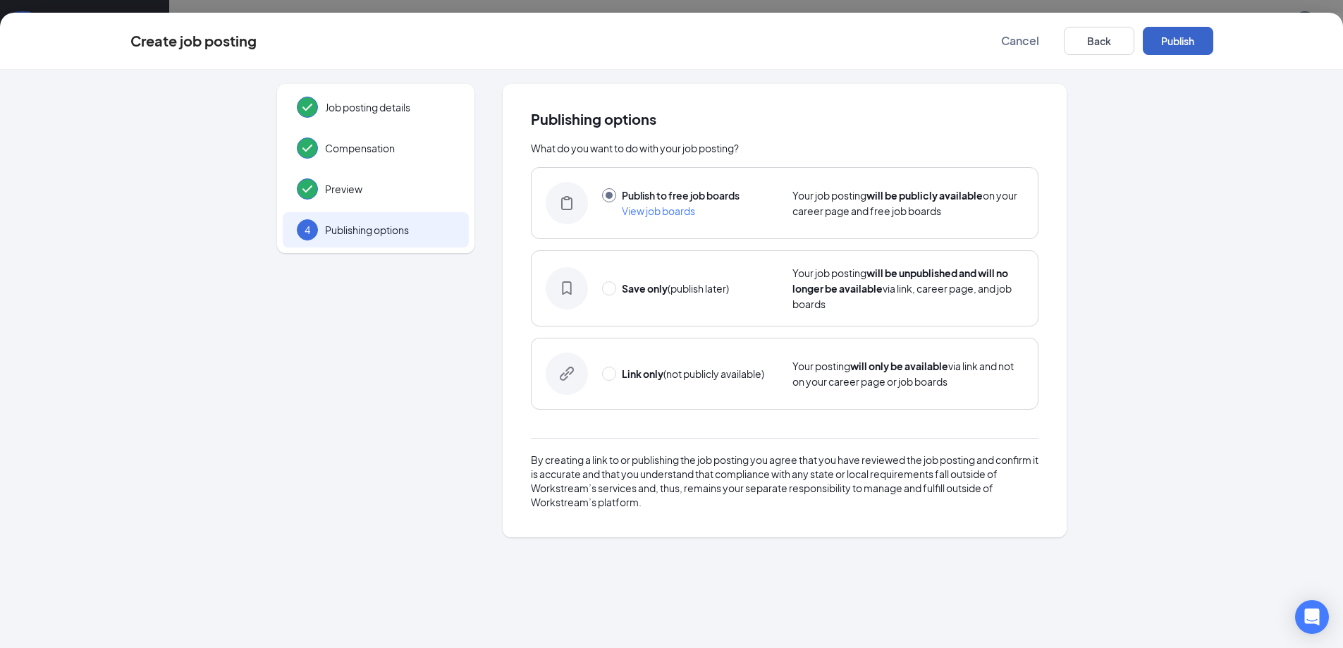
click at [1169, 43] on button "Publish" at bounding box center [1178, 41] width 70 height 28
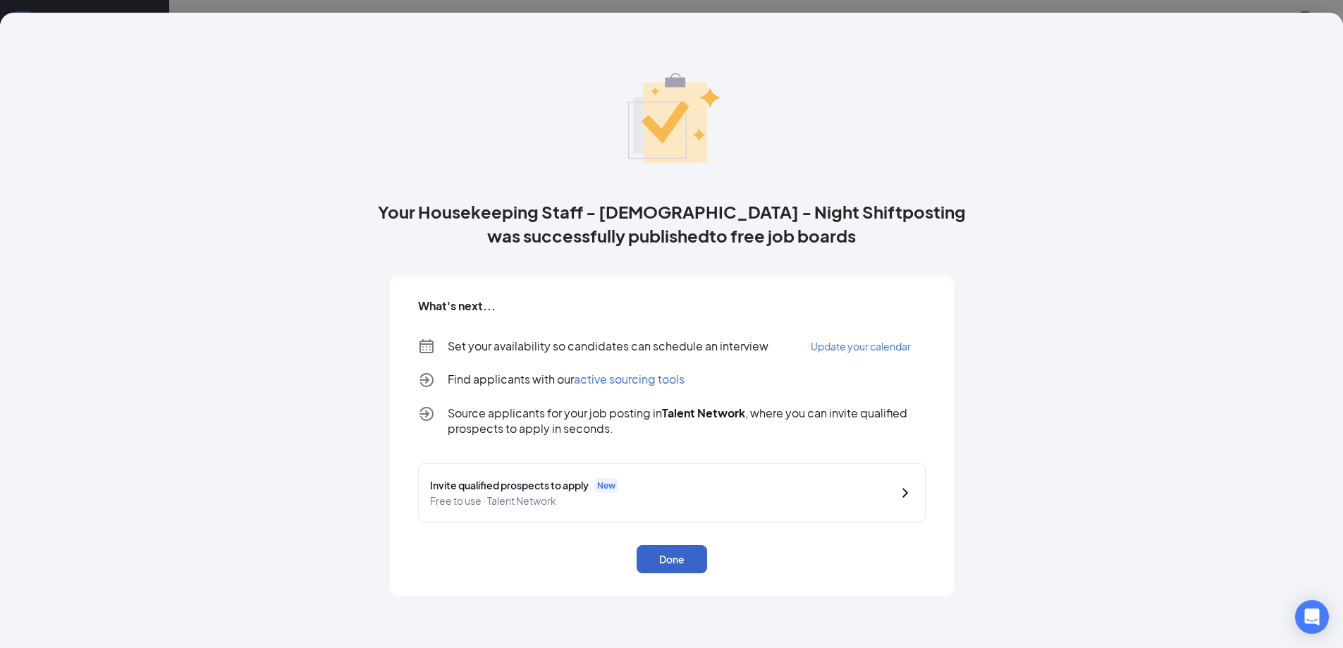
click at [682, 552] on button "Done" at bounding box center [672, 559] width 70 height 28
